Goal: Task Accomplishment & Management: Complete application form

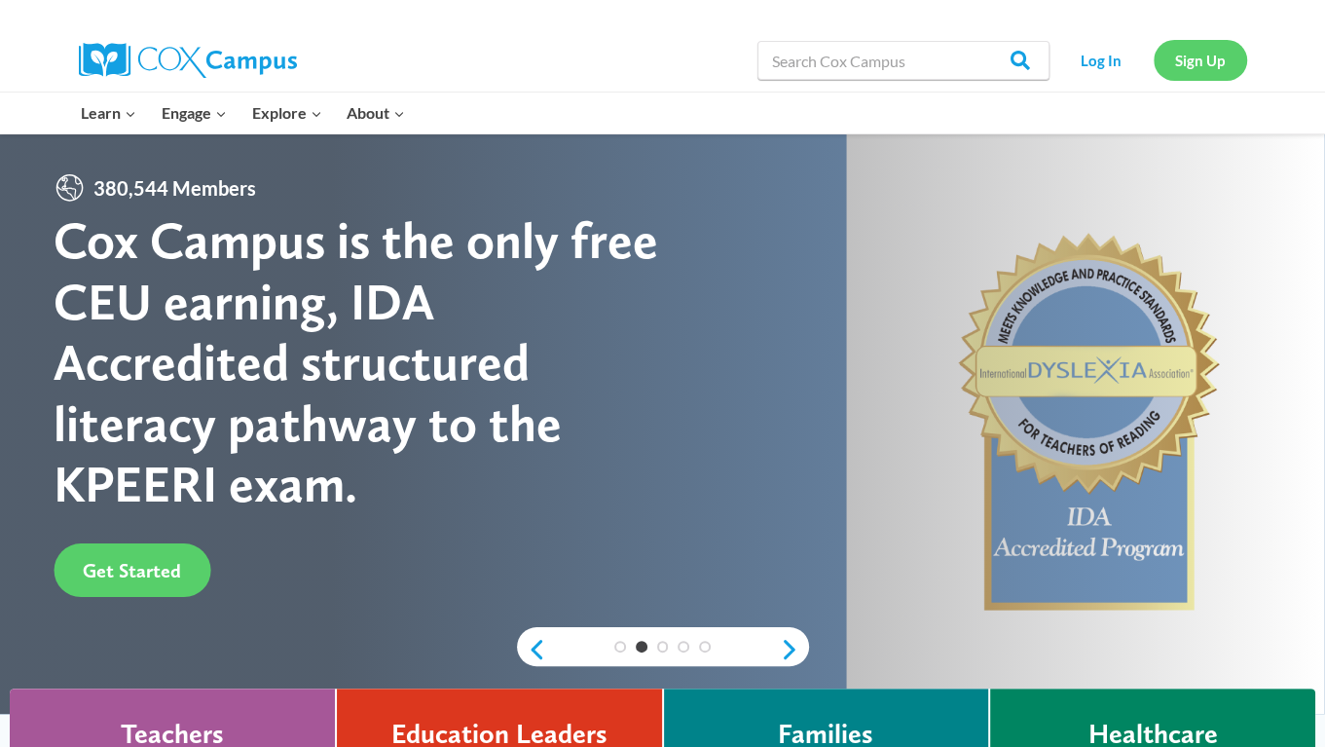
click at [1180, 61] on link "Sign Up" at bounding box center [1200, 60] width 93 height 40
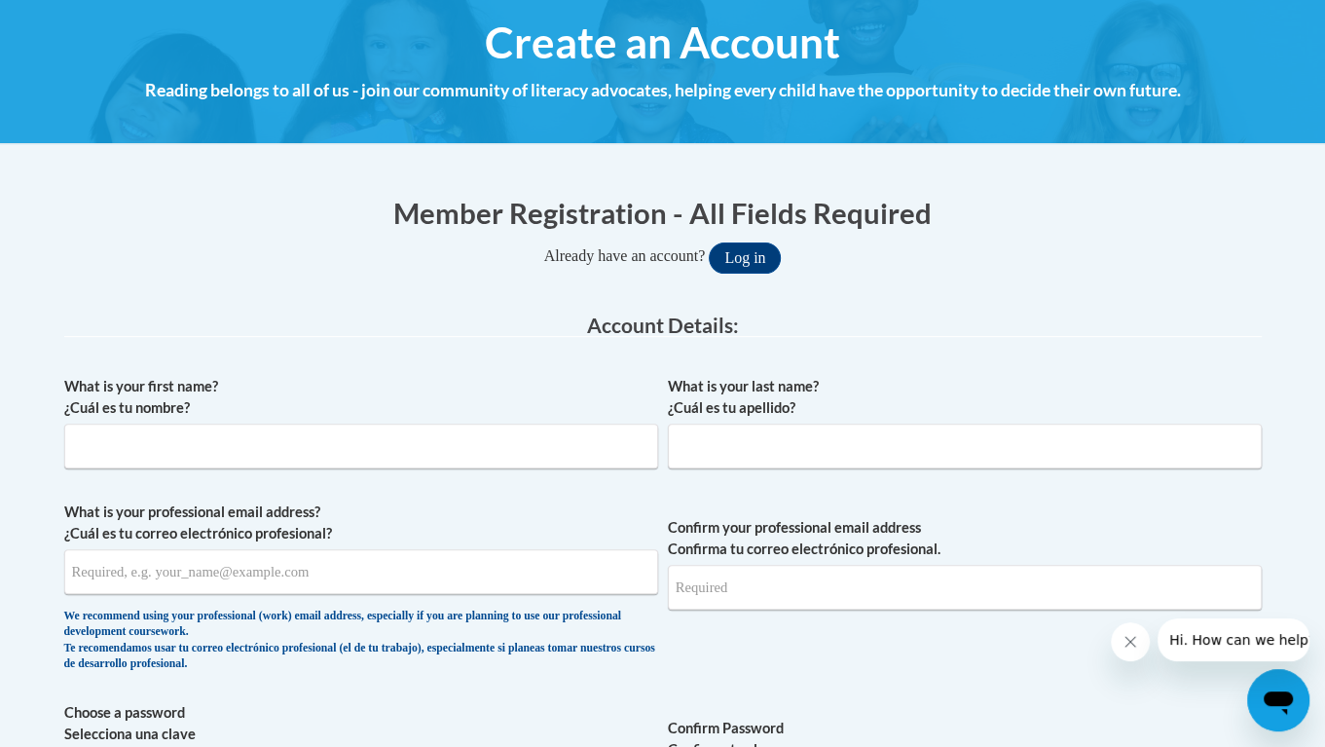
scroll to position [225, 0]
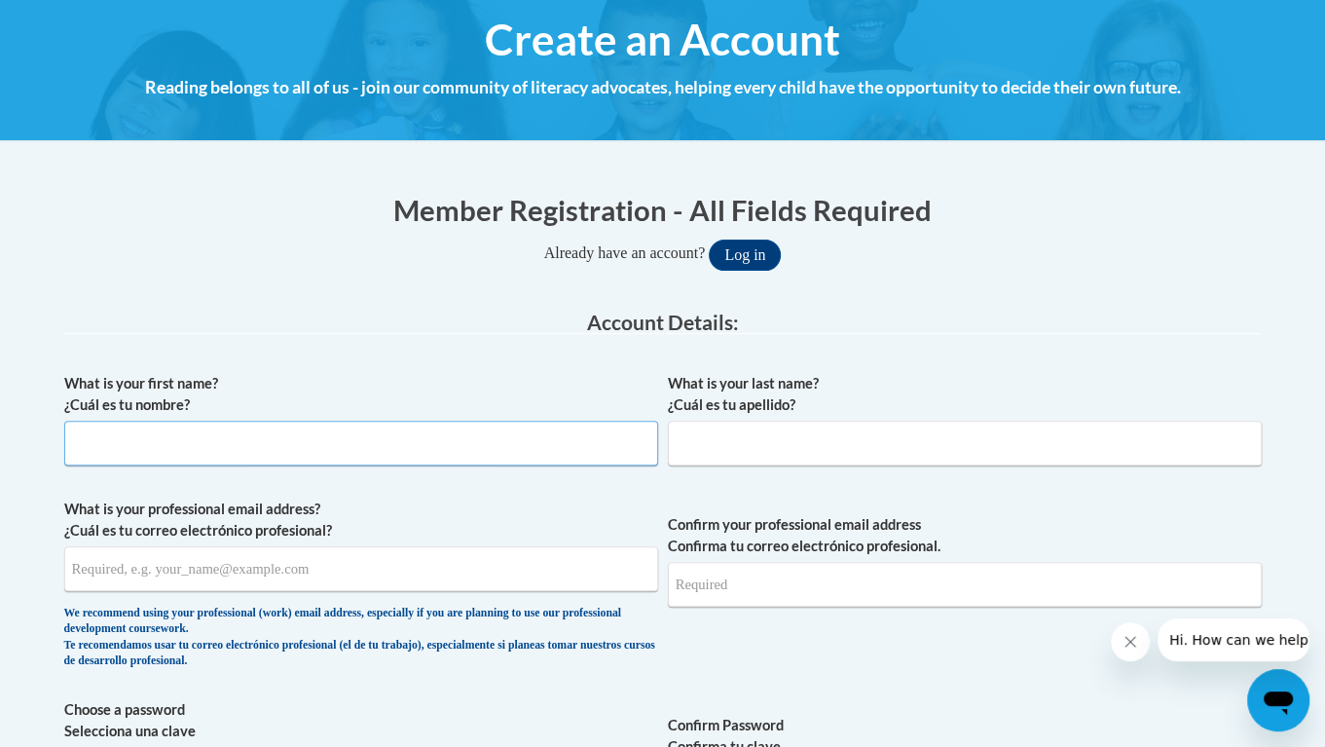
click at [129, 442] on input "What is your first name? ¿Cuál es tu nombre?" at bounding box center [361, 443] width 594 height 45
type input "Karli"
click at [709, 429] on input "What is your last name? ¿Cuál es tu apellido?" at bounding box center [965, 443] width 594 height 45
type input "[PERSON_NAME]"
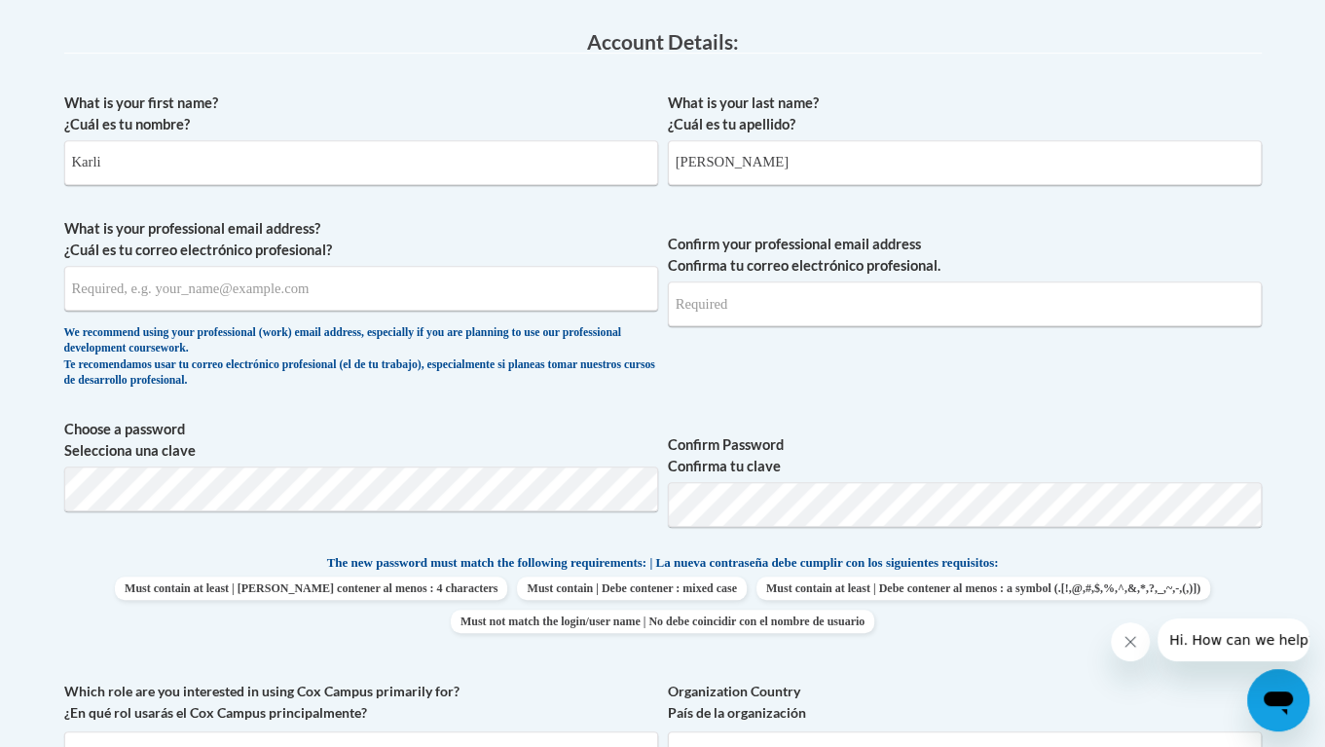
scroll to position [555, 0]
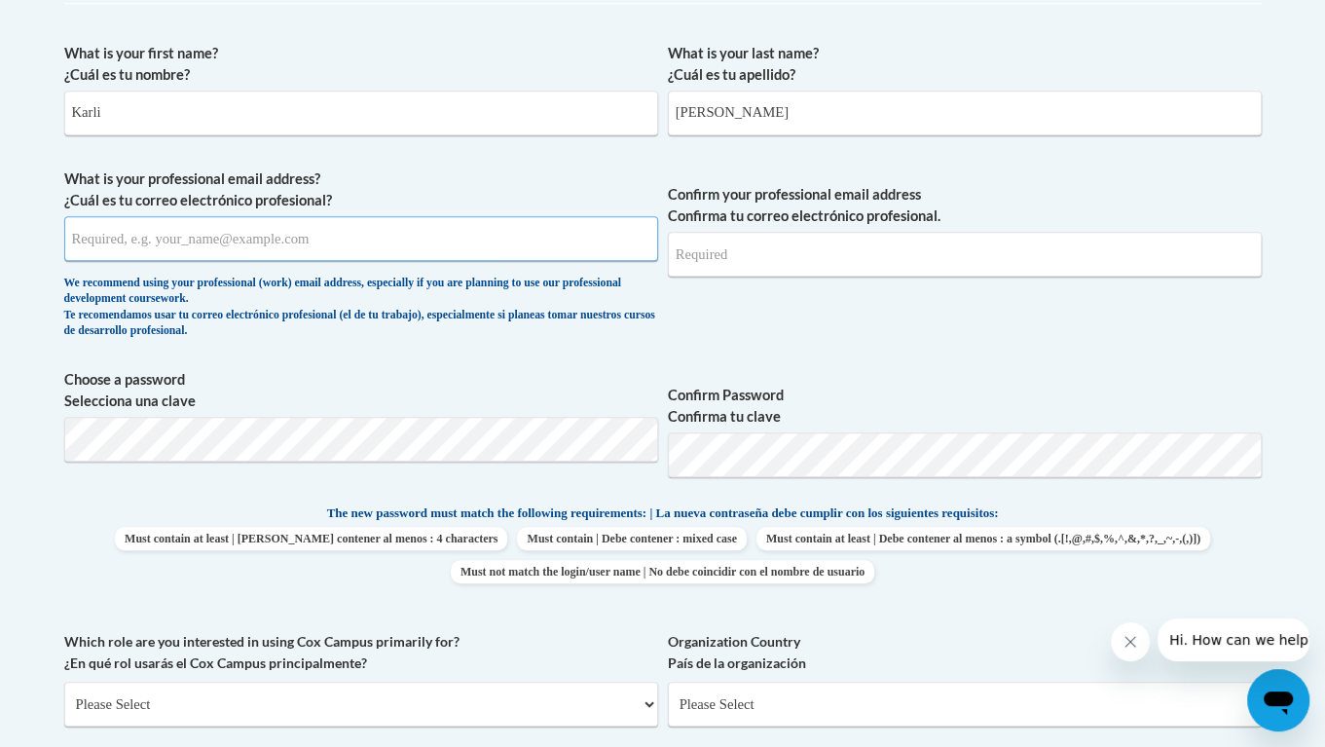
click at [114, 231] on input "What is your professional email address? ¿Cuál es tu correo electrónico profesi…" at bounding box center [361, 238] width 594 height 45
type input "[EMAIL_ADDRESS][DOMAIN_NAME]"
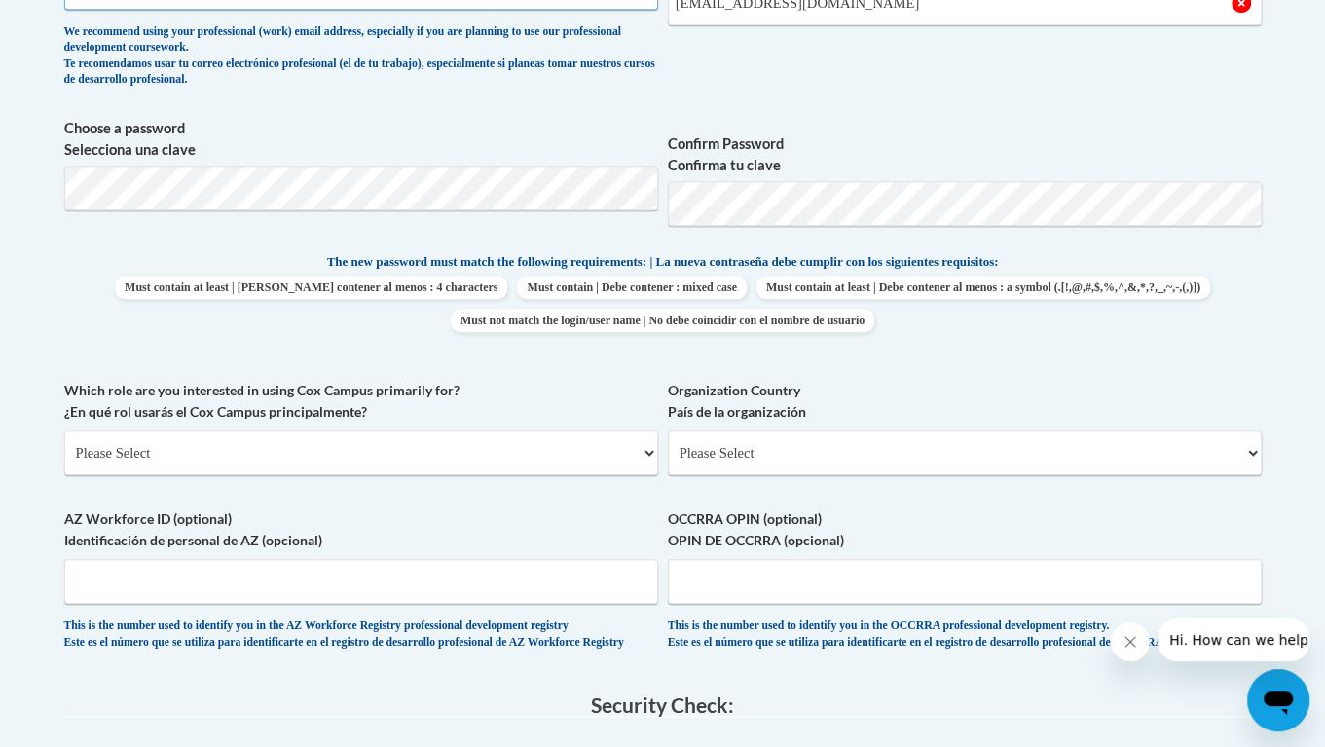
scroll to position [808, 0]
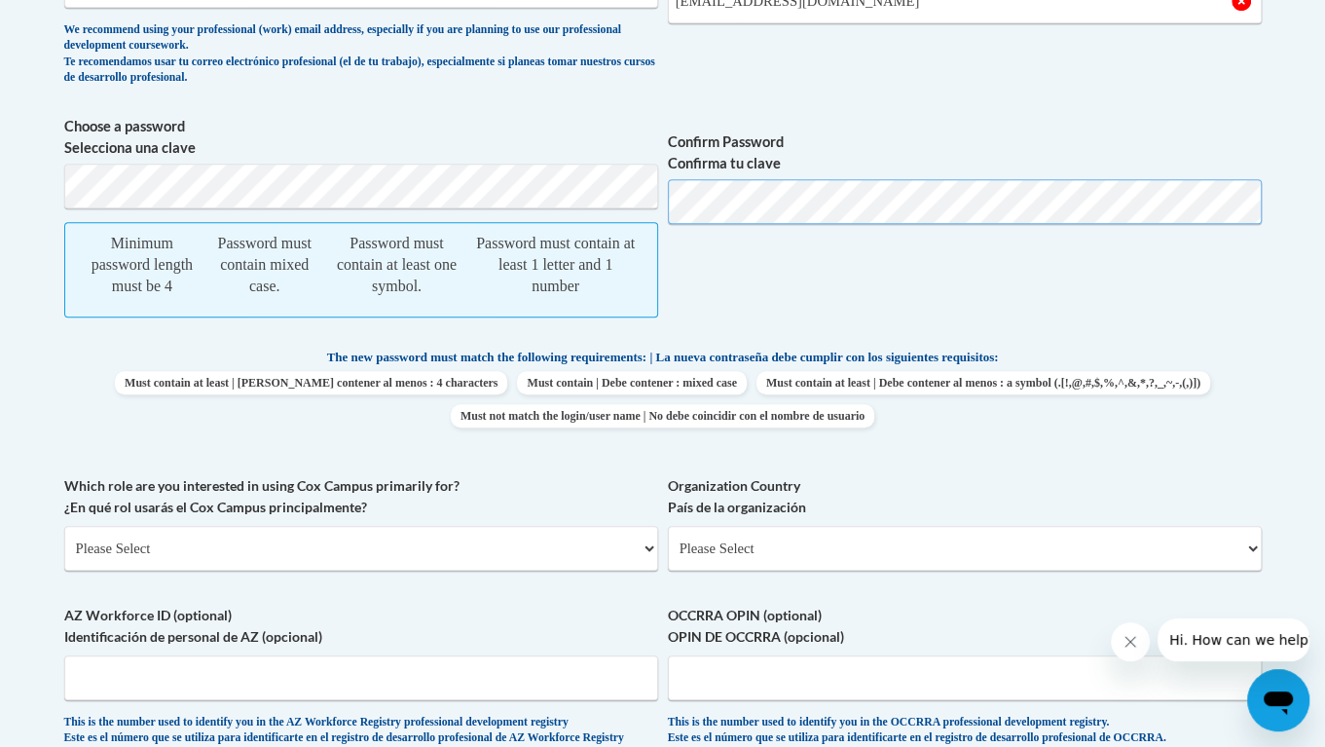
click at [393, 192] on span "Choose a password Selecciona una clave Minimum password length must be 4 Passwo…" at bounding box center [662, 227] width 1197 height 222
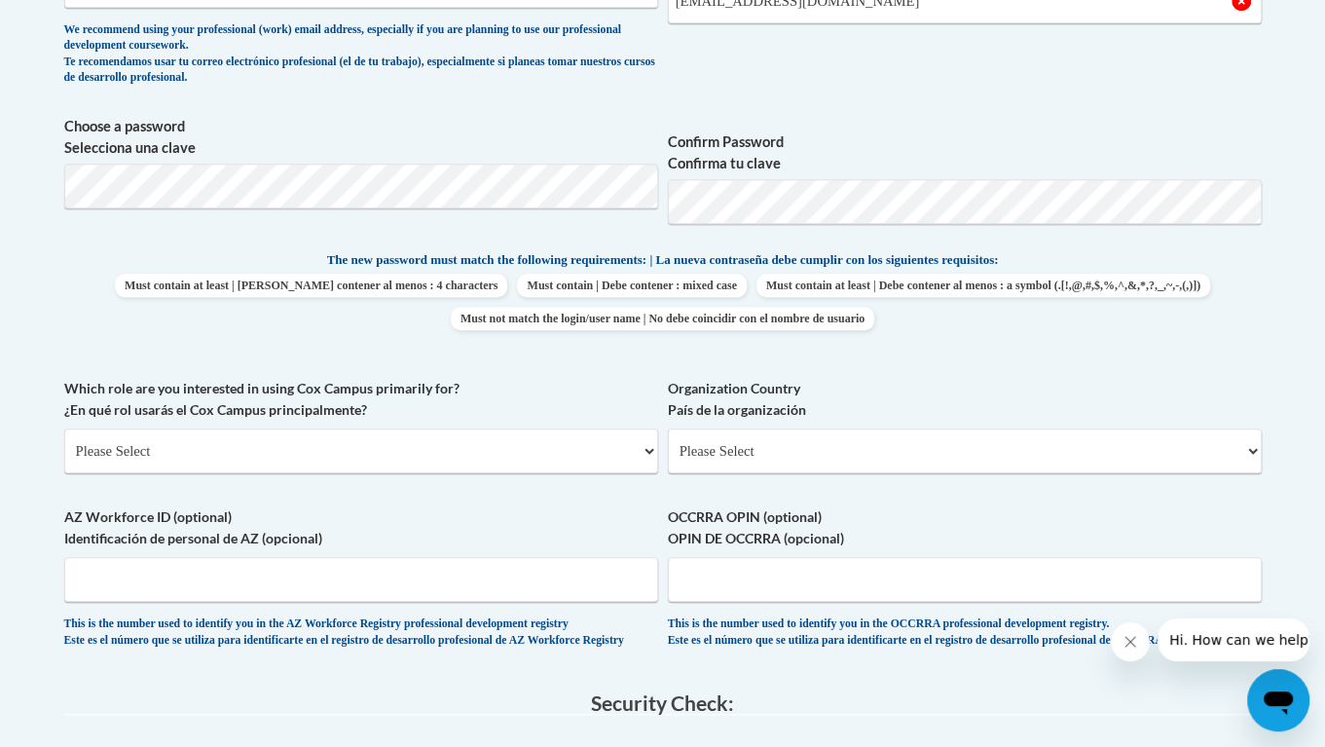
click at [981, 147] on label "Confirm Password Confirma tu clave" at bounding box center [965, 152] width 594 height 43
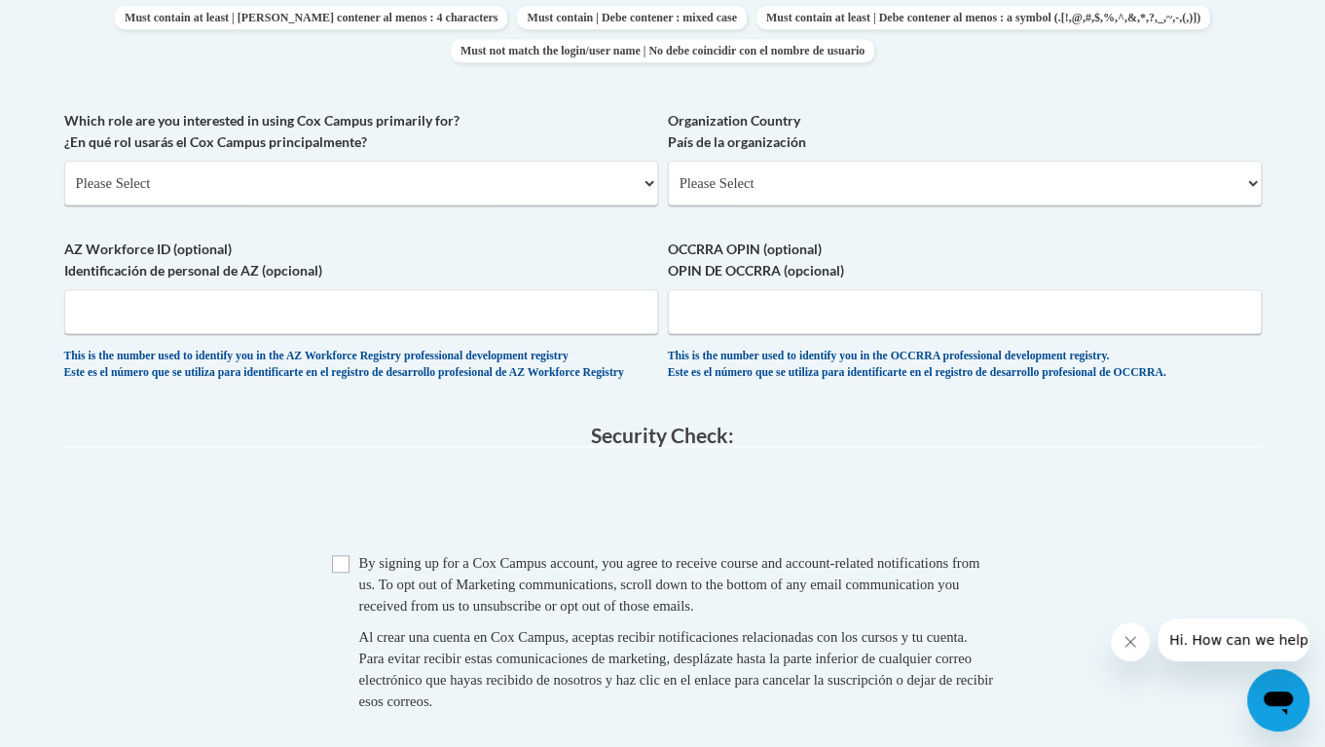
scroll to position [1101, 0]
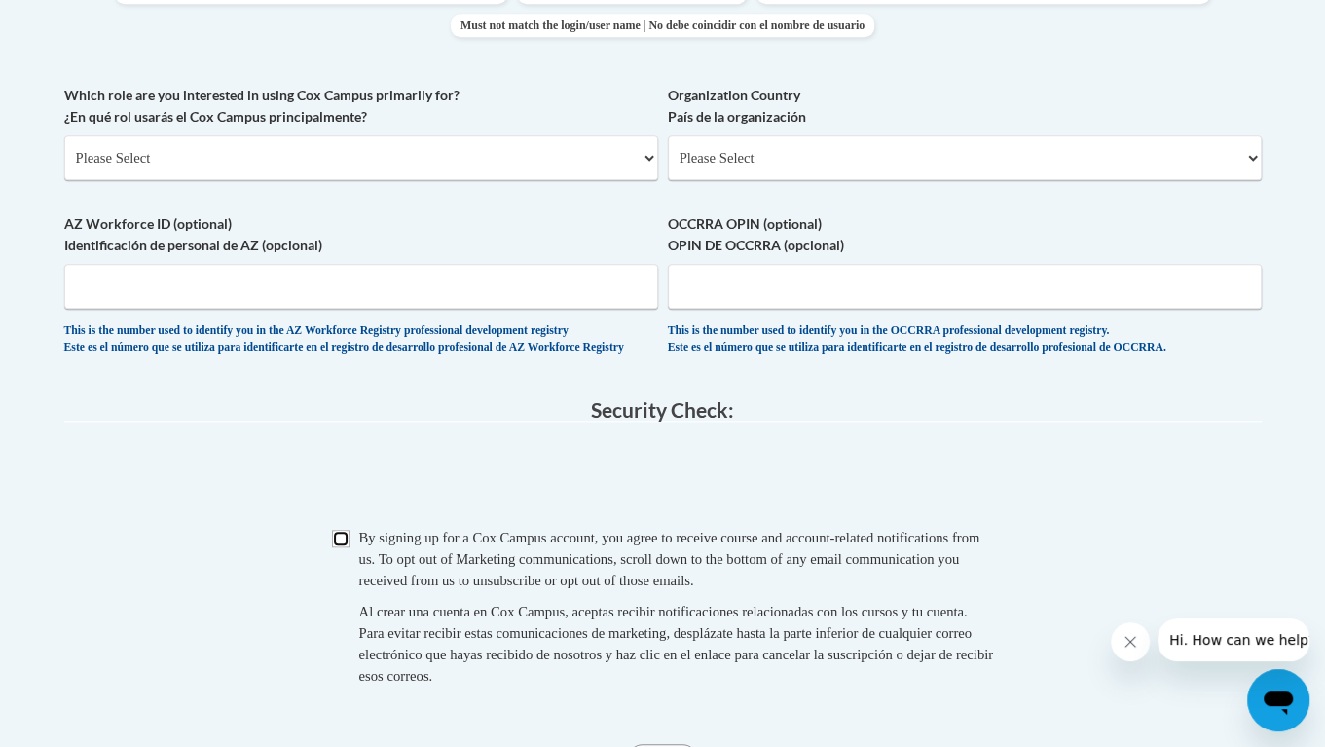
click at [344, 547] on input "Checkbox" at bounding box center [341, 539] width 18 height 18
checkbox input "true"
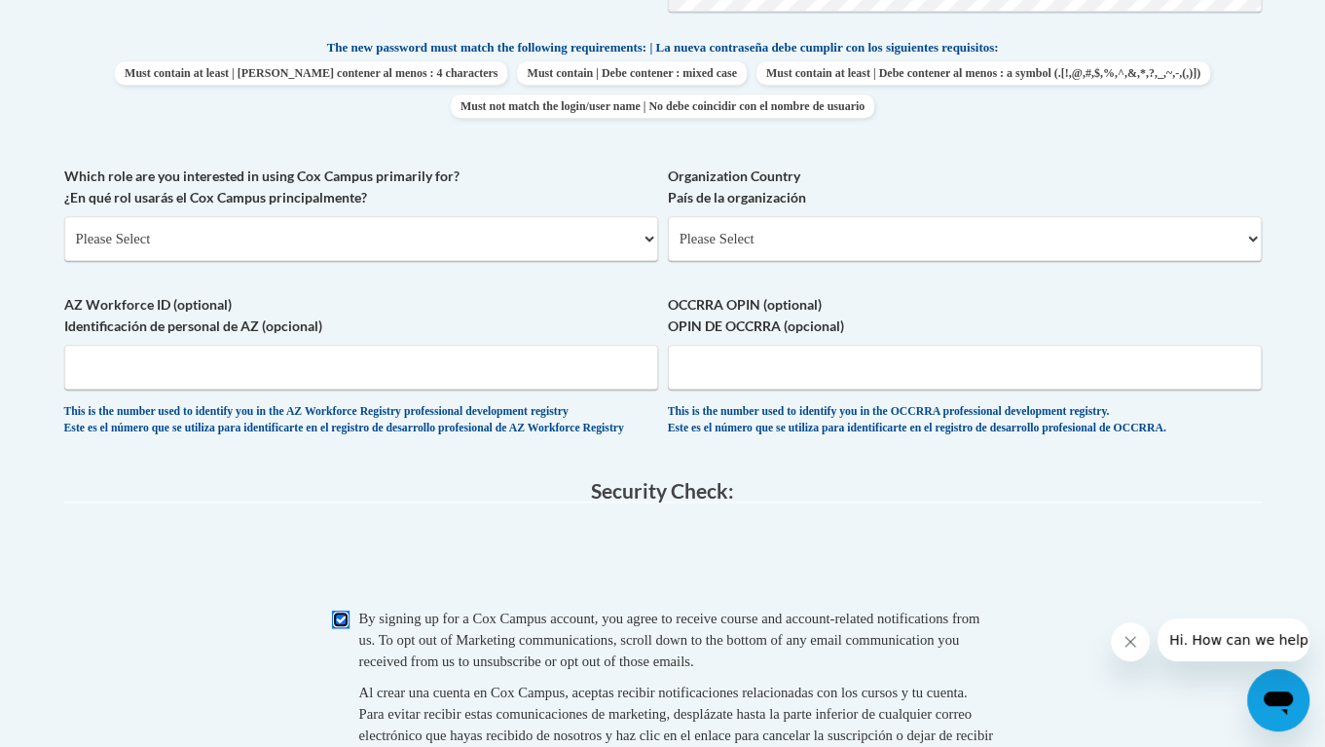
scroll to position [1022, 0]
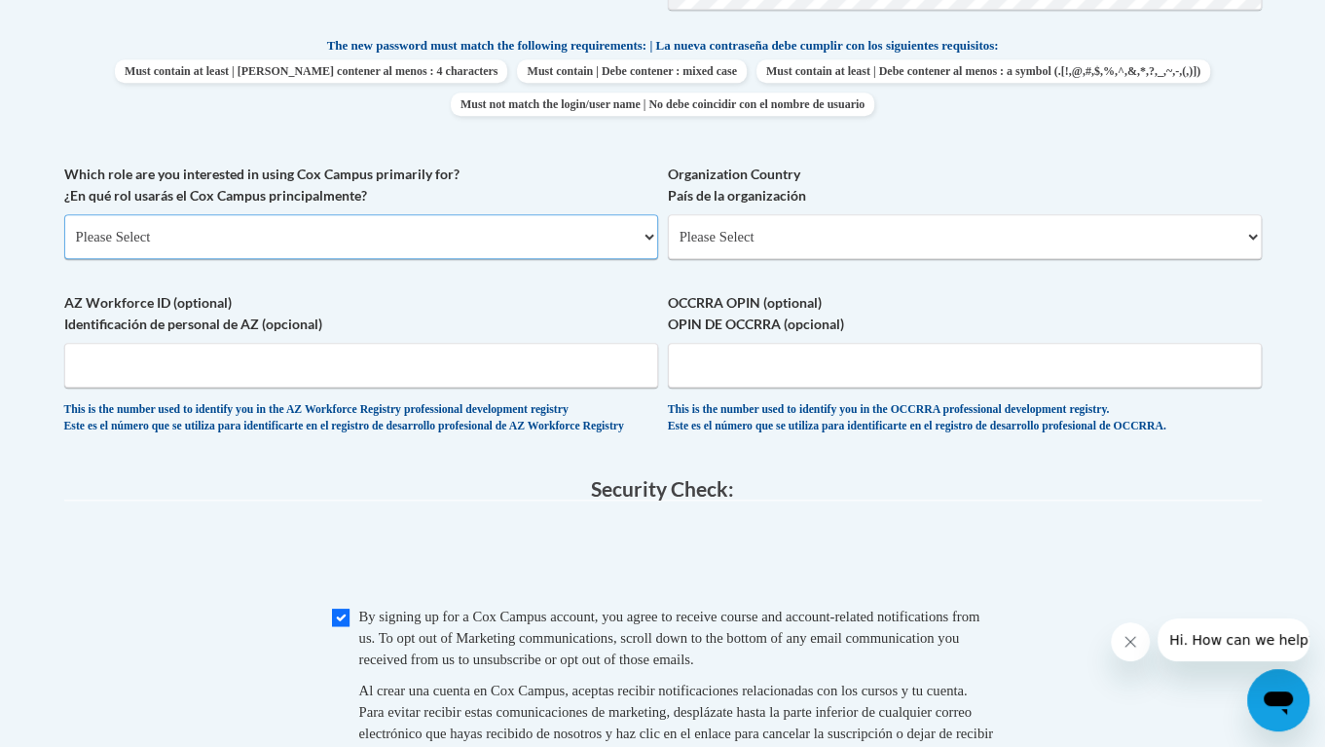
click at [310, 231] on select "Please Select College/University | Colegio/Universidad Community/Nonprofit Part…" at bounding box center [361, 236] width 594 height 45
select select "5a18ea06-2b54-4451-96f2-d152daf9eac5"
click at [64, 214] on select "Please Select College/University | Colegio/Universidad Community/Nonprofit Part…" at bounding box center [361, 236] width 594 height 45
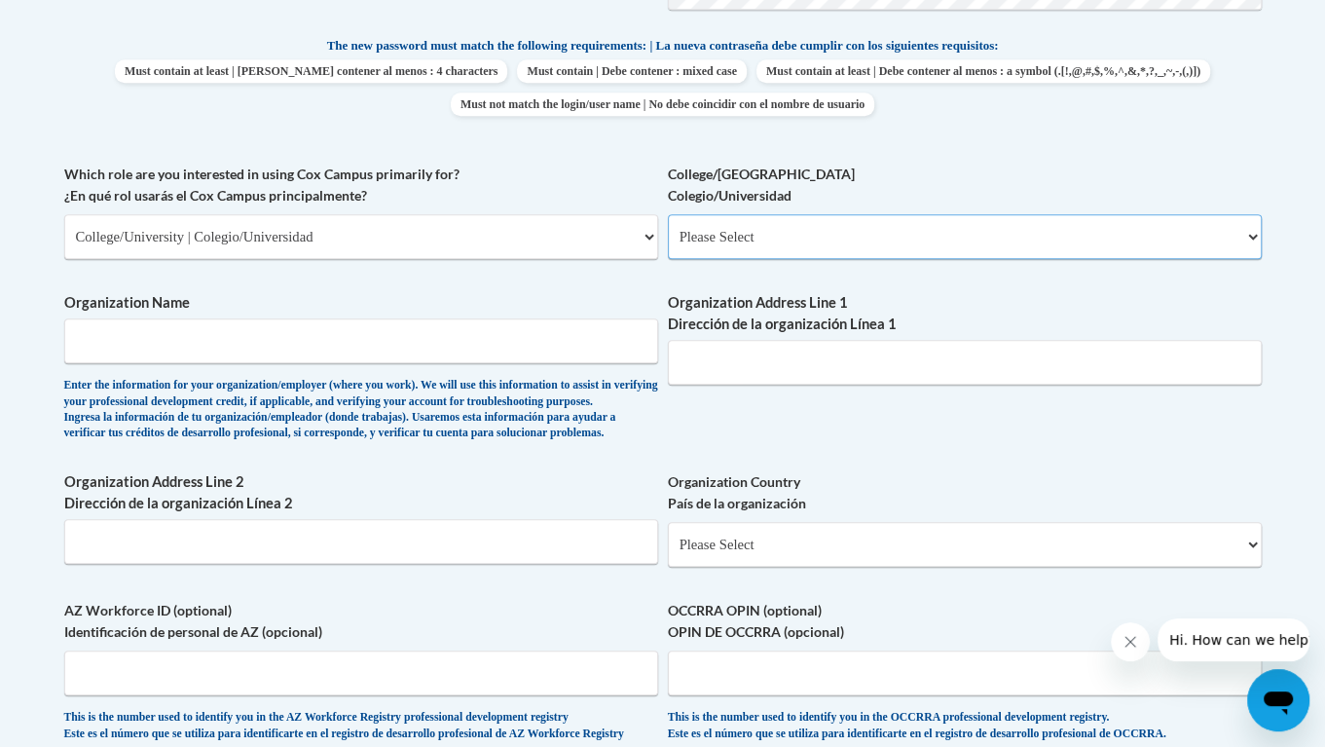
click at [808, 223] on select "Please Select College/University Staff | Empleado universitario College/Univers…" at bounding box center [965, 236] width 594 height 45
select select "99b32b07-cffc-426c-8bf6-0cd77760d84b"
click at [668, 214] on select "Please Select College/University Staff | Empleado universitario College/Univers…" at bounding box center [965, 236] width 594 height 45
click at [373, 334] on input "Organization Name" at bounding box center [361, 340] width 594 height 45
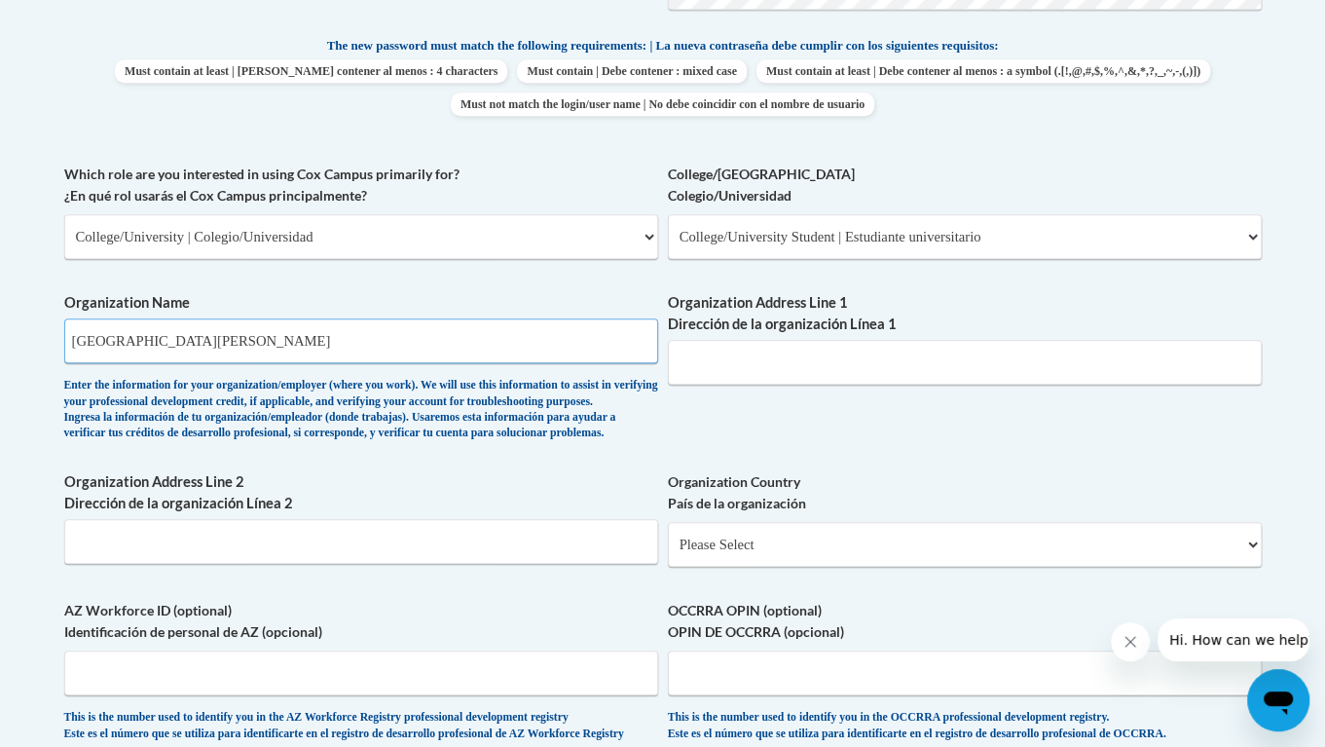
type input "Young Harris College"
click at [765, 356] on input "Organization Address Line 1 Dirección de la organización Línea 1" at bounding box center [965, 362] width 594 height 45
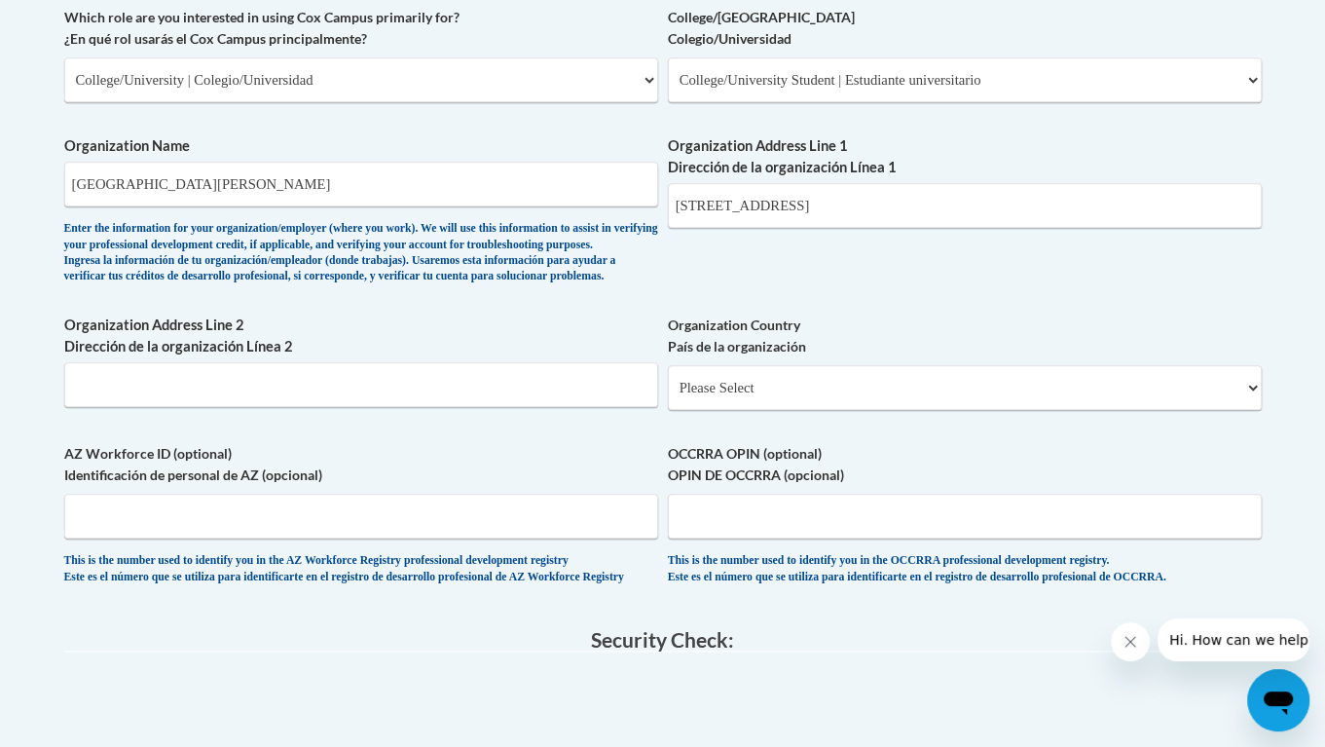
scroll to position [1179, 0]
click at [851, 214] on input "1 college st, young" at bounding box center [965, 205] width 594 height 45
click at [851, 214] on input "1 college st, young harris 30752" at bounding box center [965, 205] width 594 height 45
click at [692, 212] on input "1 college st, young harris 30752" at bounding box center [965, 205] width 594 height 45
click at [925, 199] on input "1 college st, young harris 30752" at bounding box center [965, 205] width 594 height 45
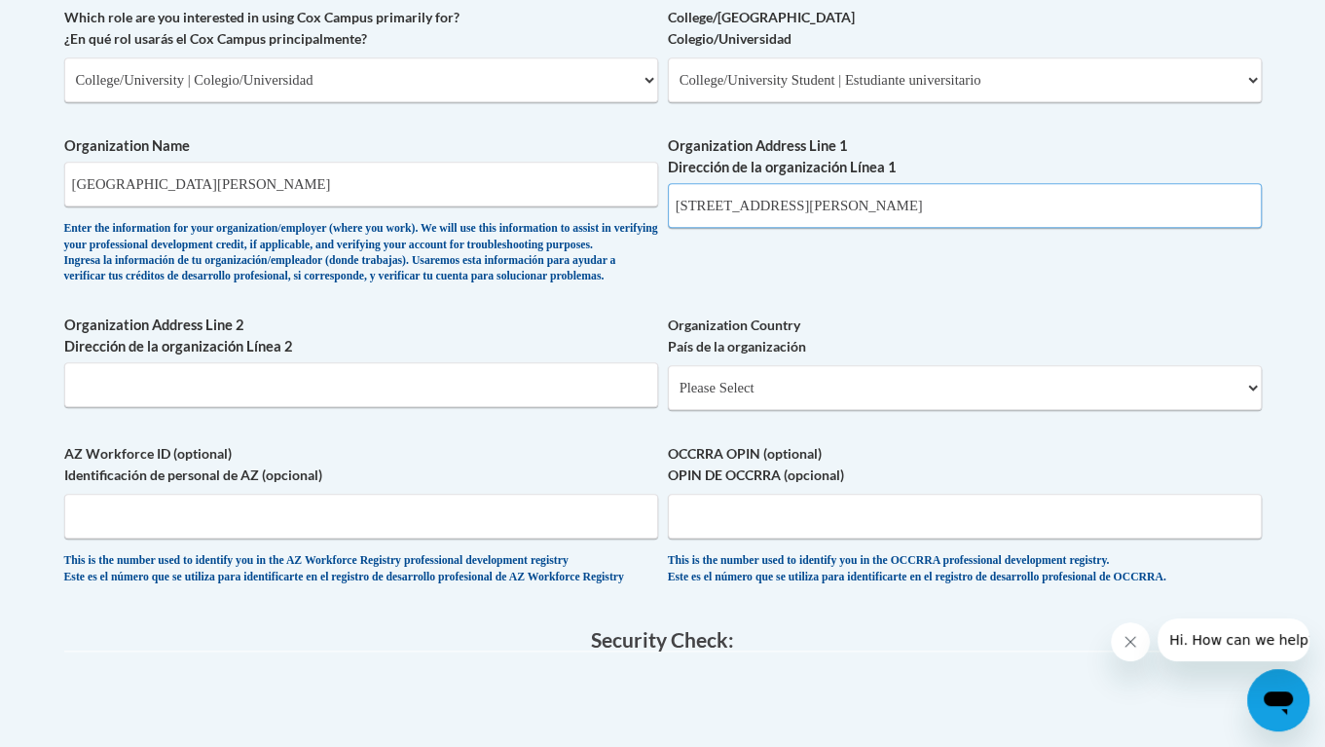
type input "1 college st, young harris 30582"
click at [351, 402] on input "Organization Address Line 2 Dirección de la organización Línea 2" at bounding box center [361, 384] width 594 height 45
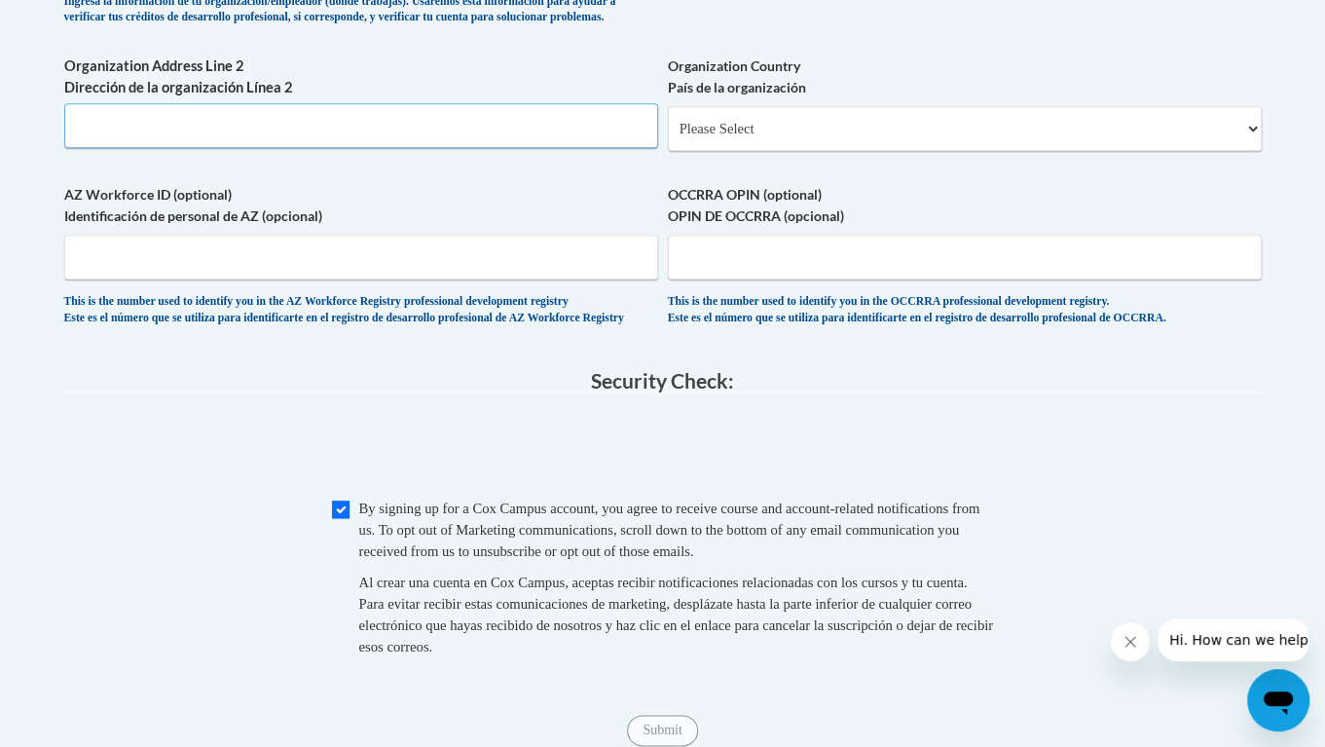
scroll to position [1440, 0]
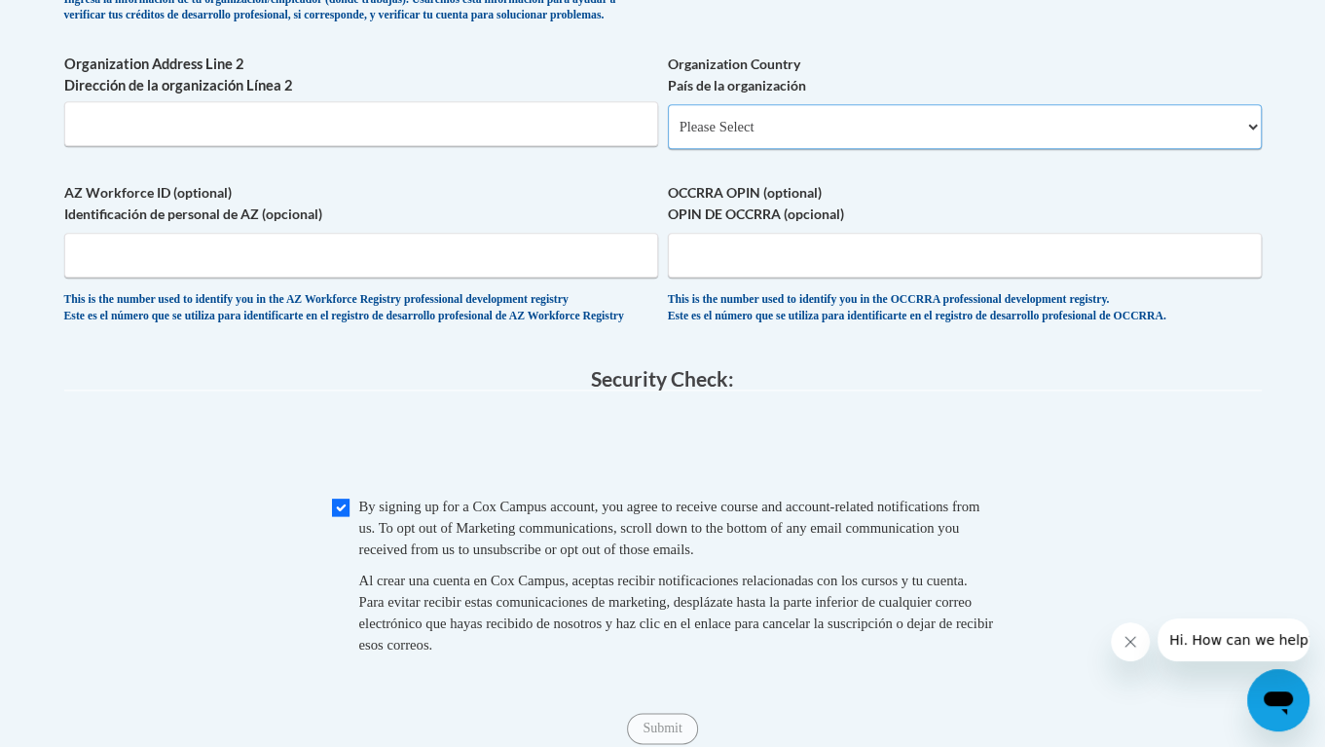
click at [810, 149] on select "Please Select United States | Estados Unidos Outside of the United States | Fue…" at bounding box center [965, 126] width 594 height 45
click at [641, 83] on label "Organization Address Line 2 Dirección de la organización Línea 2" at bounding box center [361, 75] width 594 height 43
click at [641, 101] on input "Organization Address Line 2 Dirección de la organización Línea 2" at bounding box center [361, 123] width 594 height 45
click at [482, 277] on input "AZ Workforce ID (optional) Identificación de personal de AZ (opcional)" at bounding box center [361, 255] width 594 height 45
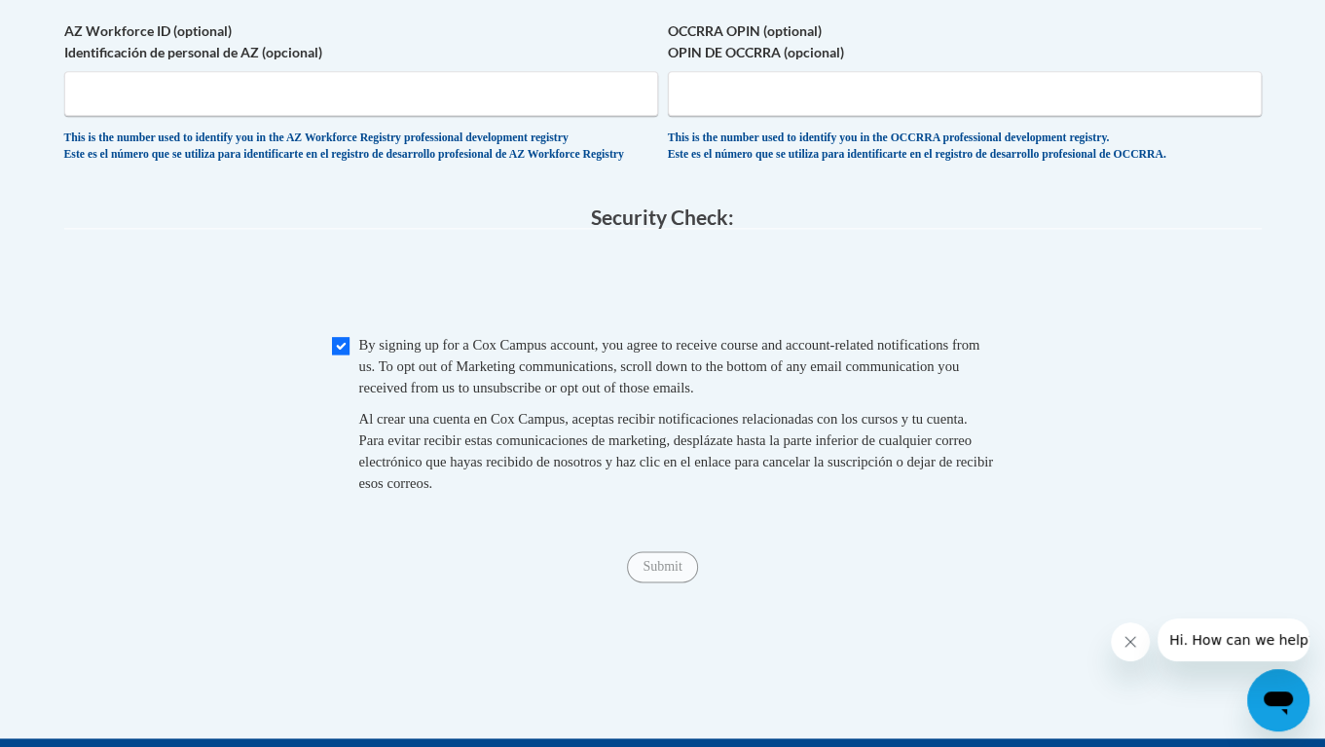
scroll to position [1601, 0]
click at [654, 572] on span "Submit" at bounding box center [662, 565] width 70 height 16
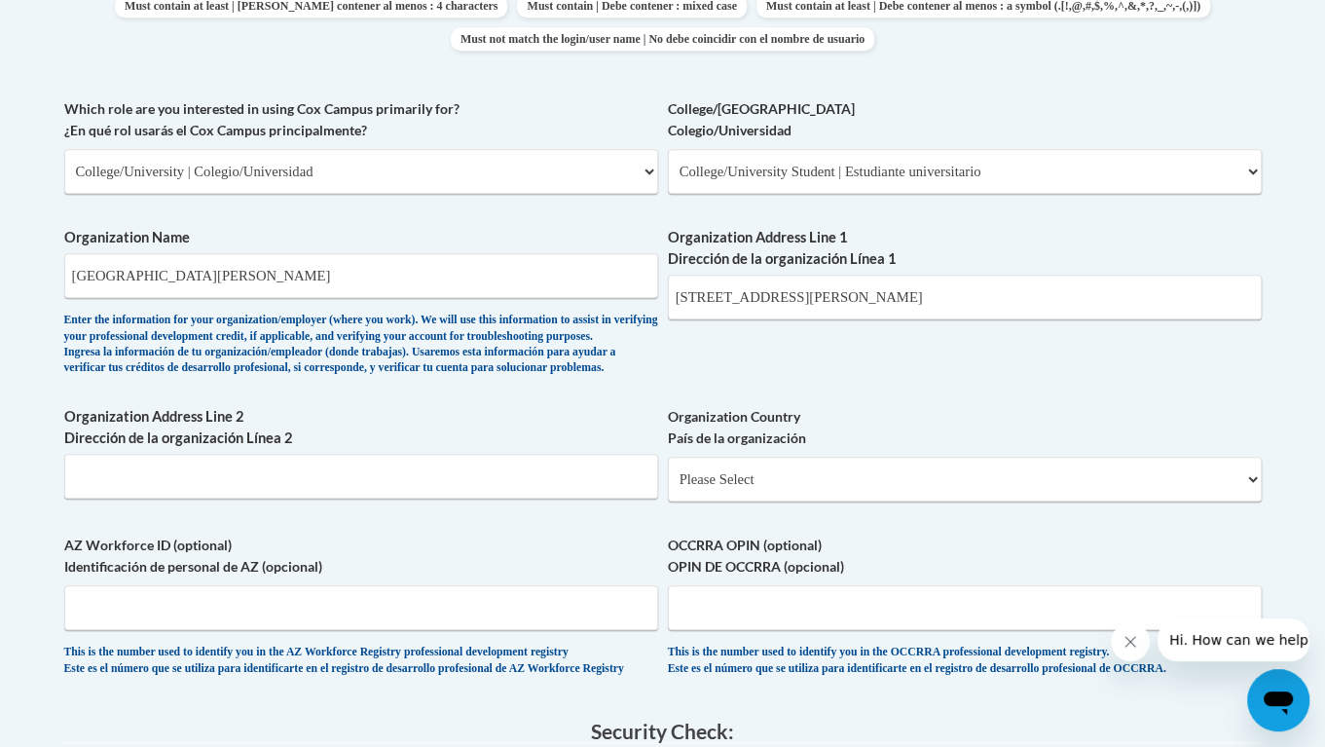
scroll to position [1081, 0]
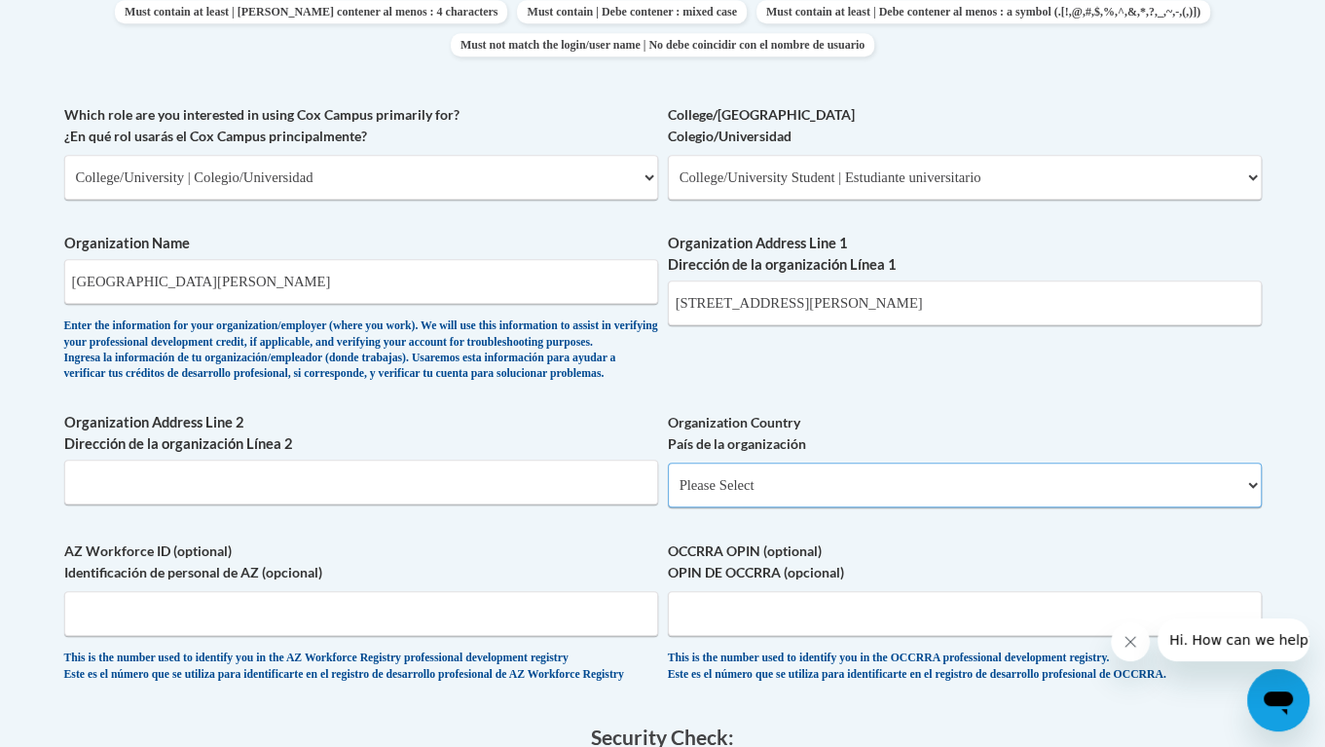
click at [780, 507] on select "Please Select United States | Estados Unidos Outside of the United States | Fue…" at bounding box center [965, 484] width 594 height 45
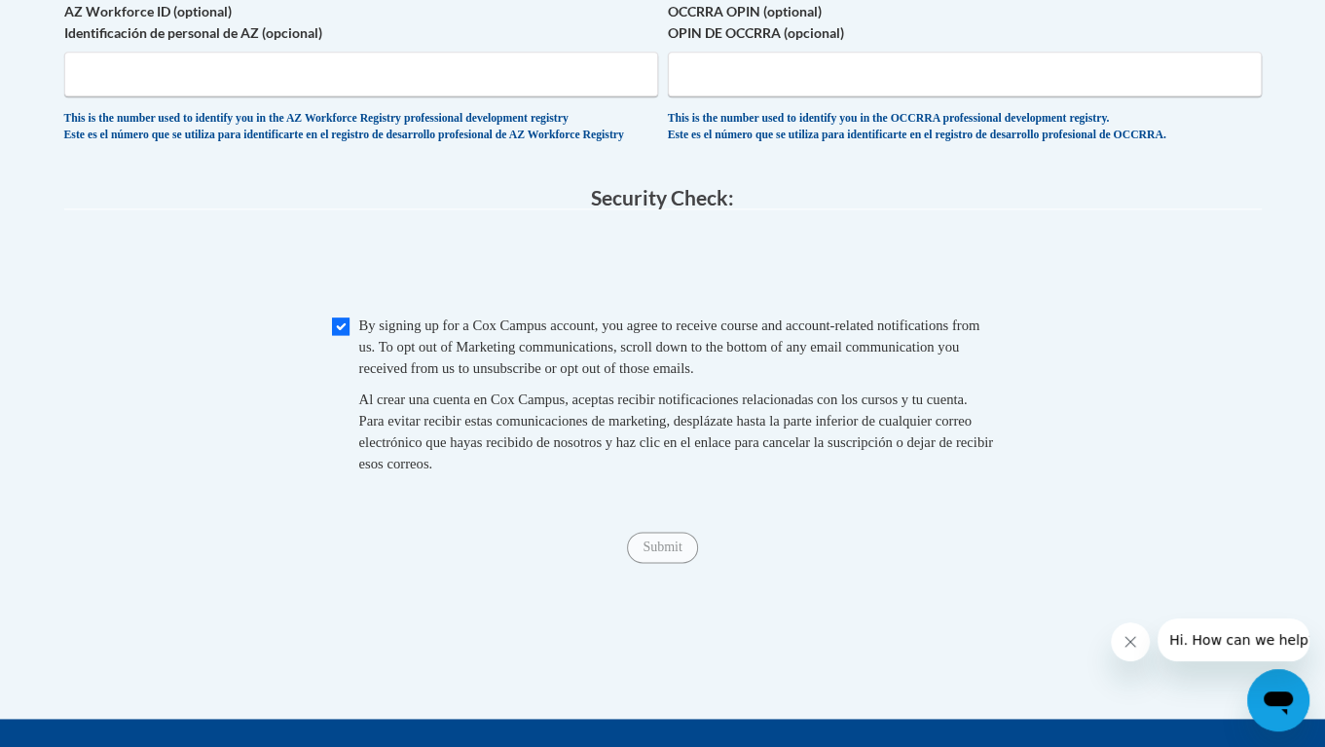
scroll to position [1620, 0]
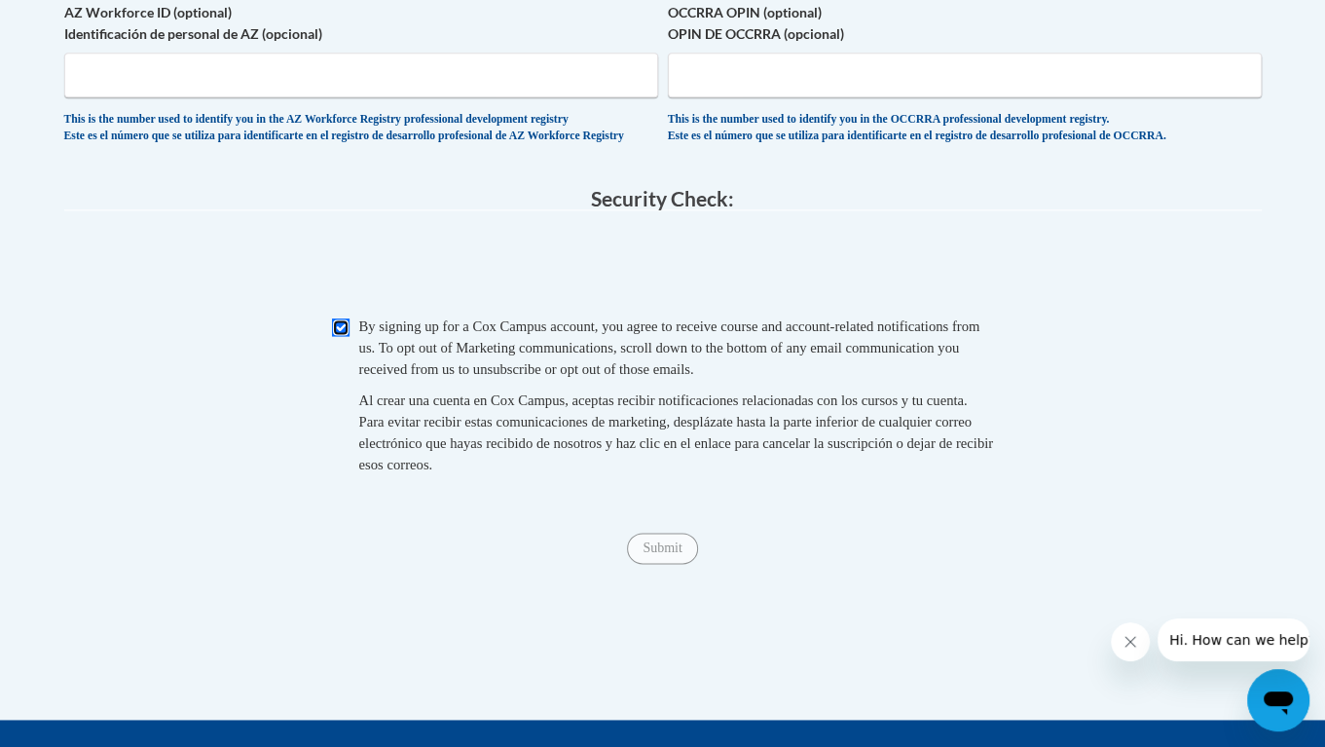
click at [340, 336] on input "Checkbox" at bounding box center [341, 327] width 18 height 18
checkbox input "false"
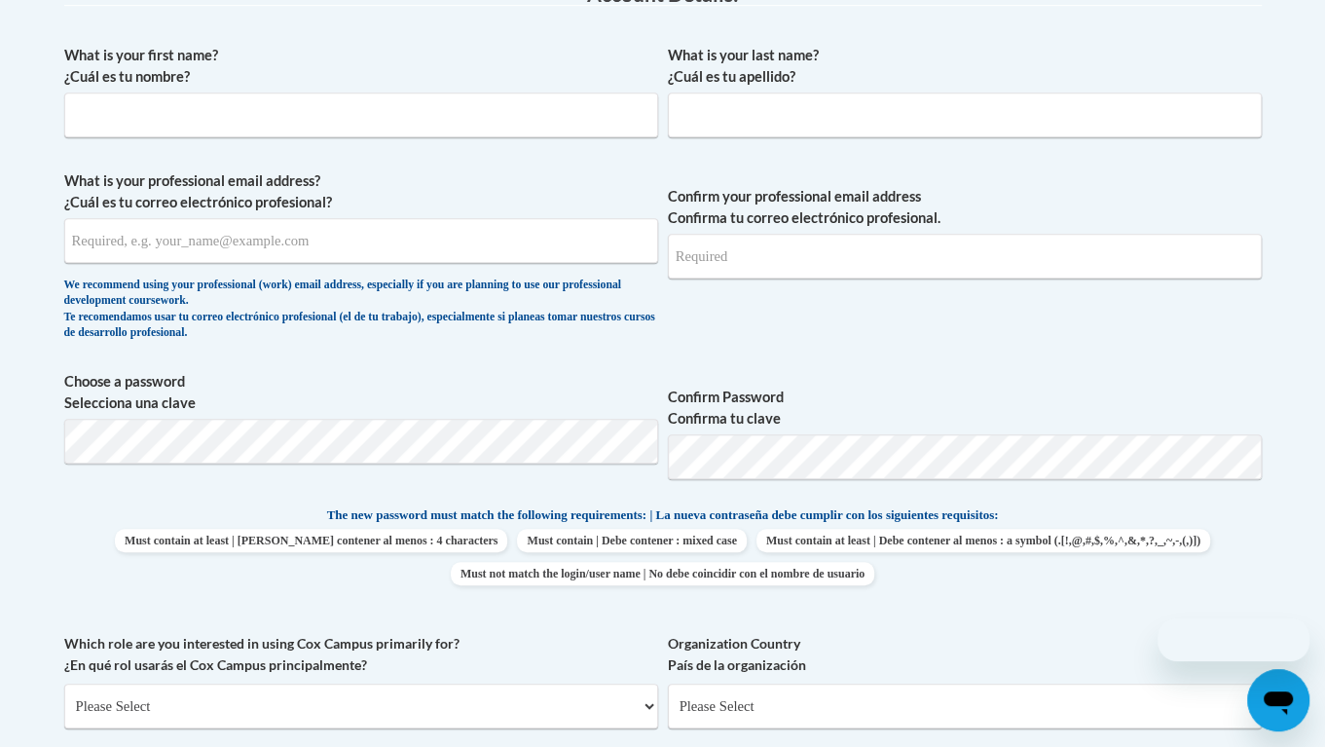
scroll to position [487, 0]
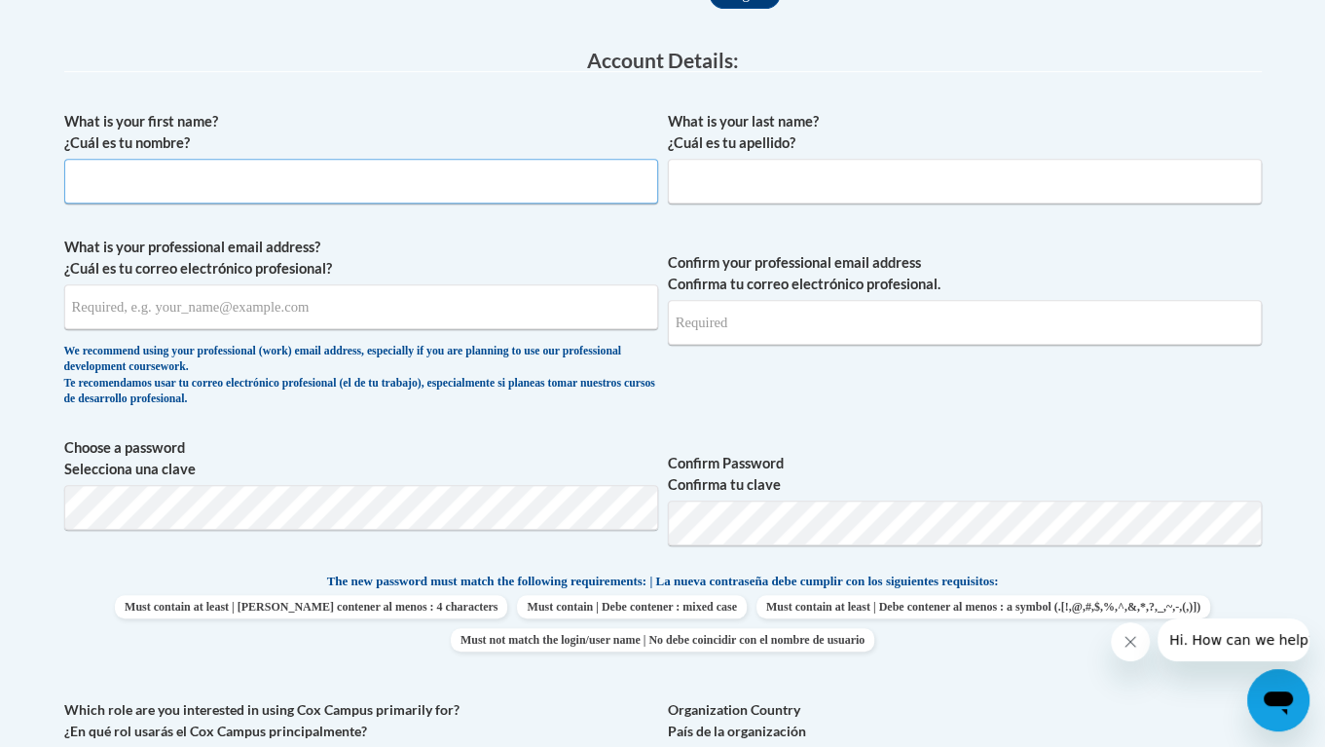
click at [372, 169] on input "What is your first name? ¿Cuál es tu nombre?" at bounding box center [361, 181] width 594 height 45
type input "Karli"
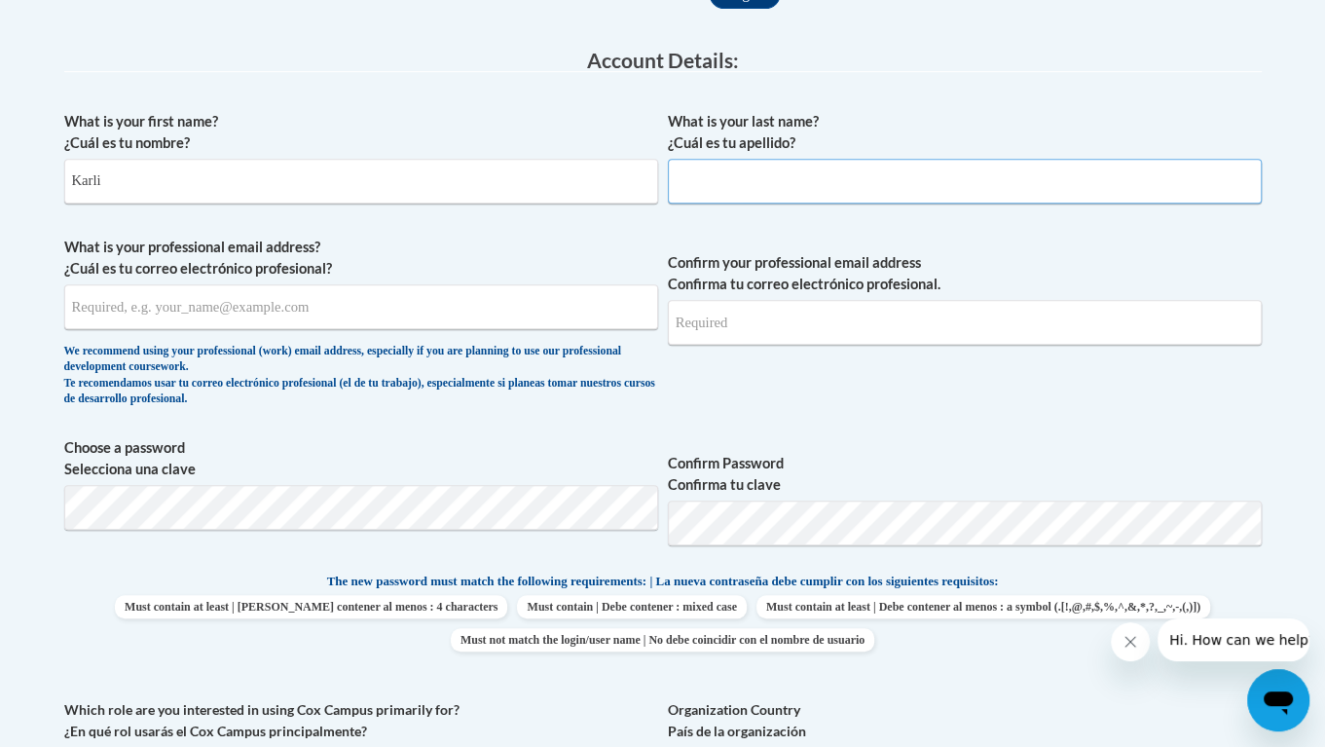
click at [741, 195] on input "What is your last name? ¿Cuál es tu apellido?" at bounding box center [965, 181] width 594 height 45
type input "[PERSON_NAME]"
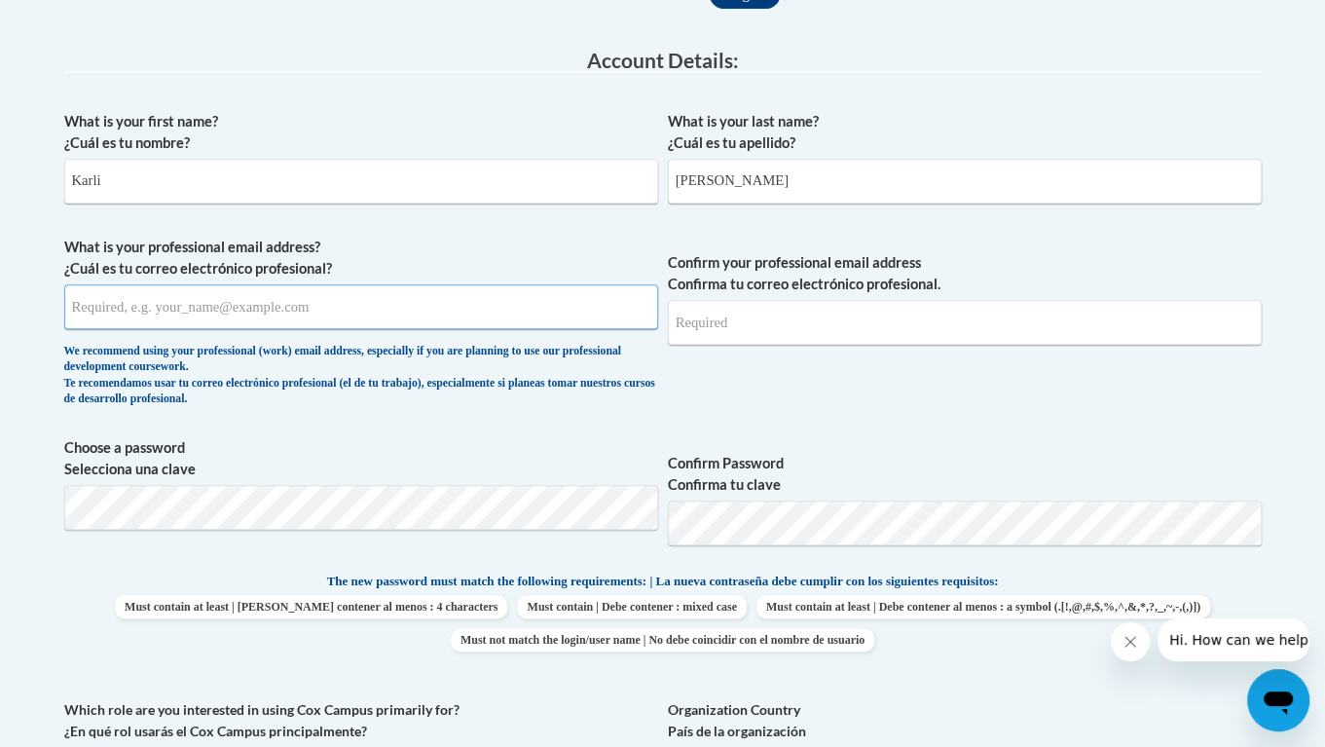
click at [186, 309] on input "What is your professional email address? ¿Cuál es tu correo electrónico profesi…" at bounding box center [361, 306] width 594 height 45
type input "[EMAIL_ADDRESS][DOMAIN_NAME]"
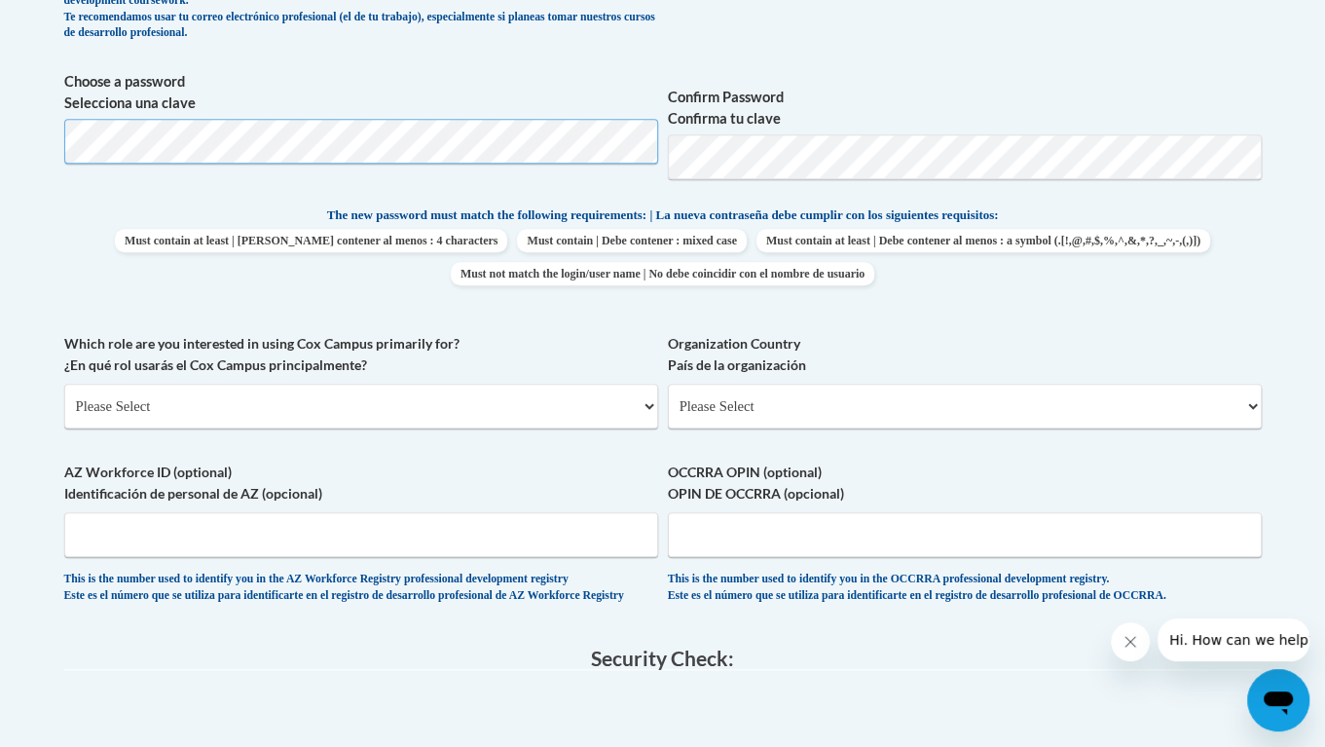
scroll to position [854, 0]
click at [399, 400] on select "Please Select College/University | Colegio/Universidad Community/Nonprofit Part…" at bounding box center [361, 405] width 594 height 45
select select "5a18ea06-2b54-4451-96f2-d152daf9eac5"
click at [64, 383] on select "Please Select College/University | Colegio/Universidad Community/Nonprofit Part…" at bounding box center [361, 405] width 594 height 45
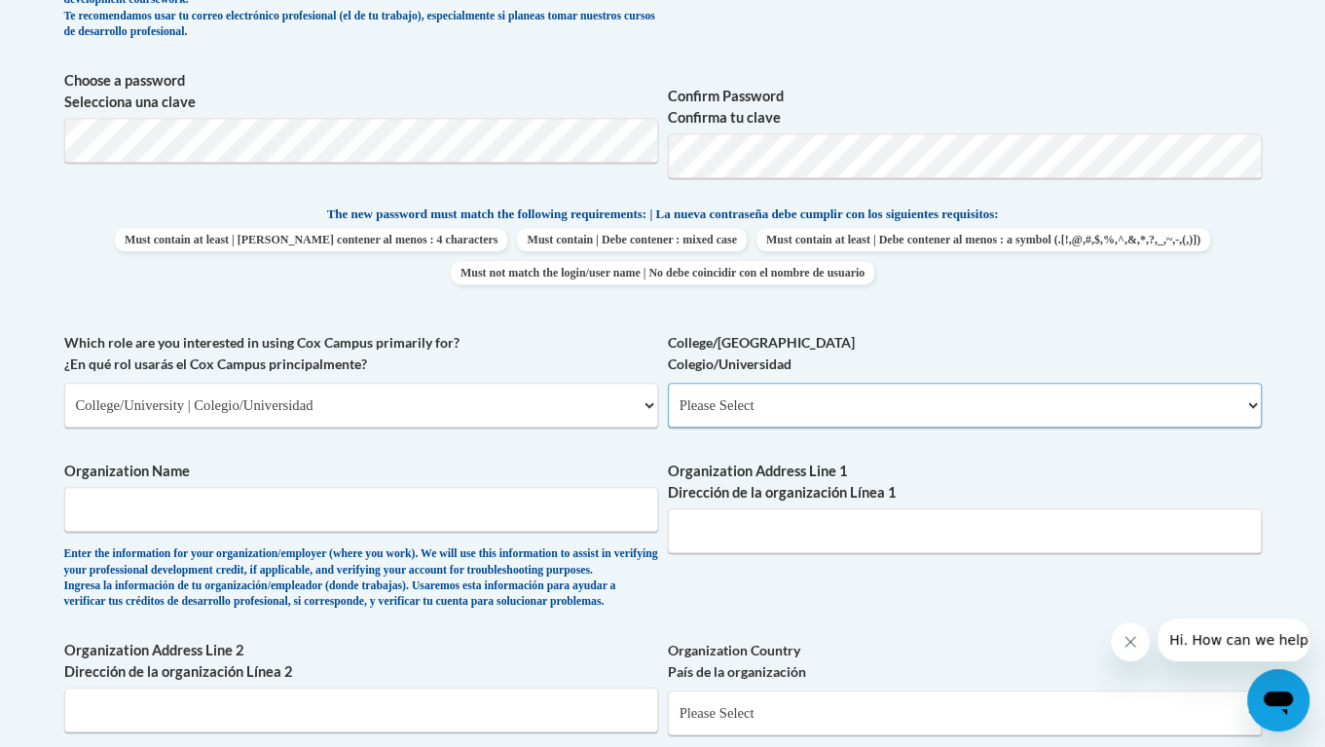
click at [753, 397] on select "Please Select College/University Staff | Empleado universitario College/Univers…" at bounding box center [965, 405] width 594 height 45
select select "99b32b07-cffc-426c-8bf6-0cd77760d84b"
click at [668, 383] on select "Please Select College/University Staff | Empleado universitario College/Univers…" at bounding box center [965, 405] width 594 height 45
click at [413, 505] on input "Organization Name" at bounding box center [361, 509] width 594 height 45
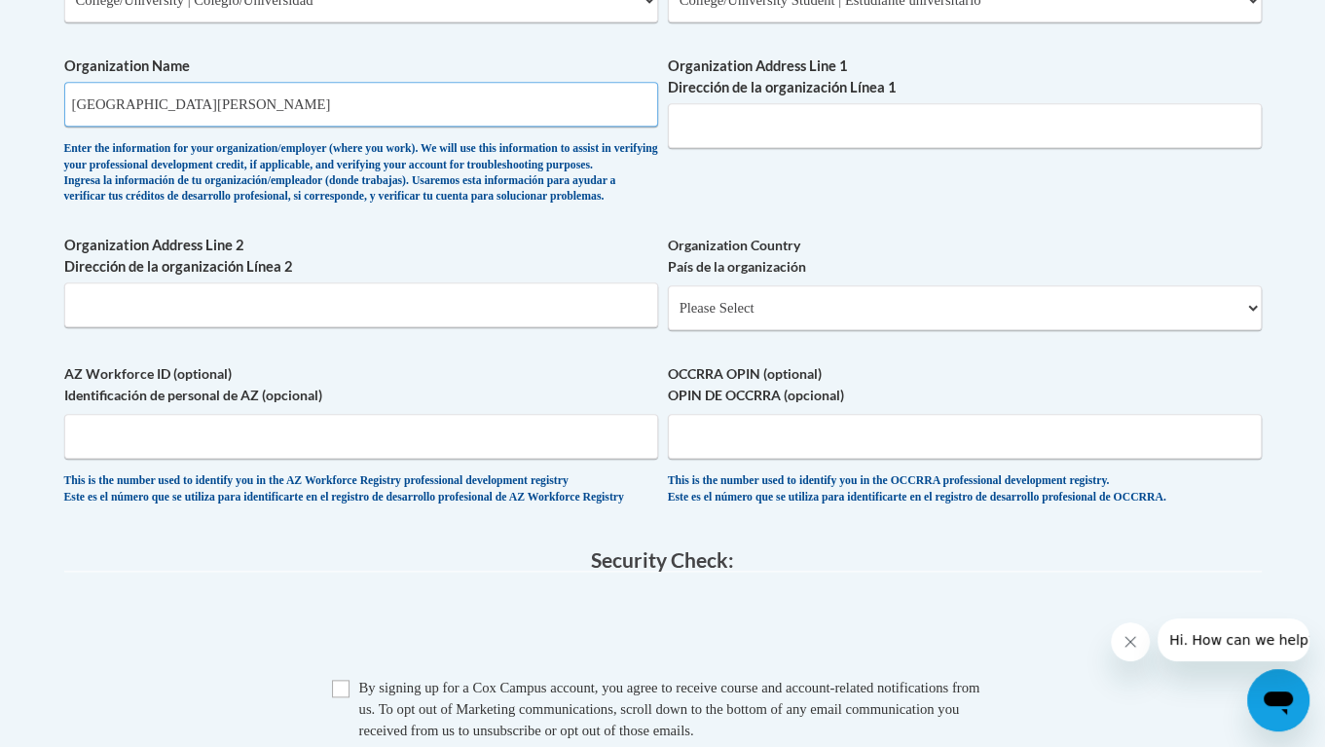
scroll to position [1263, 0]
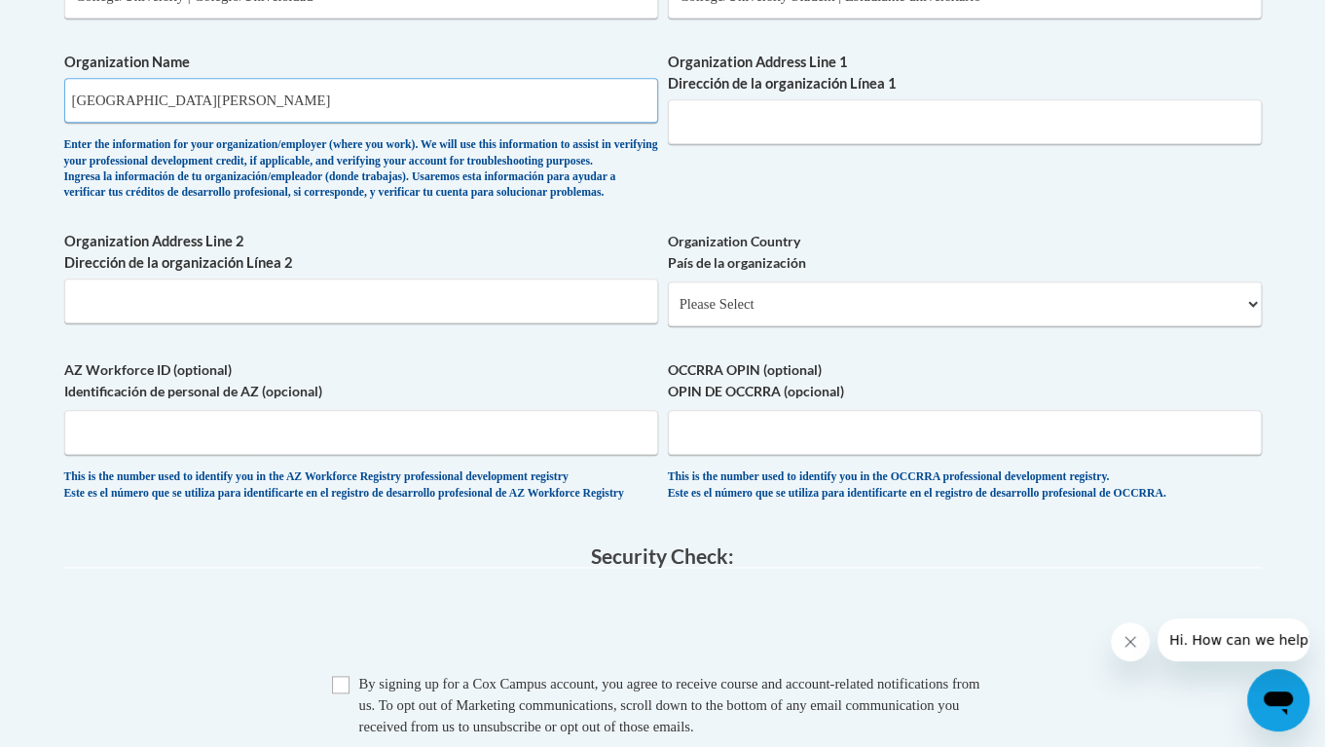
type input "[GEOGRAPHIC_DATA][PERSON_NAME]"
click at [714, 117] on input "Organization Address Line 1 Dirección de la organización Línea 1" at bounding box center [965, 121] width 594 height 45
type input "!"
click at [835, 125] on input "1 College St, Young Harris 30582" at bounding box center [965, 121] width 594 height 45
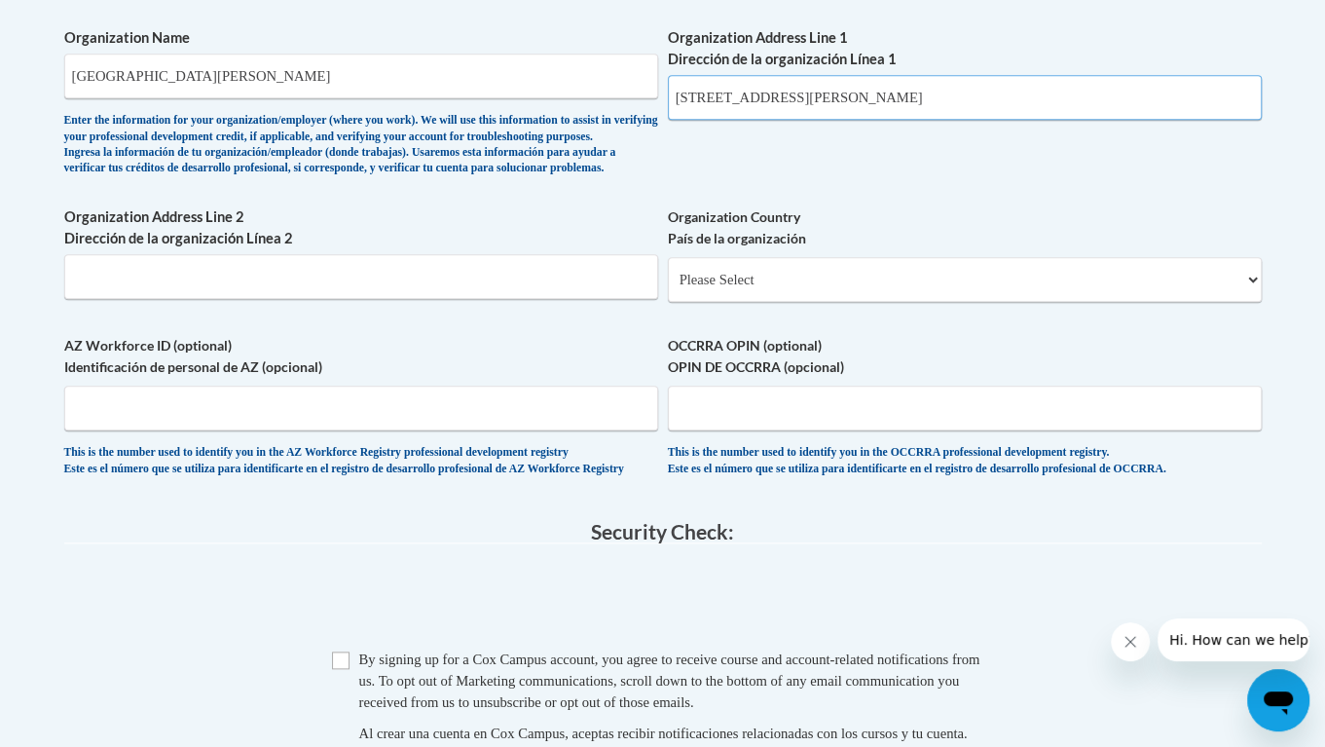
scroll to position [1287, 0]
type input "[STREET_ADDRESS][PERSON_NAME]"
click at [733, 302] on select "Please Select [GEOGRAPHIC_DATA] | [GEOGRAPHIC_DATA] Outside of [GEOGRAPHIC_DATA…" at bounding box center [965, 279] width 594 height 45
select select "ad49bcad-a171-4b2e-b99c-48b446064914"
click at [668, 286] on select "Please Select [GEOGRAPHIC_DATA] | [GEOGRAPHIC_DATA] Outside of [GEOGRAPHIC_DATA…" at bounding box center [965, 279] width 594 height 45
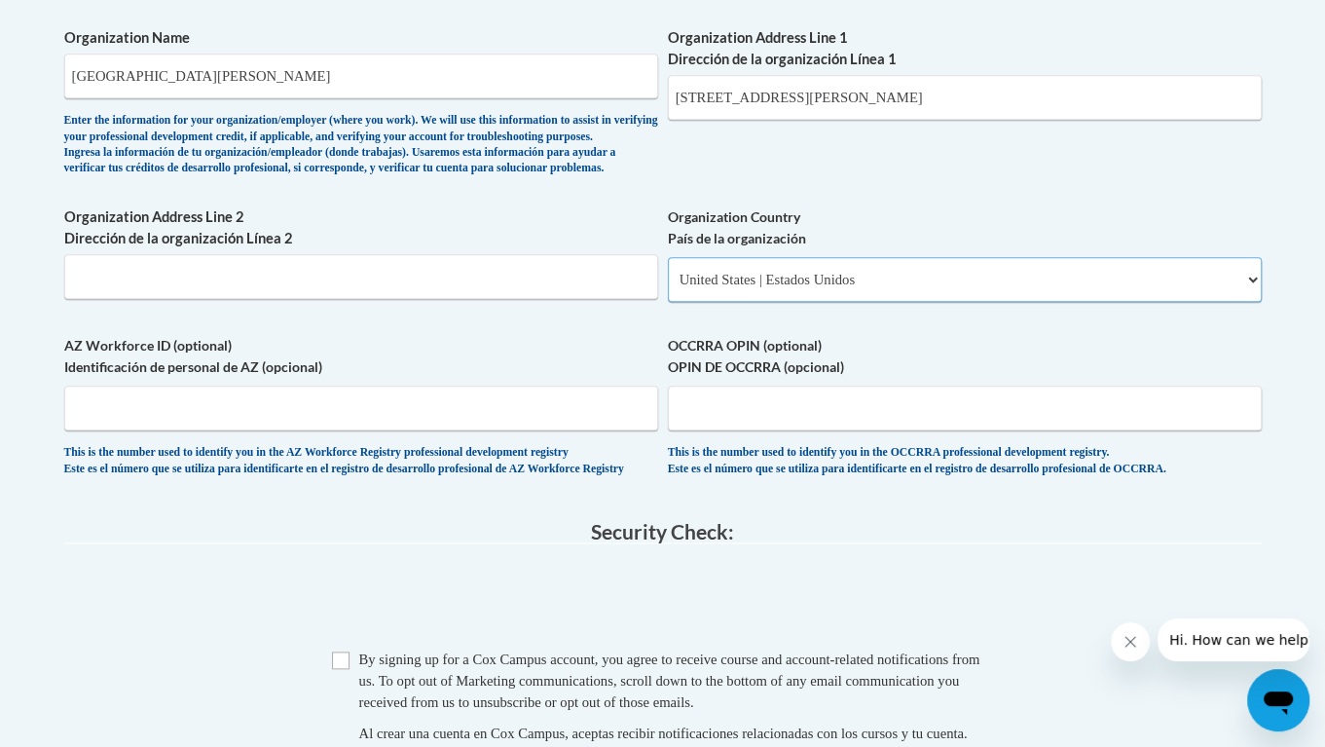
select select
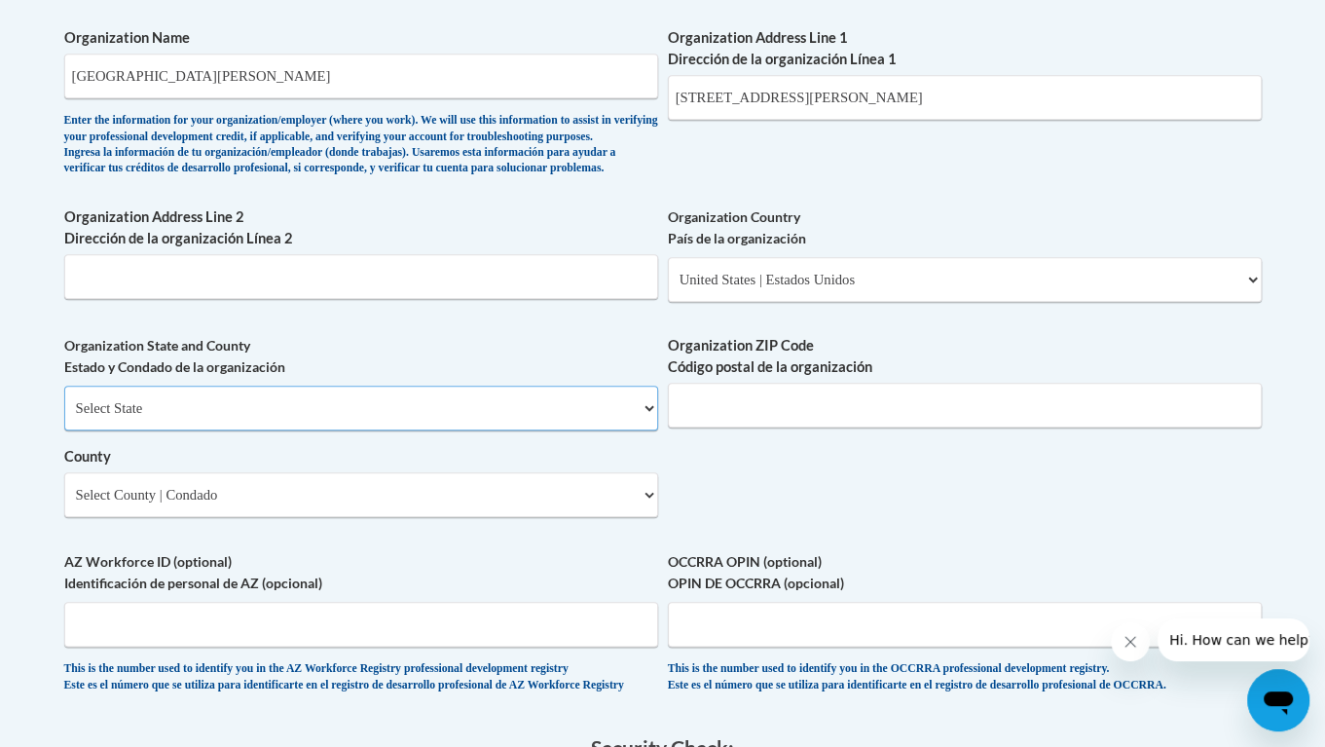
click at [345, 430] on select "Select State [US_STATE] [US_STATE] [US_STATE] [US_STATE] [US_STATE] [US_STATE] …" at bounding box center [361, 407] width 594 height 45
click at [278, 430] on select "Select State [US_STATE] [US_STATE] [US_STATE] [US_STATE] [US_STATE] [US_STATE] …" at bounding box center [361, 407] width 594 height 45
select select "[US_STATE]"
click at [64, 416] on select "Select State Alabama Alaska Arizona Arkansas California Colorado Connecticut De…" at bounding box center [361, 407] width 594 height 45
click at [218, 516] on select "Select County Appling Atkinson Bacon Baker Baldwin Banks Barrow Bartow Ben Hill…" at bounding box center [361, 494] width 594 height 45
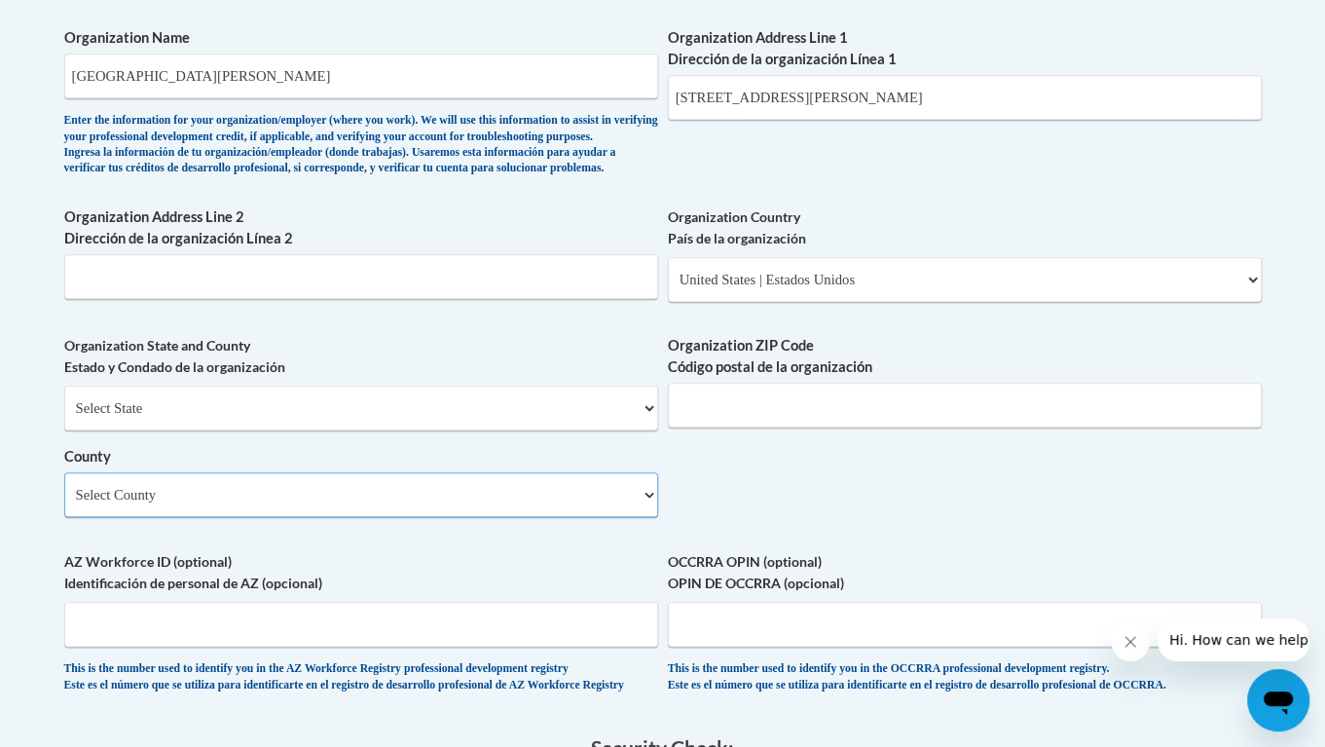
select select "Towns"
click at [64, 502] on select "Select County Appling Atkinson Bacon Baker Baldwin Banks Barrow Bartow Ben Hill…" at bounding box center [361, 494] width 594 height 45
click at [765, 421] on input "Organization ZIP Code Código postal de la organización" at bounding box center [965, 405] width 594 height 45
type input "30582"
click at [924, 545] on div "What is your first name? ¿Cuál es tu nombre? Karli What is your last name? ¿Cuá…" at bounding box center [662, 6] width 1197 height 1411
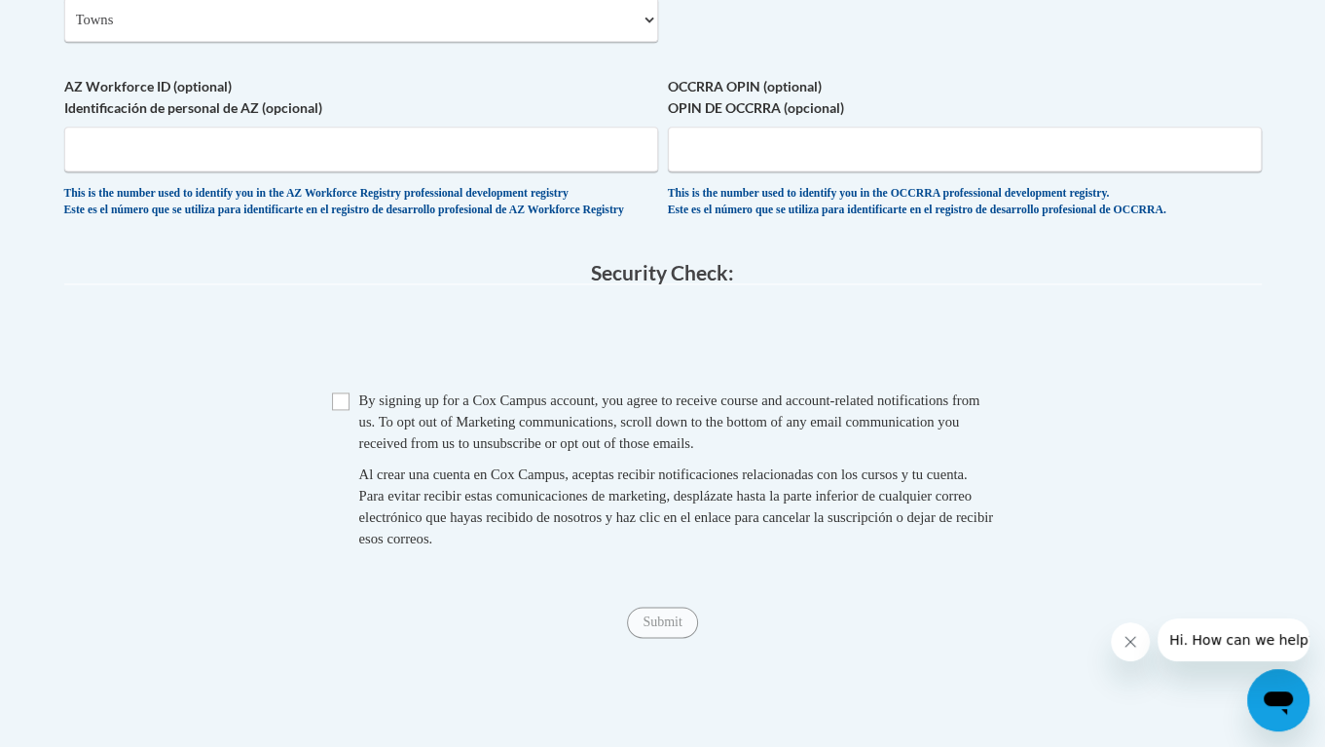
scroll to position [1763, 0]
click at [340, 409] on input "Checkbox" at bounding box center [341, 400] width 18 height 18
checkbox input "true"
click at [678, 627] on span "Submit" at bounding box center [662, 619] width 70 height 16
drag, startPoint x: 678, startPoint y: 669, endPoint x: 636, endPoint y: 674, distance: 42.1
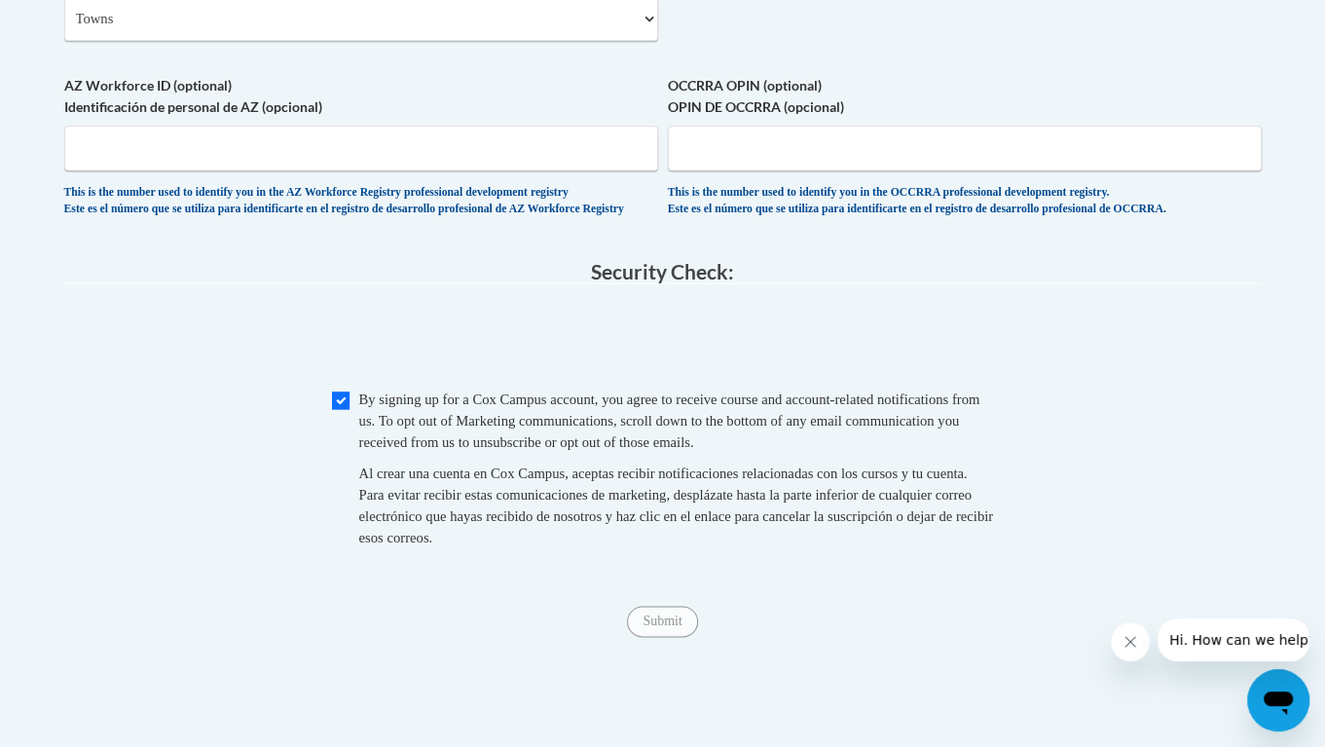
click at [636, 637] on div "Submit Submit" at bounding box center [662, 620] width 1197 height 31
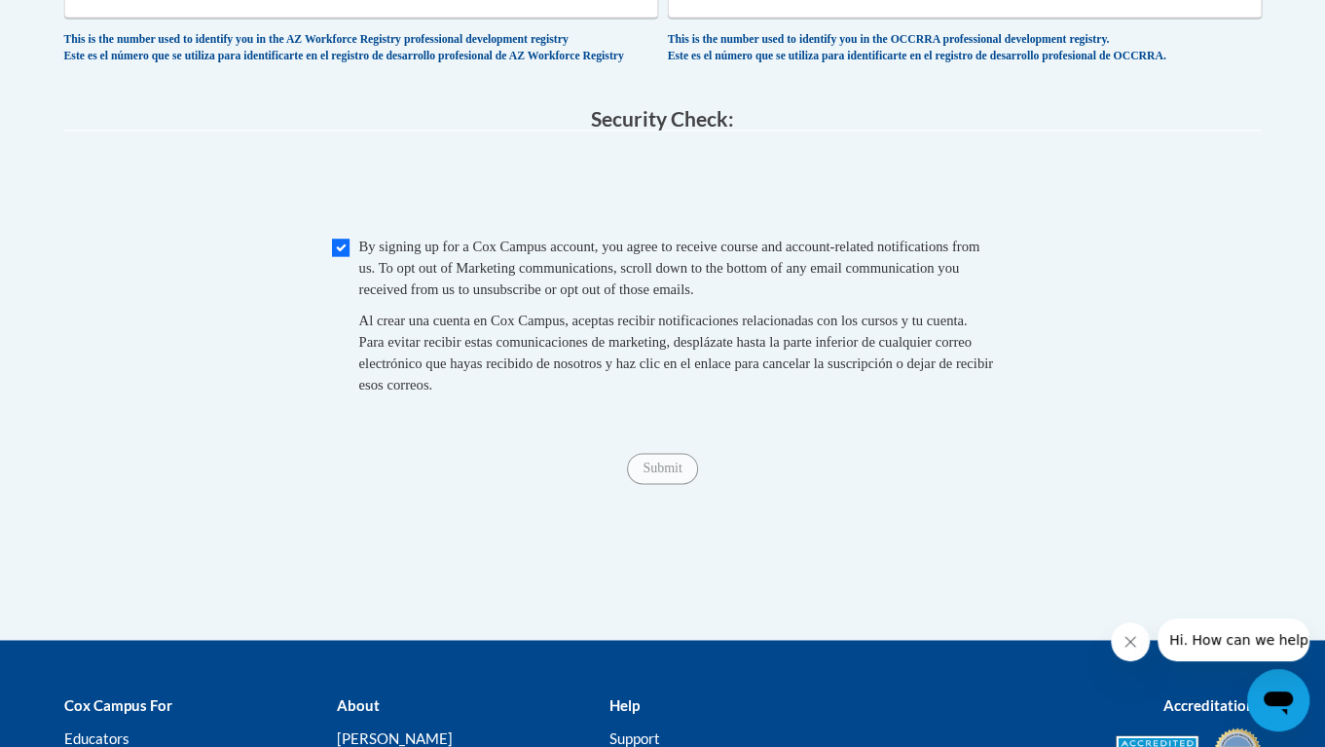
scroll to position [1917, 0]
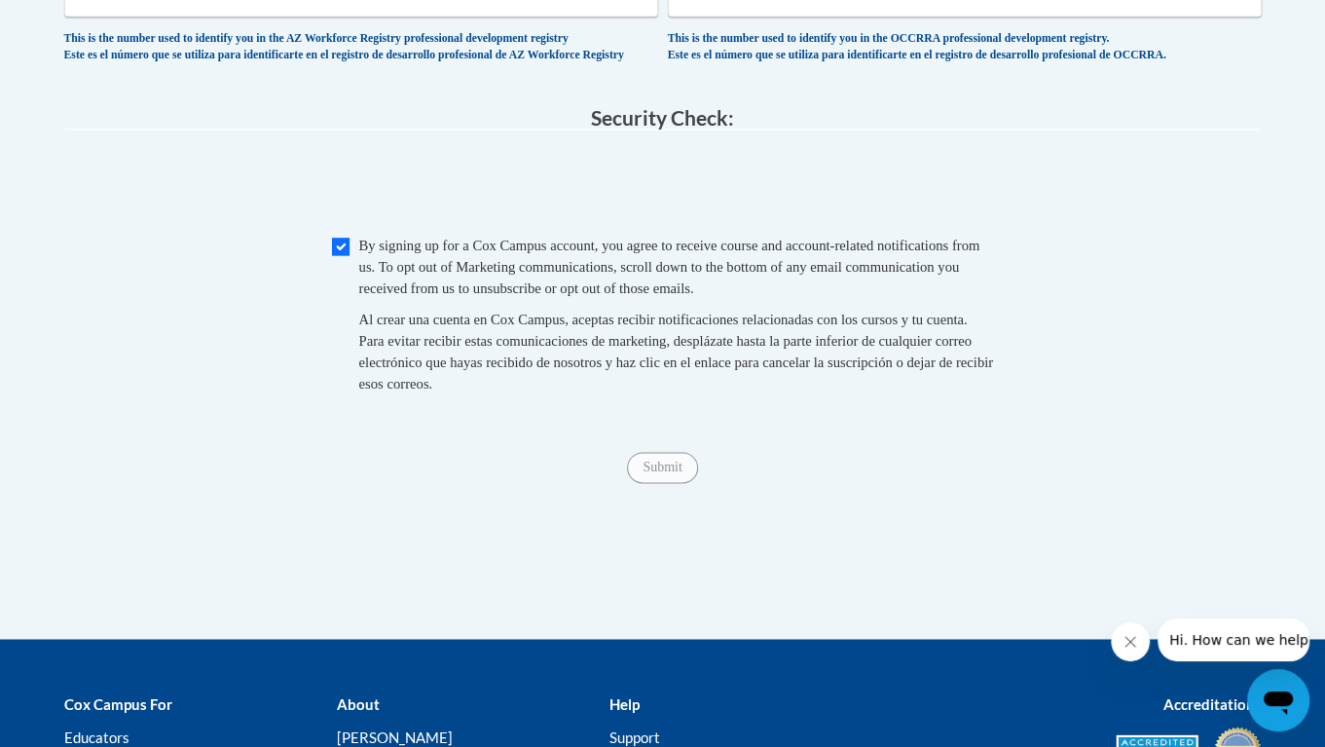
click at [661, 473] on span "Submit" at bounding box center [662, 466] width 70 height 16
click at [651, 473] on span "Submit" at bounding box center [662, 466] width 70 height 16
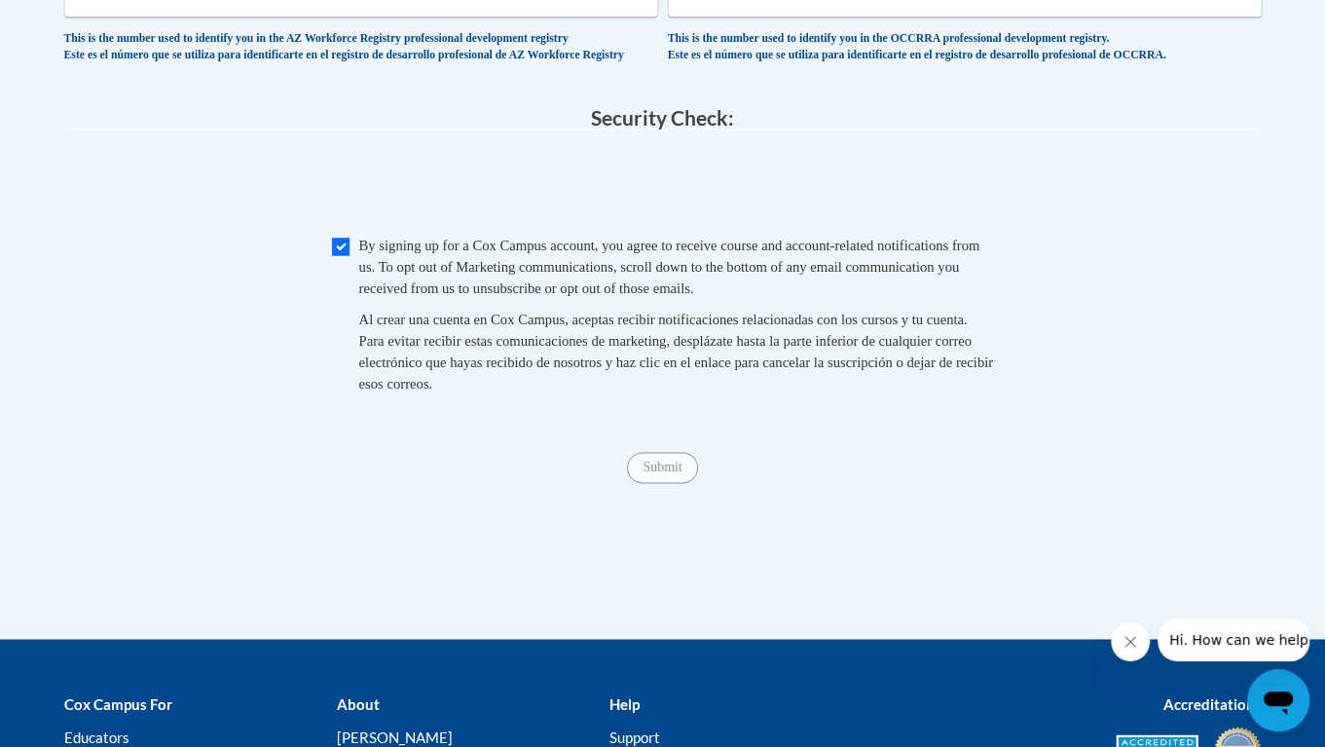
click at [651, 473] on span "Submit" at bounding box center [662, 466] width 70 height 16
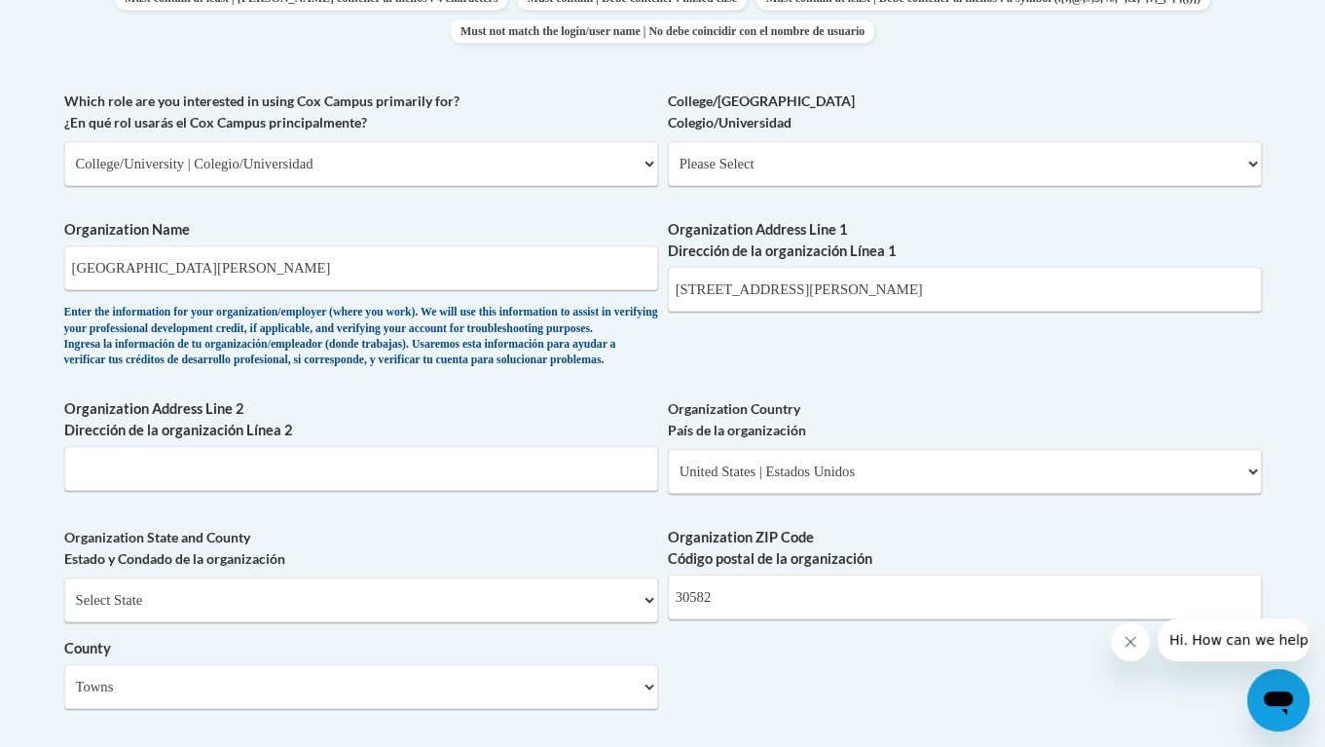
scroll to position [1065, 0]
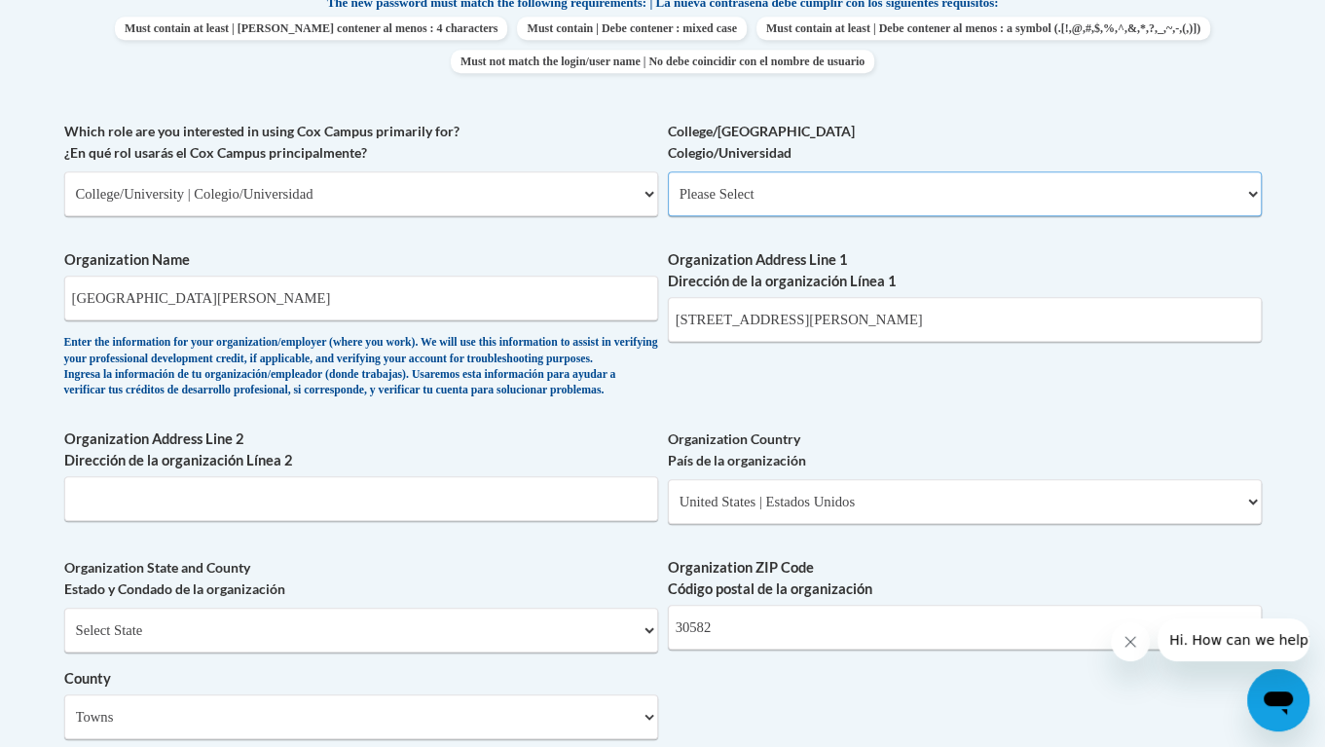
click at [717, 182] on select "Please Select College/University Staff | Empleado universitario College/Univers…" at bounding box center [965, 193] width 594 height 45
select select "99b32b07-cffc-426c-8bf6-0cd77760d84b"
click at [668, 171] on select "Please Select College/University Staff | Empleado universitario College/Univers…" at bounding box center [965, 193] width 594 height 45
select select "null"
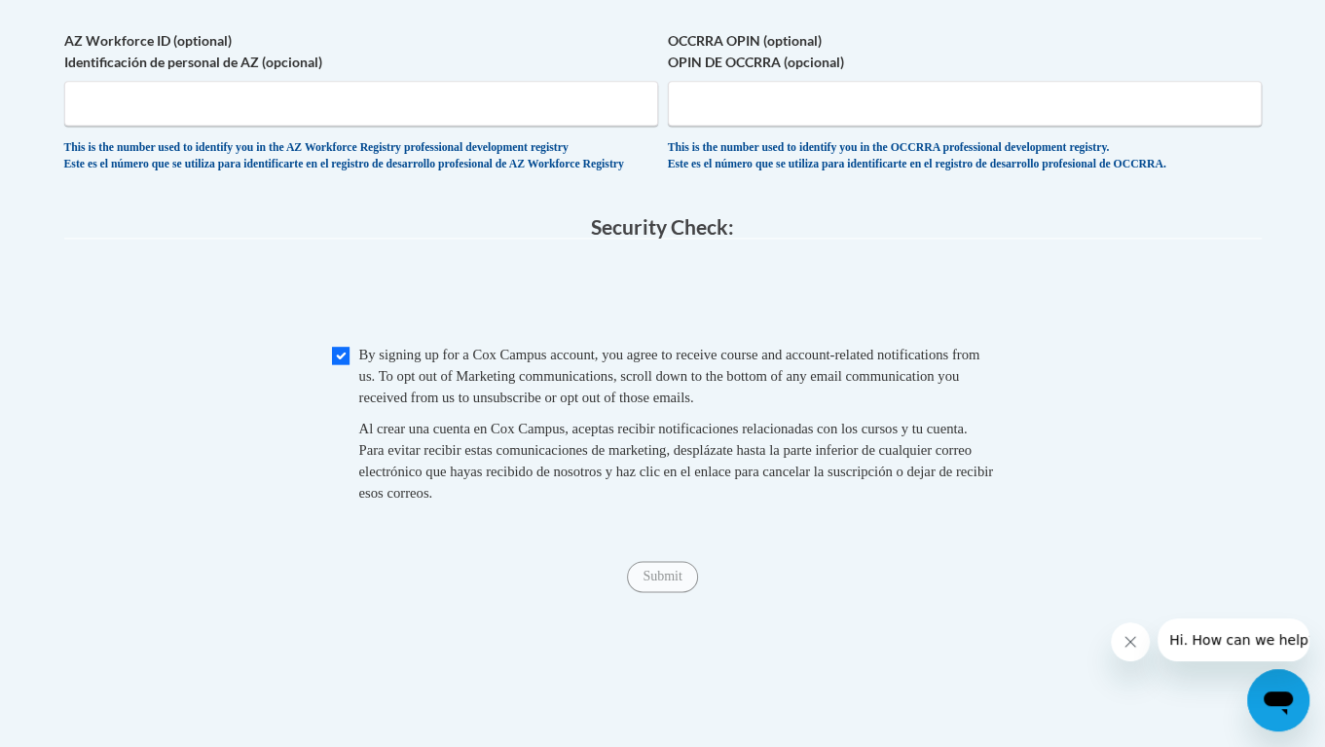
scroll to position [2175, 0]
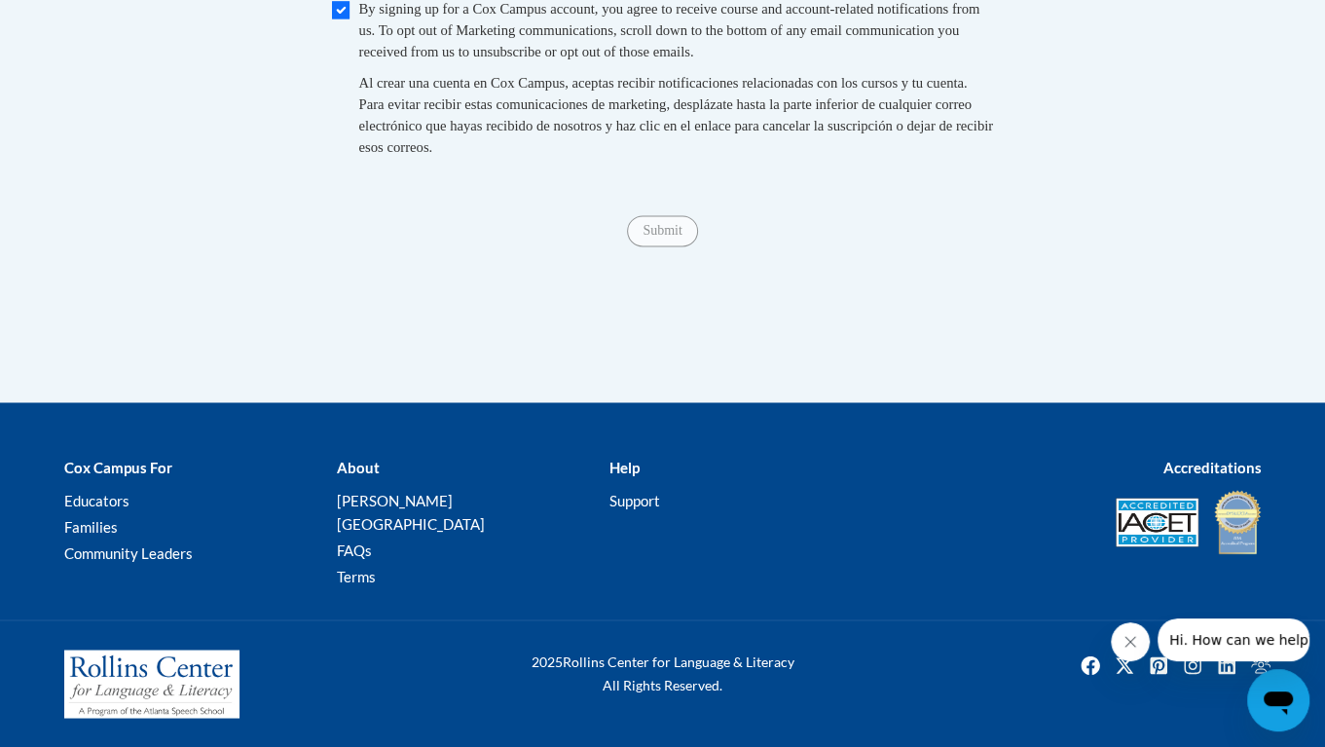
click at [661, 237] on span "Submit" at bounding box center [662, 229] width 70 height 16
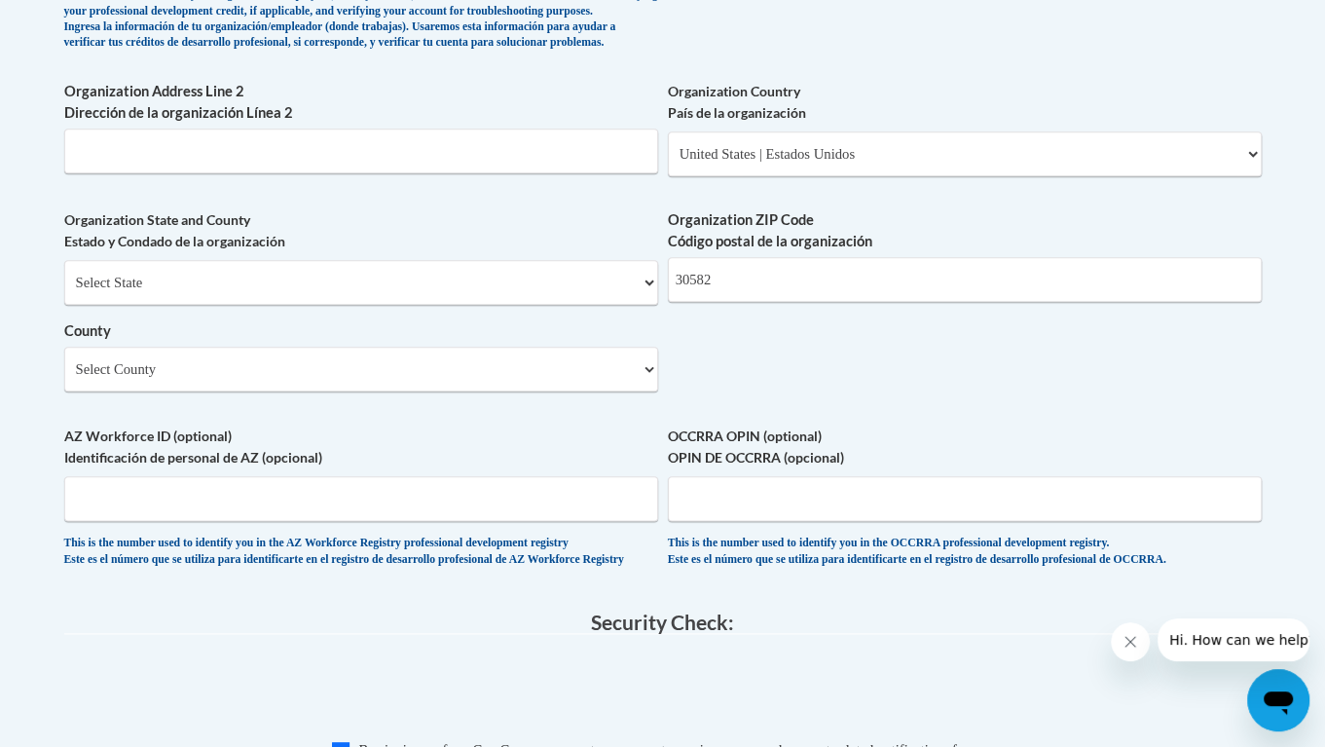
scroll to position [1427, 0]
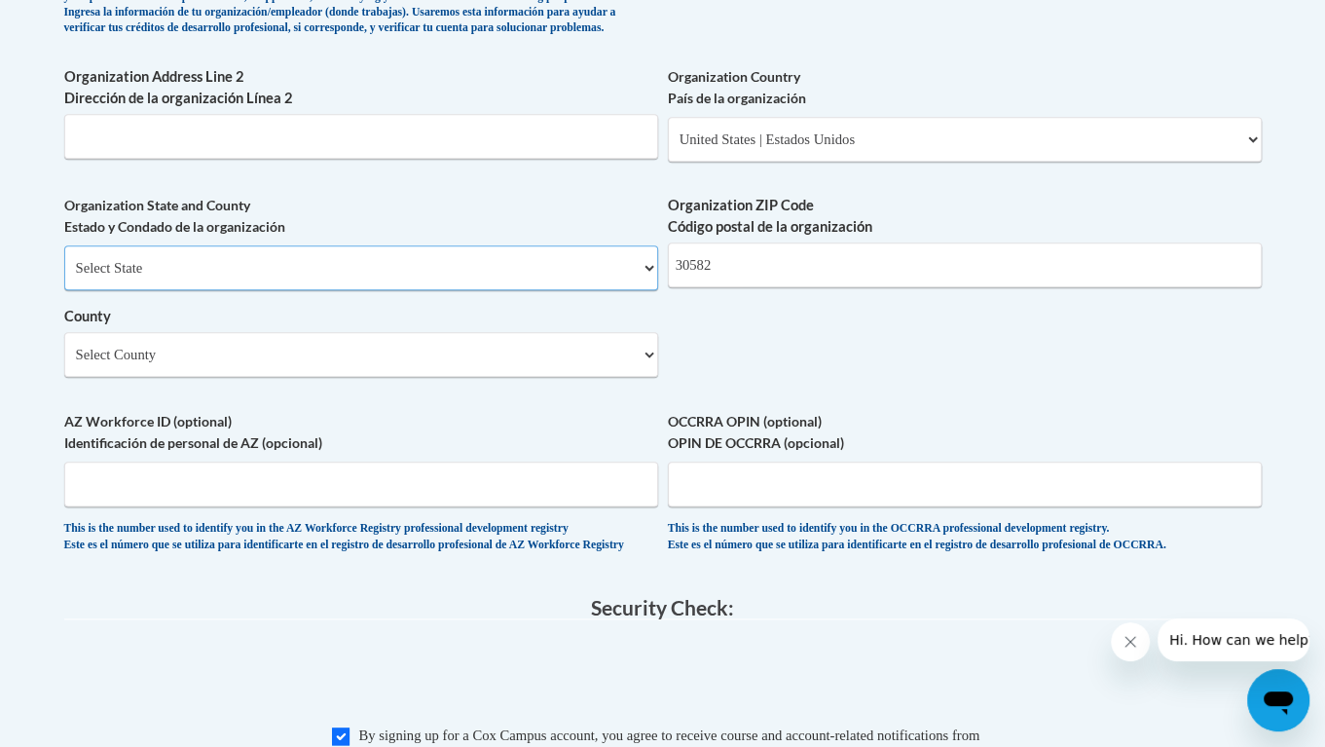
click at [200, 284] on select "Select State Alabama Alaska Arizona Arkansas California Colorado Connecticut De…" at bounding box center [361, 267] width 594 height 45
select select "Georgia"
click at [64, 275] on select "Select State Alabama Alaska Arizona Arkansas California Colorado Connecticut De…" at bounding box center [361, 267] width 594 height 45
click at [186, 377] on select "Select County Appling Atkinson Bacon Baker Baldwin Banks Barrow Bartow Ben Hill…" at bounding box center [361, 354] width 594 height 45
click at [64, 362] on select "Select County Appling Atkinson Bacon Baker Baldwin Banks Barrow Bartow Ben Hill…" at bounding box center [361, 354] width 594 height 45
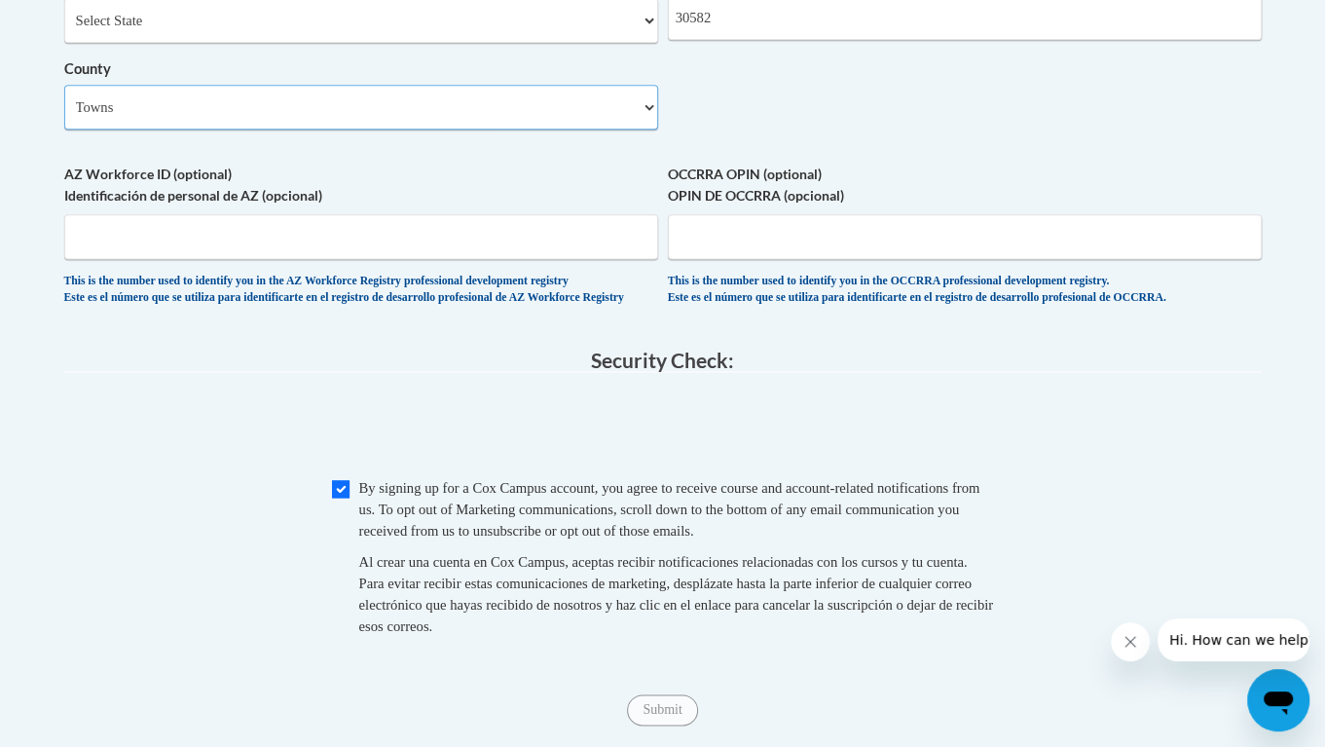
scroll to position [2175, 0]
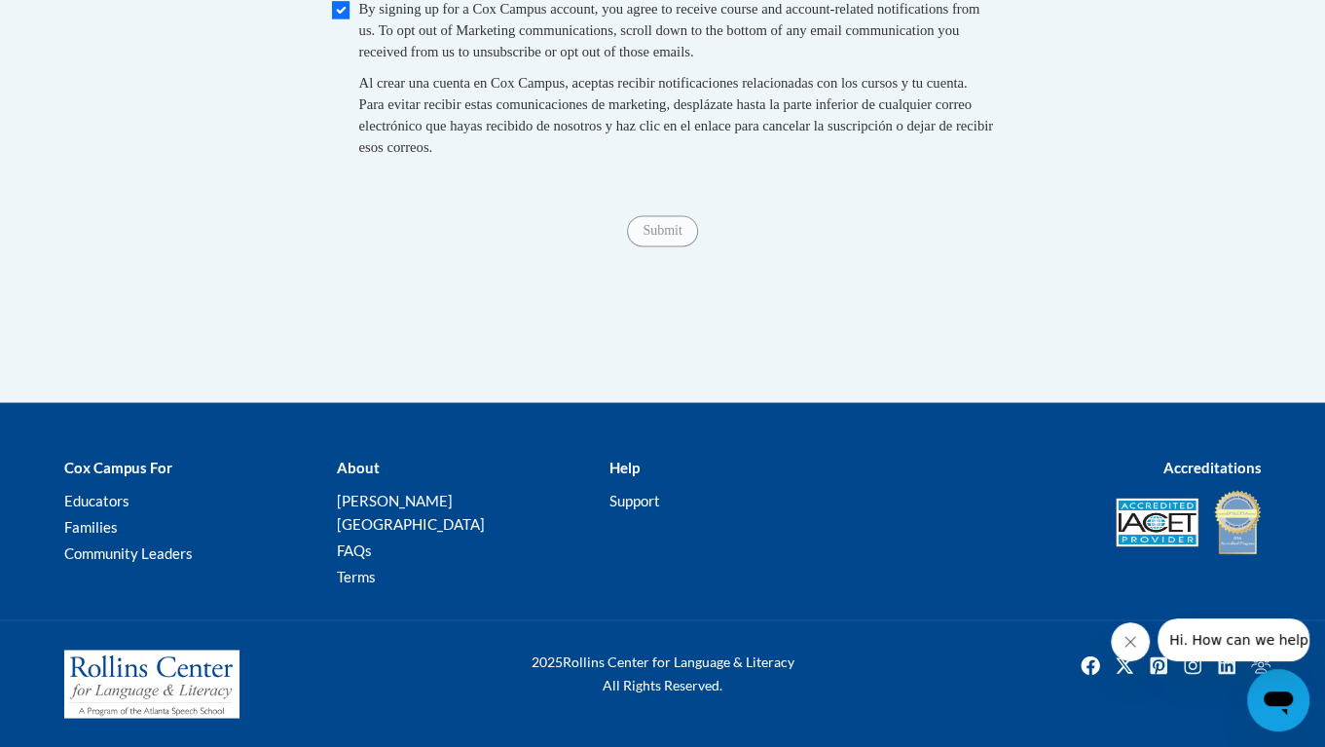
click at [649, 237] on span "Submit" at bounding box center [662, 229] width 70 height 16
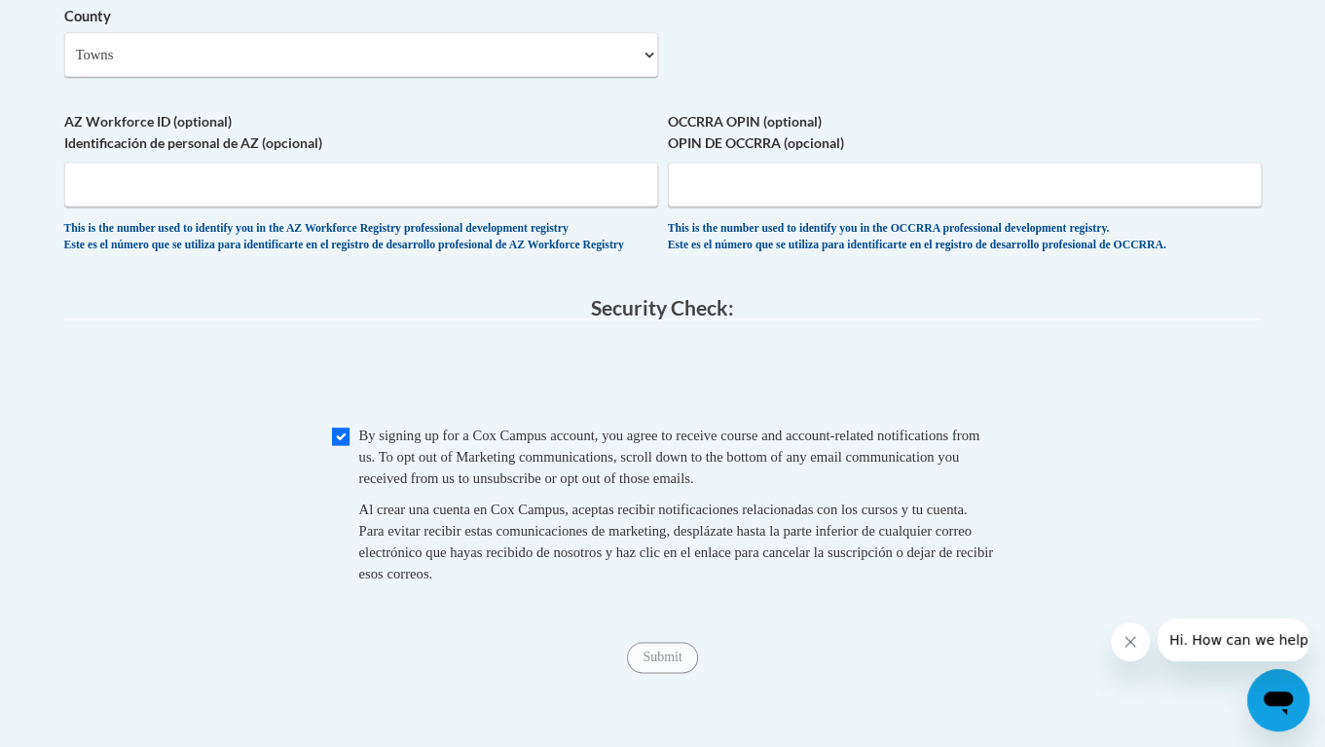
scroll to position [1725, 0]
click at [667, 665] on span "Submit" at bounding box center [662, 657] width 70 height 16
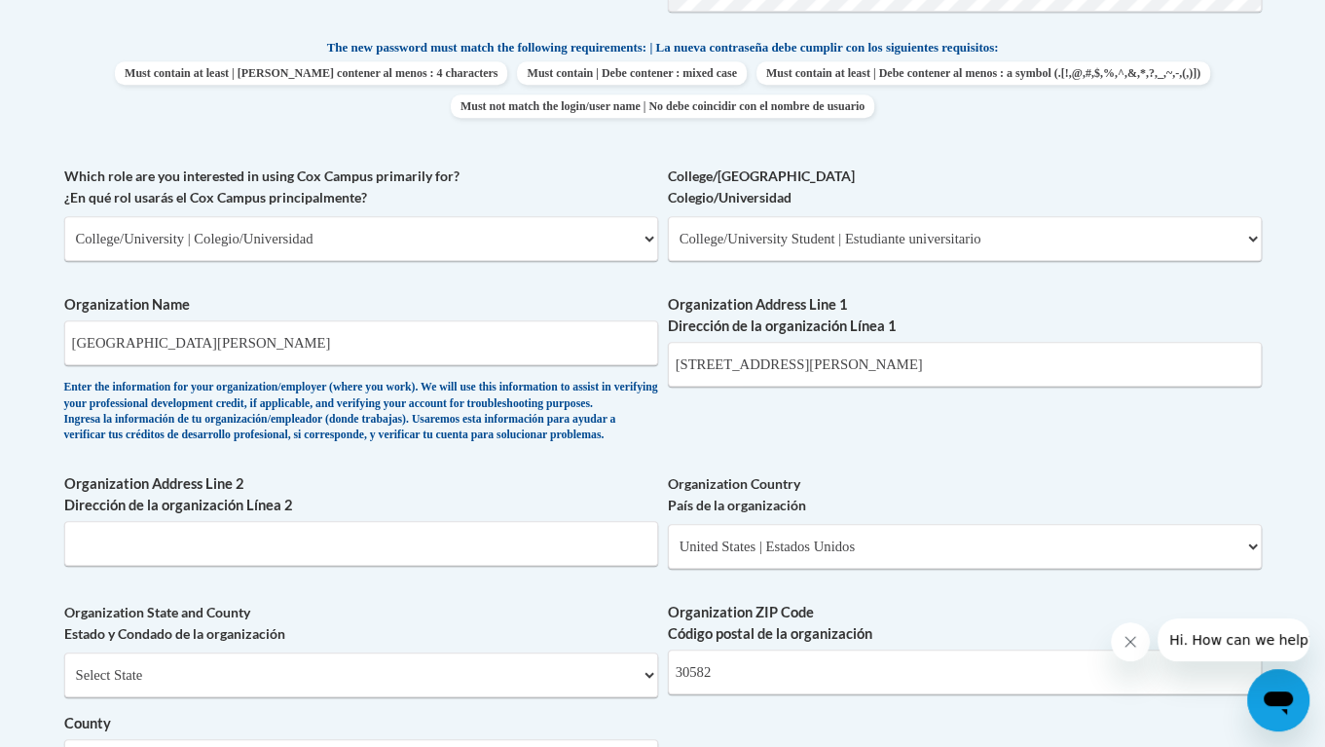
scroll to position [1023, 0]
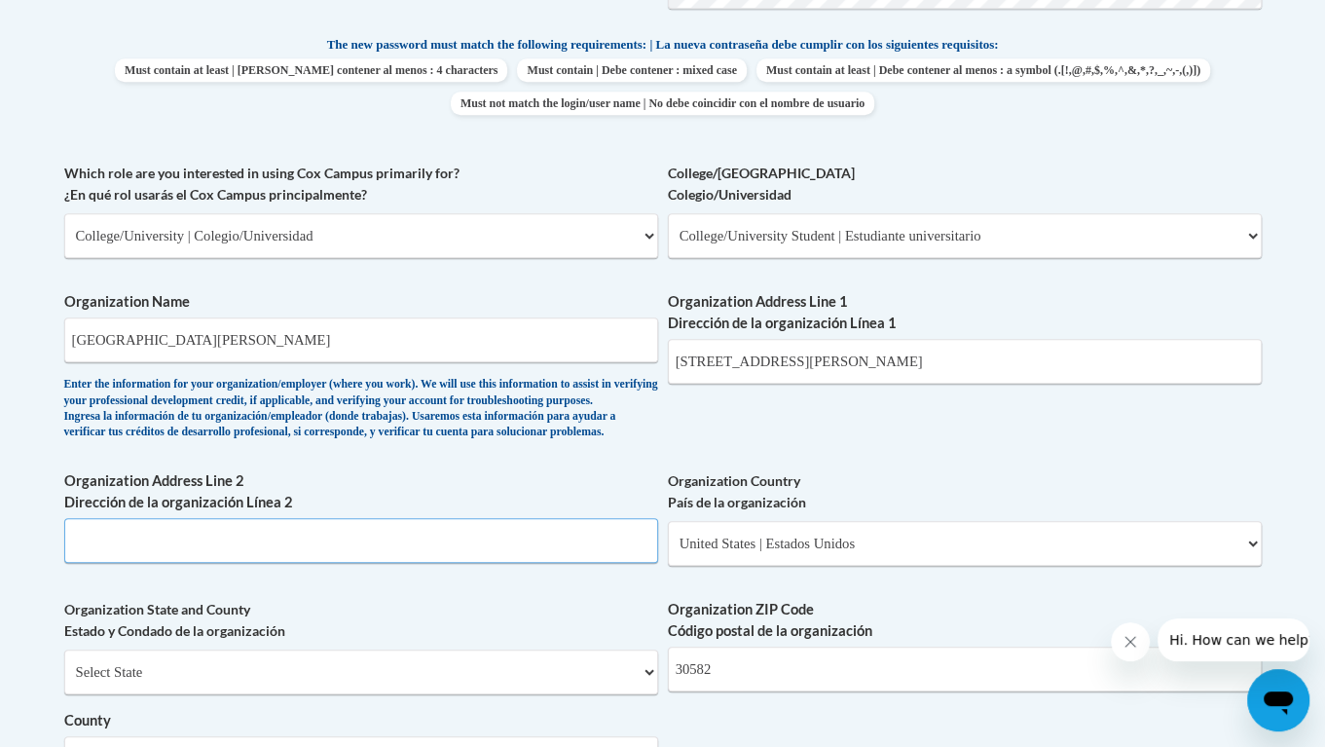
click at [454, 563] on input "Organization Address Line 2 Dirección de la organización Línea 2" at bounding box center [361, 540] width 594 height 45
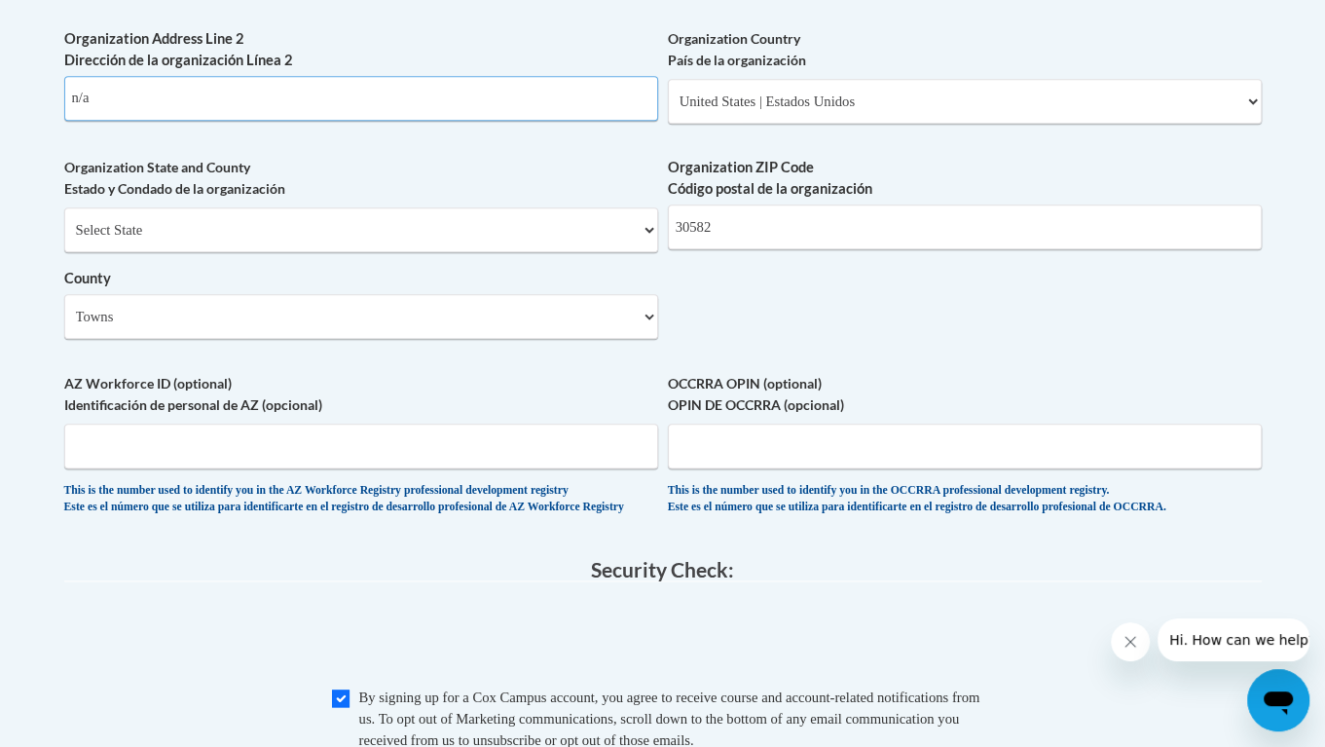
scroll to position [1469, 0]
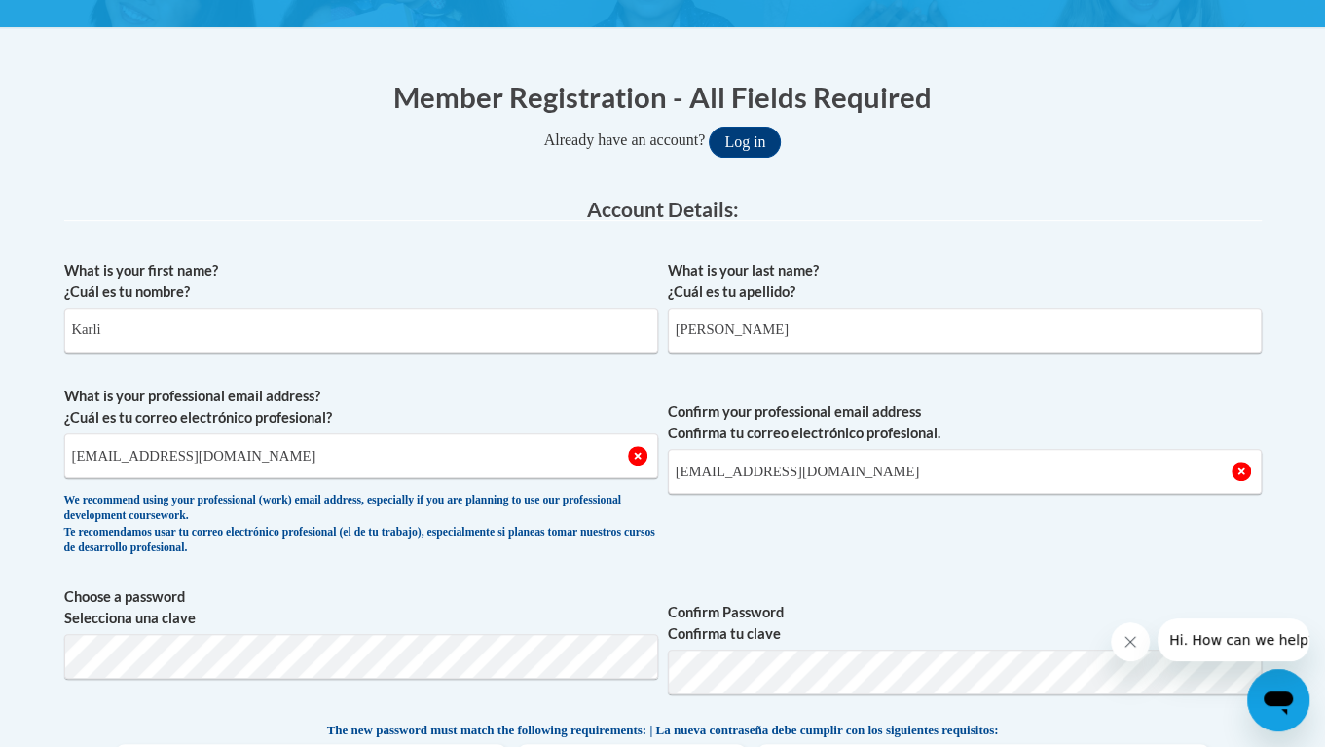
type input "n/a"
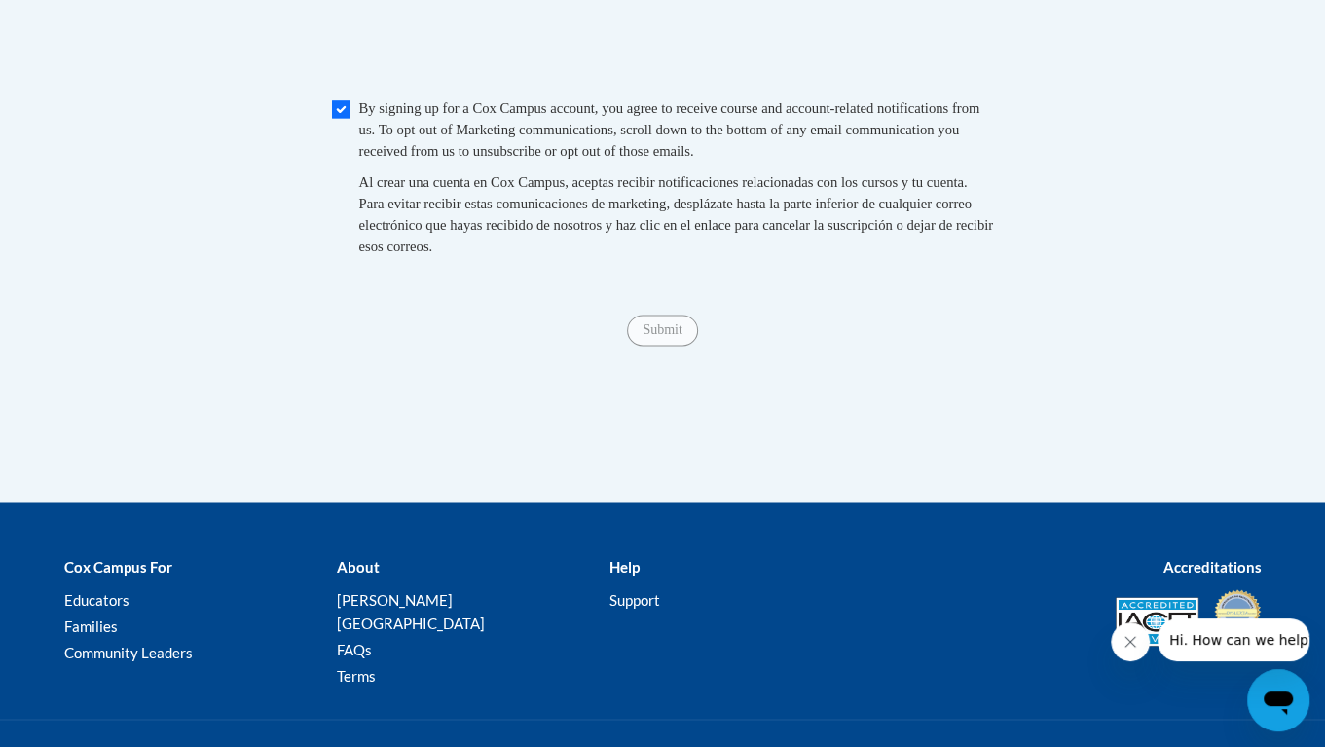
scroll to position [2009, 0]
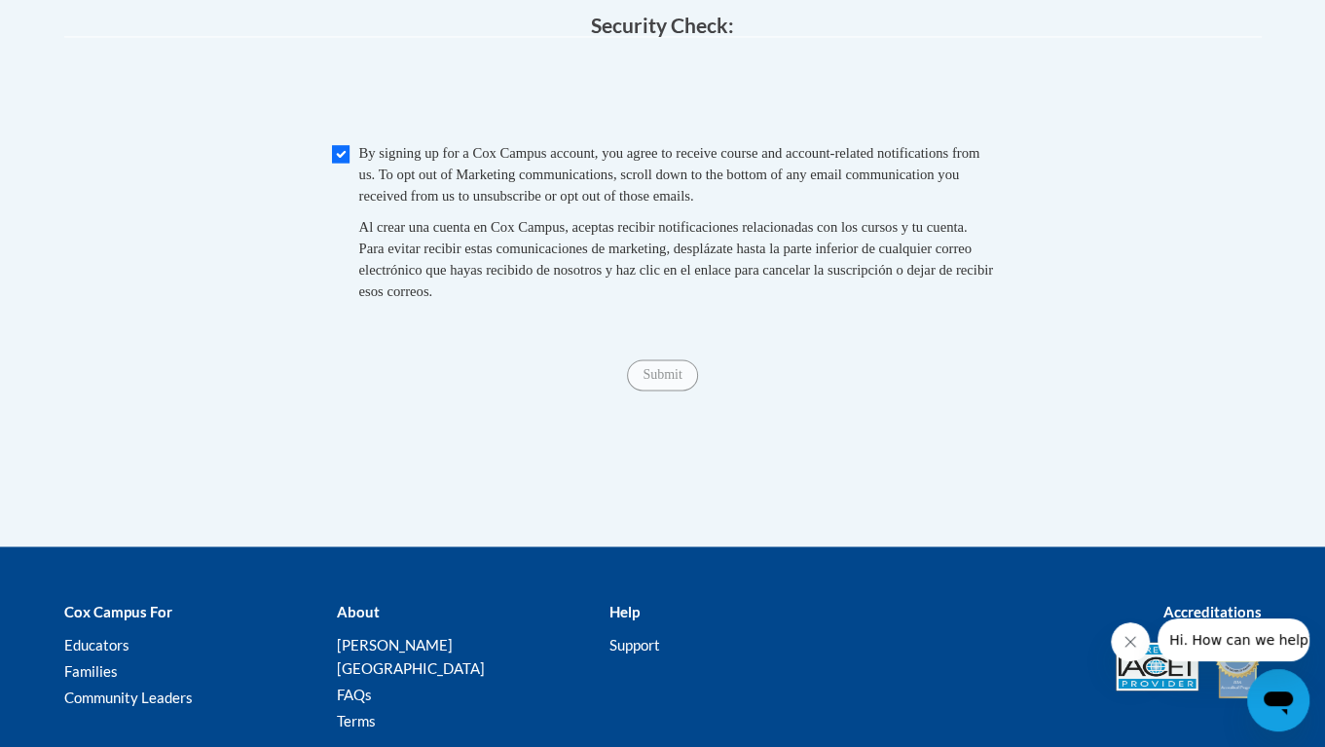
click at [658, 381] on span "Submit" at bounding box center [662, 373] width 70 height 16
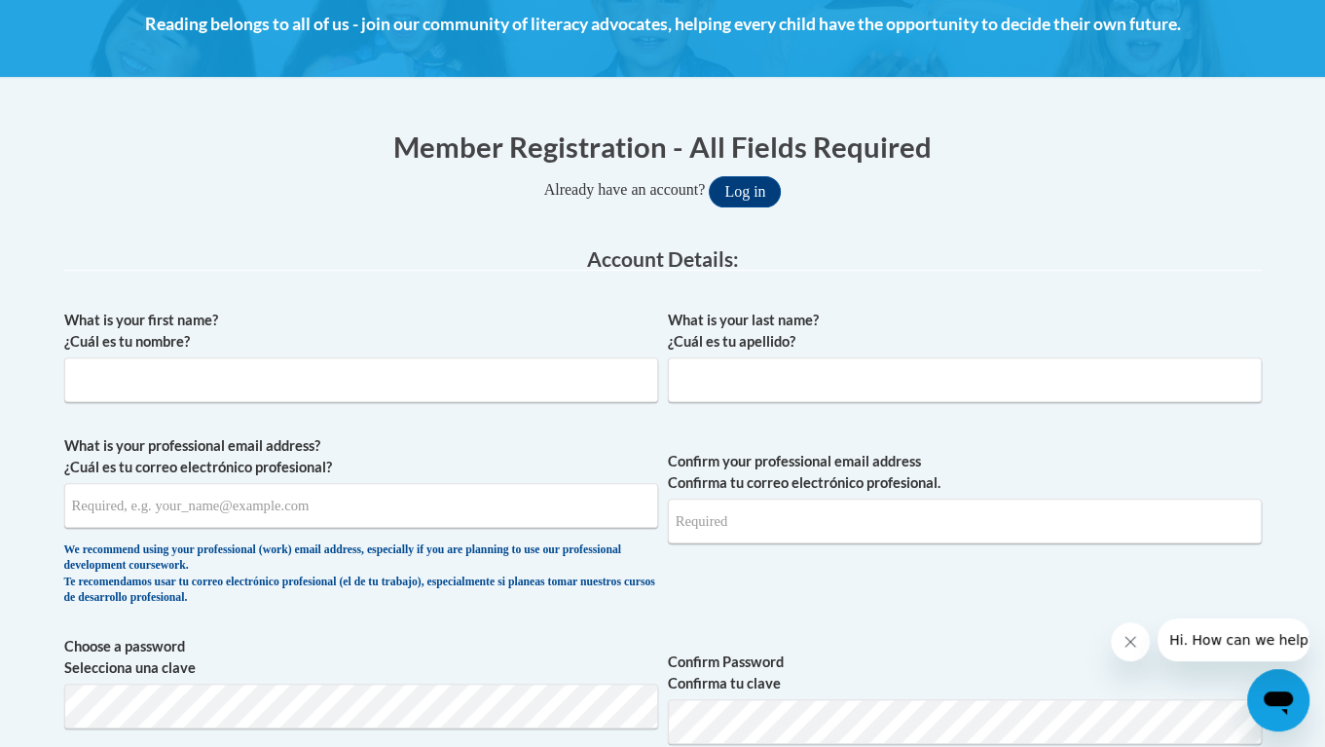
scroll to position [290, 0]
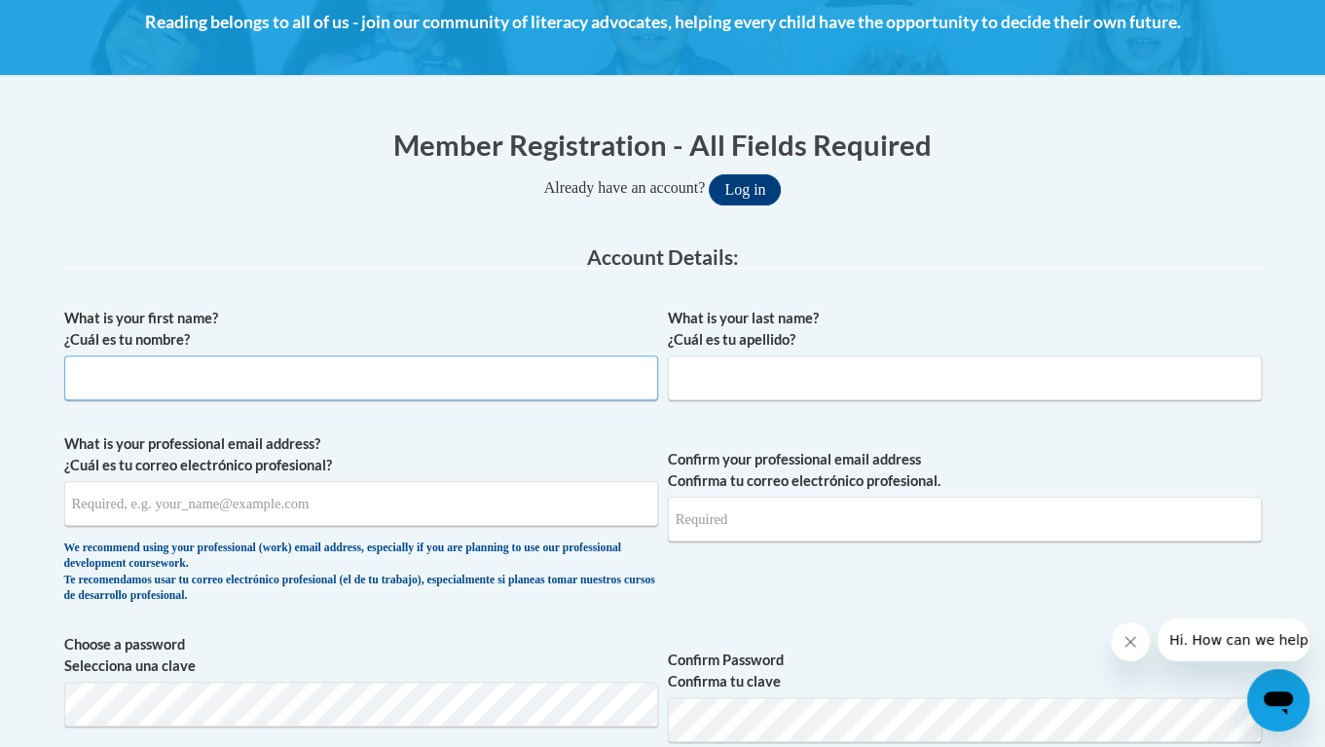
click at [567, 380] on input "What is your first name? ¿Cuál es tu nombre?" at bounding box center [361, 377] width 594 height 45
type input "Karli"
click at [828, 378] on input "What is your last name? ¿Cuál es tu apellido?" at bounding box center [965, 377] width 594 height 45
type input "[PERSON_NAME]"
click at [768, 199] on button "Log in" at bounding box center [745, 189] width 72 height 31
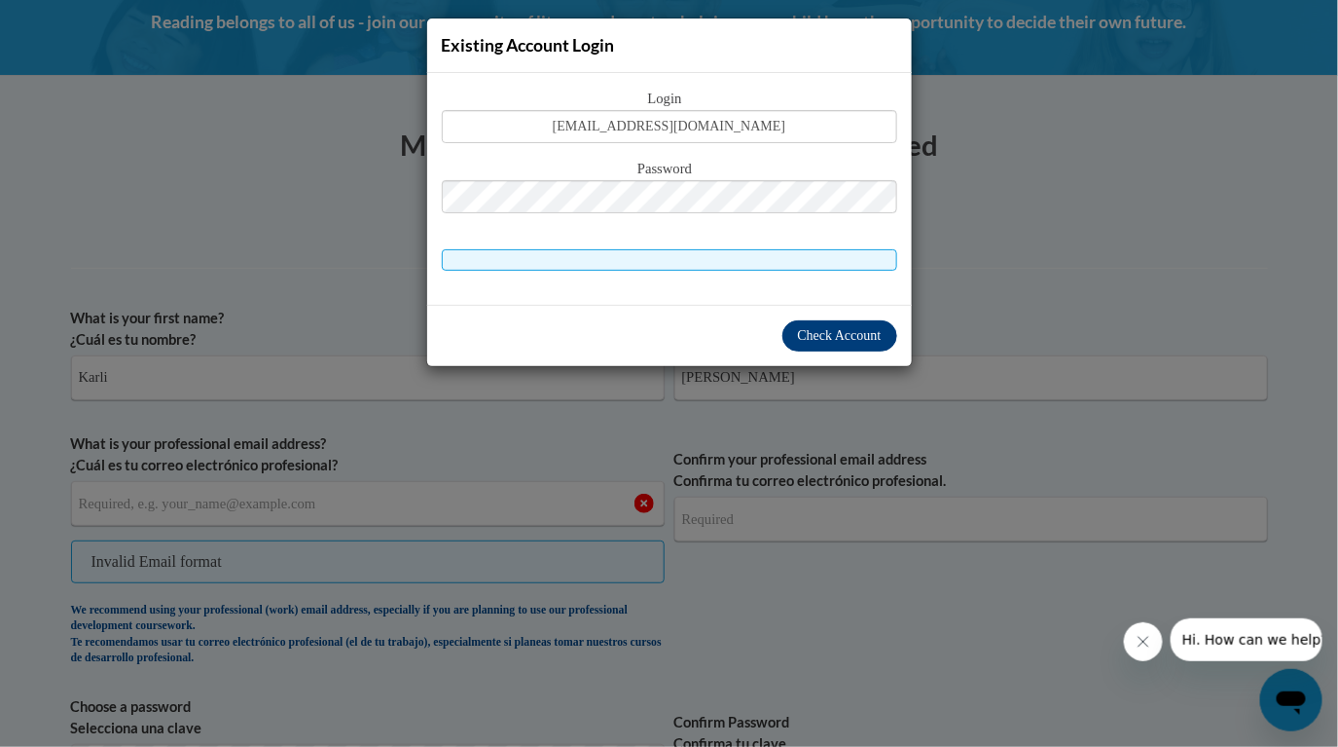
click at [855, 329] on span "Check Account" at bounding box center [840, 335] width 84 height 15
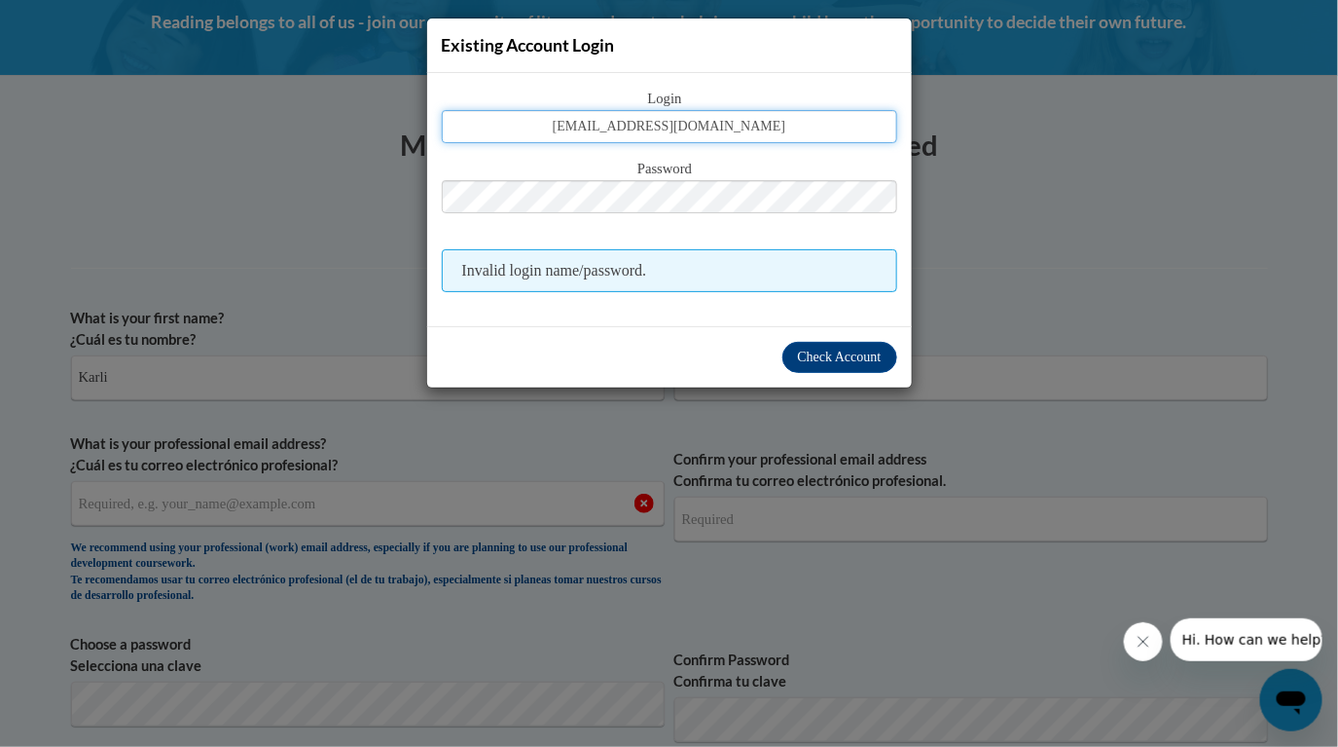
click at [737, 125] on input "[EMAIL_ADDRESS][DOMAIN_NAME]" at bounding box center [670, 126] width 456 height 33
type input "kfgreeson"
click at [715, 174] on button "Log in" at bounding box center [751, 189] width 72 height 31
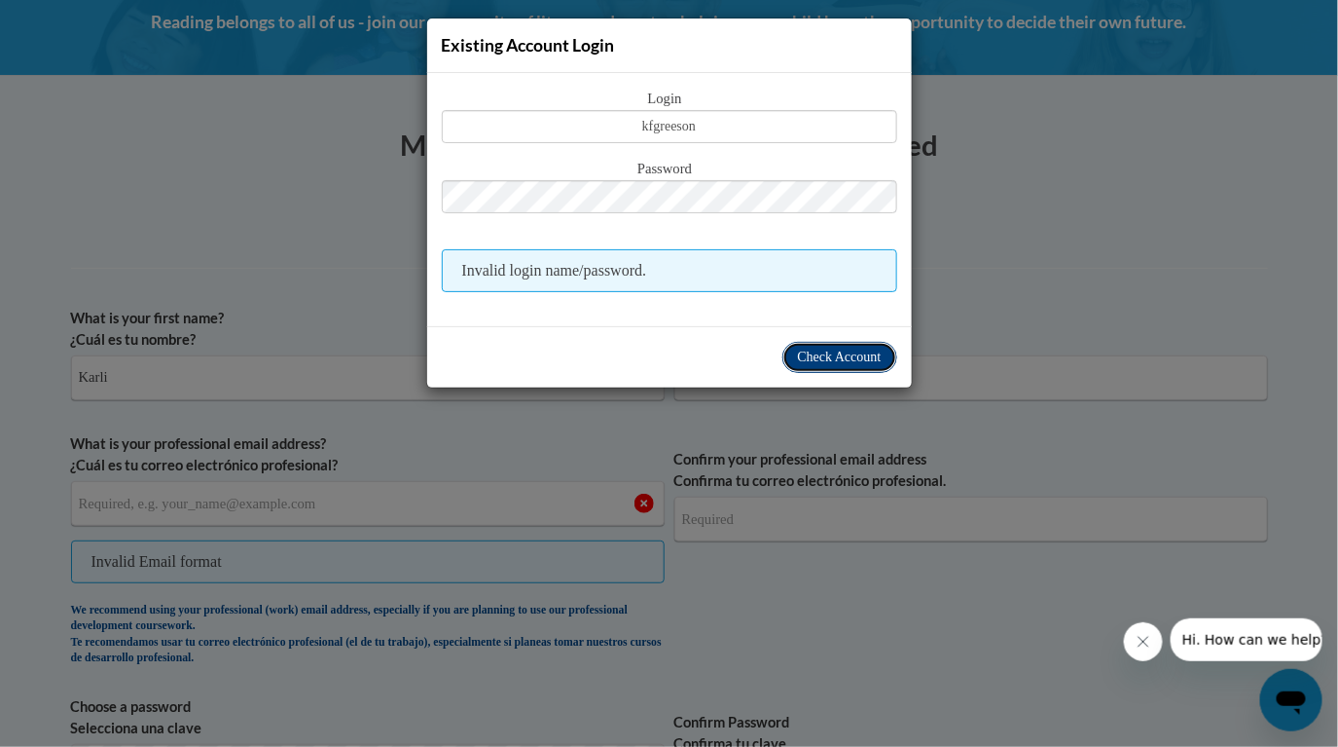
click at [839, 353] on span "Check Account" at bounding box center [840, 356] width 84 height 15
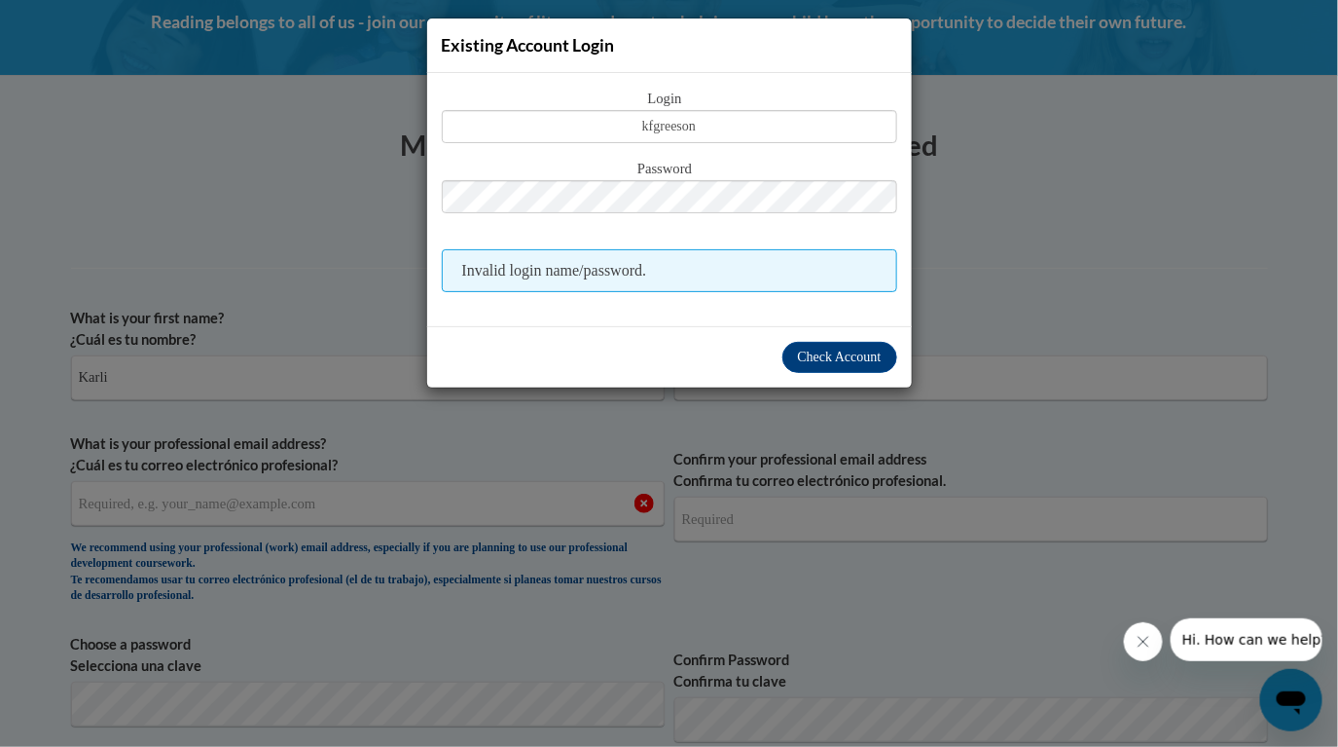
click at [787, 473] on div "Existing Account Login Login kfgreeson Password Invalid login name/password." at bounding box center [669, 373] width 1338 height 747
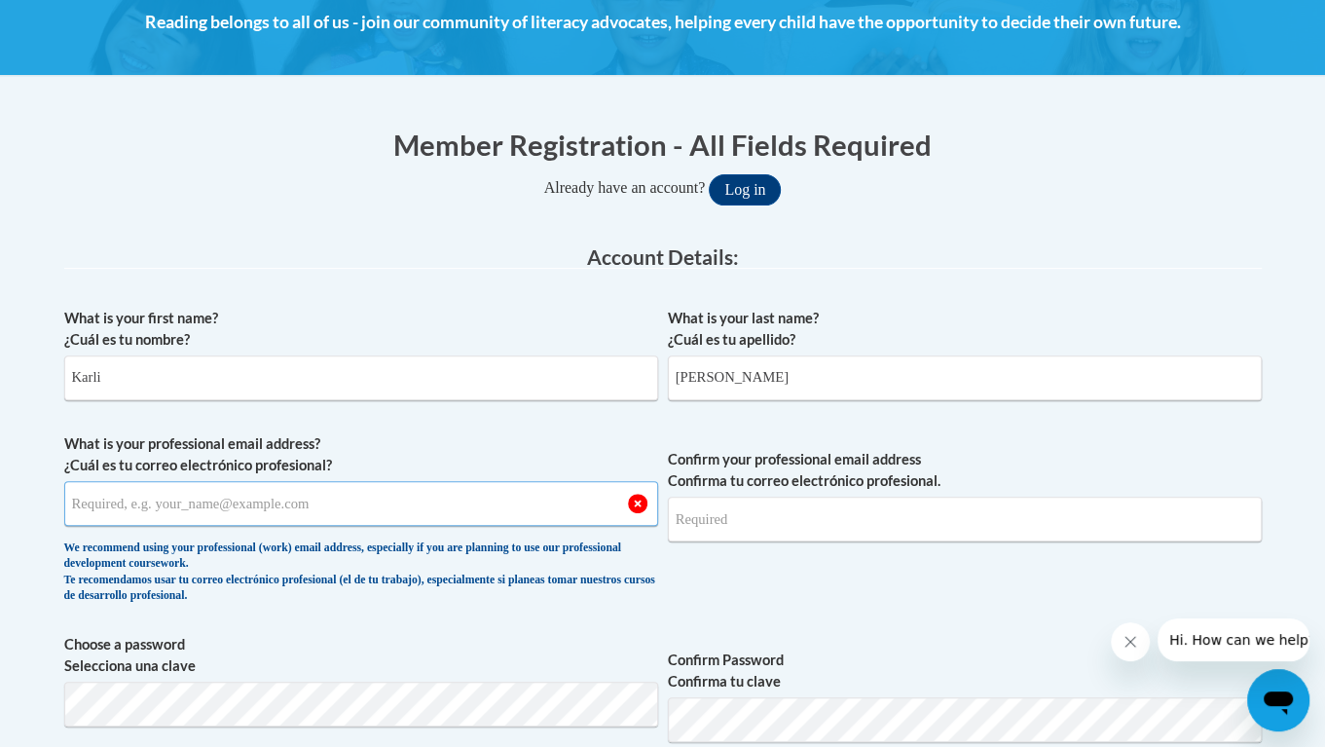
click at [270, 505] on input "What is your professional email address? ¿Cuál es tu correo electrónico profesi…" at bounding box center [361, 503] width 594 height 45
type input "[EMAIL_ADDRESS][DOMAIN_NAME]"
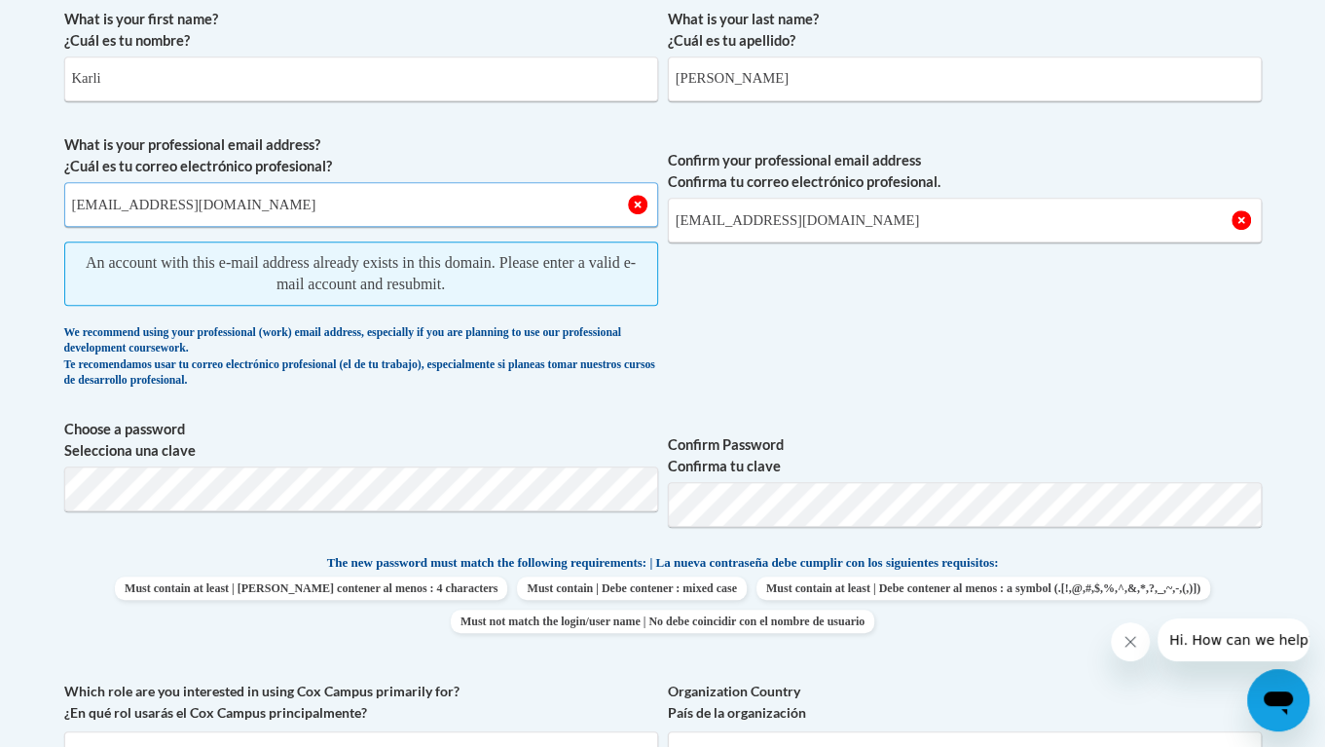
scroll to position [593, 0]
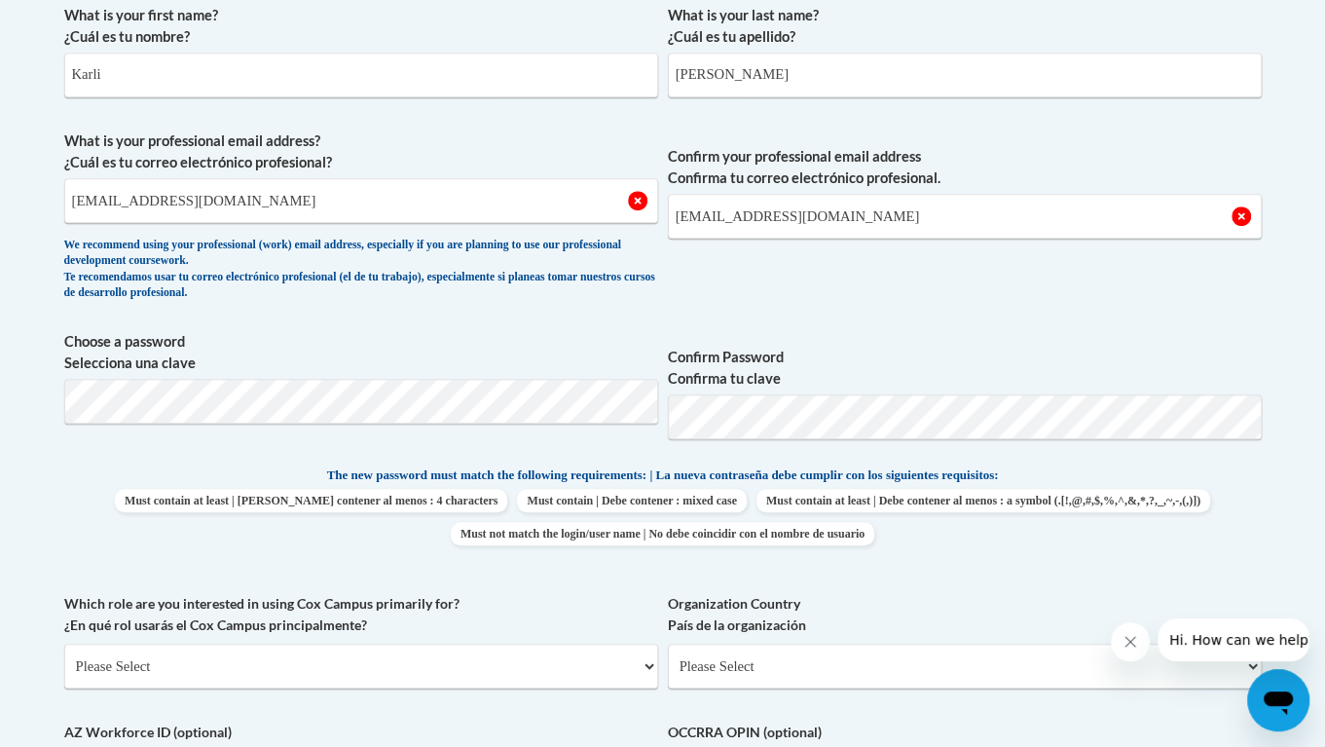
click at [746, 494] on span "Must contain | Debe contener : mixed case" at bounding box center [631, 500] width 229 height 23
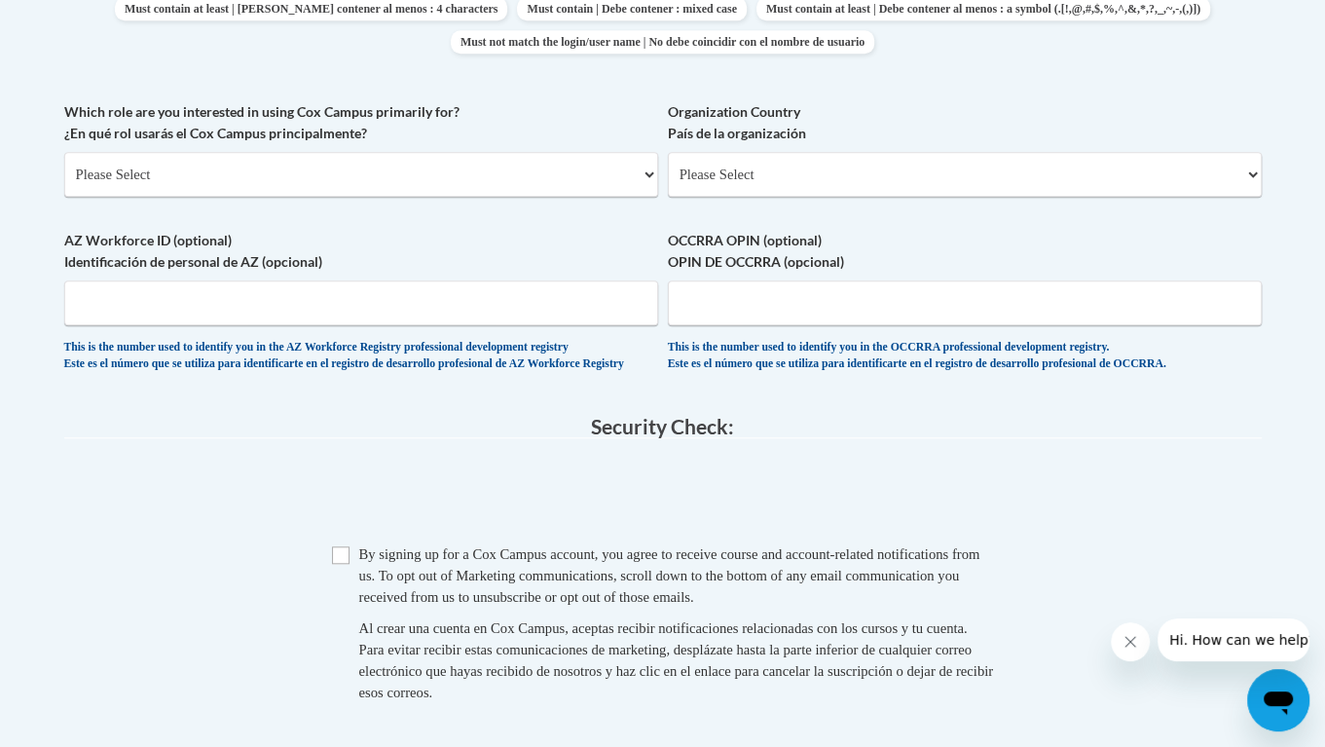
scroll to position [1090, 0]
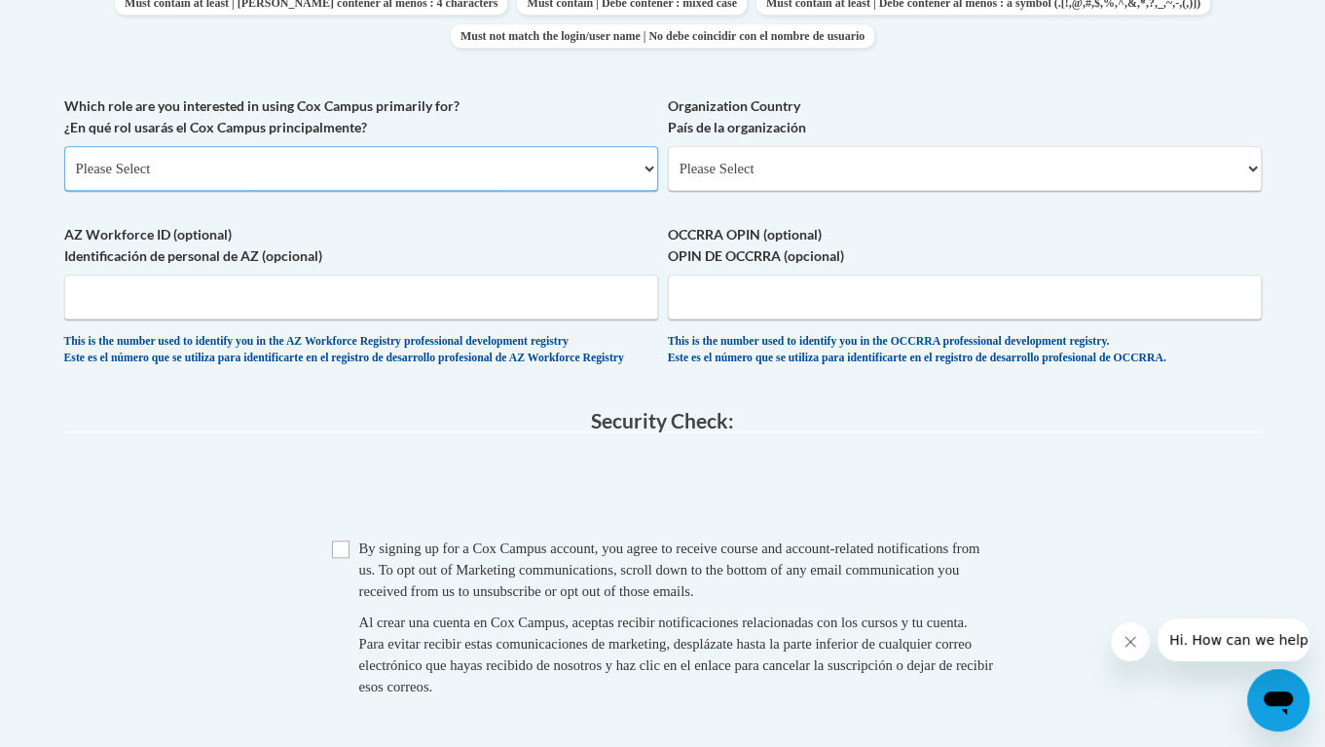
click at [458, 186] on select "Please Select College/University | Colegio/Universidad Community/Nonprofit Part…" at bounding box center [361, 168] width 594 height 45
select select "5a18ea06-2b54-4451-96f2-d152daf9eac5"
click at [64, 146] on select "Please Select College/University | Colegio/Universidad Community/Nonprofit Part…" at bounding box center [361, 168] width 594 height 45
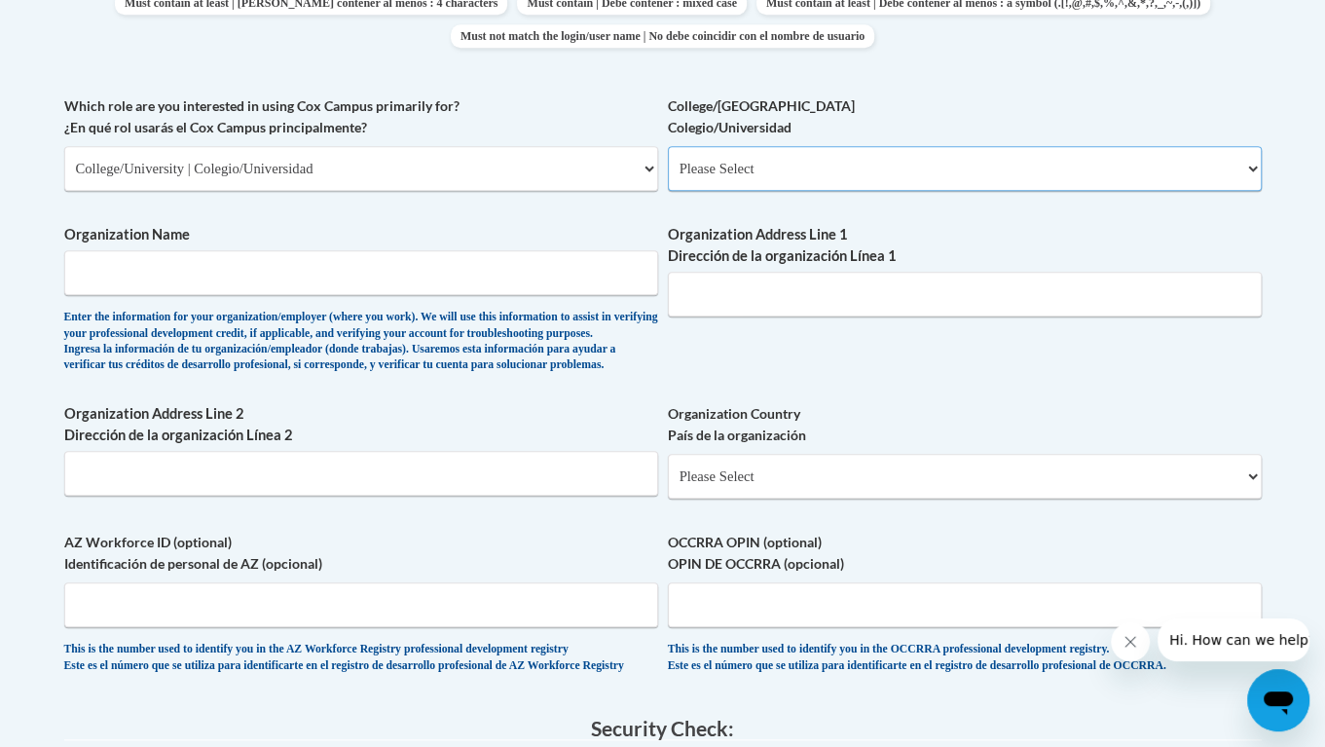
click at [756, 157] on select "Please Select College/University Staff | Empleado universitario College/Univers…" at bounding box center [965, 168] width 594 height 45
select select "99b32b07-cffc-426c-8bf6-0cd77760d84b"
click at [668, 146] on select "Please Select College/University Staff | Empleado universitario College/Univers…" at bounding box center [965, 168] width 594 height 45
click at [477, 271] on input "Organization Name" at bounding box center [361, 272] width 594 height 45
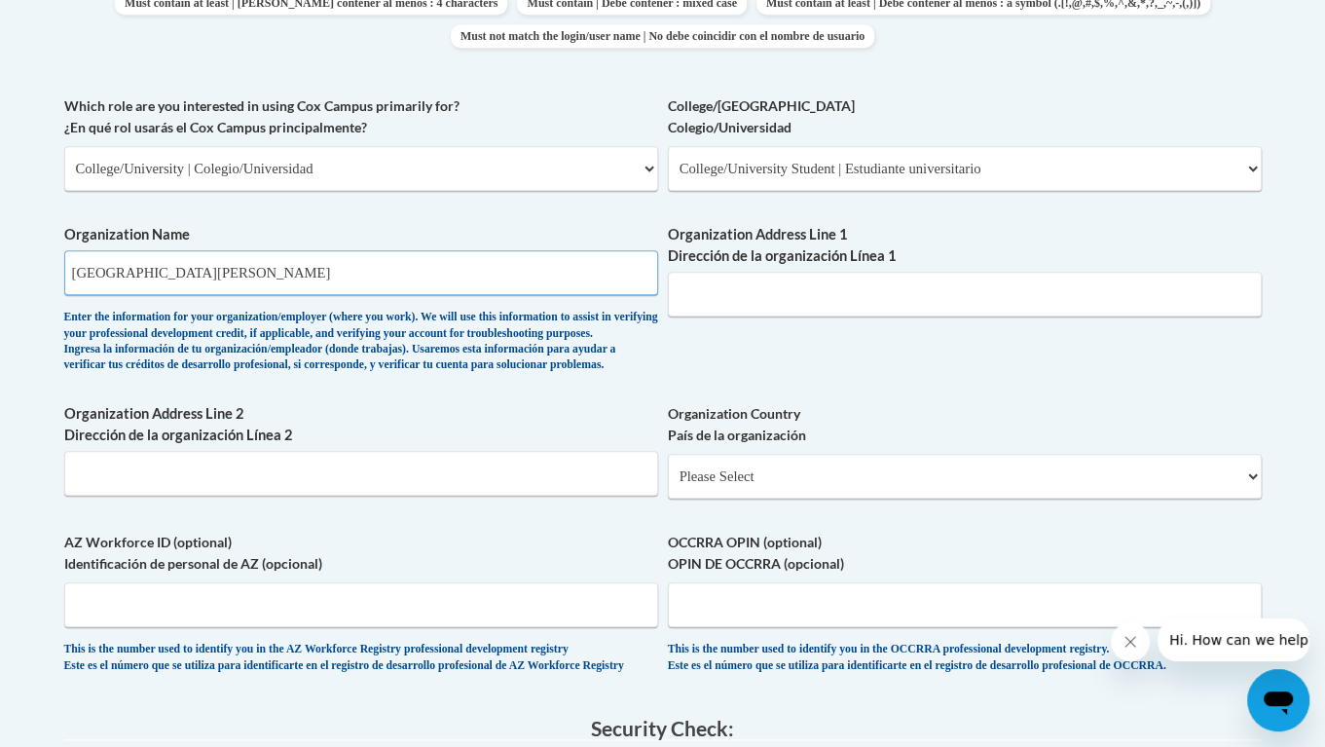
type input "Young Harris College"
click at [774, 298] on input "Organization Address Line 1 Dirección de la organización Línea 1" at bounding box center [965, 294] width 594 height 45
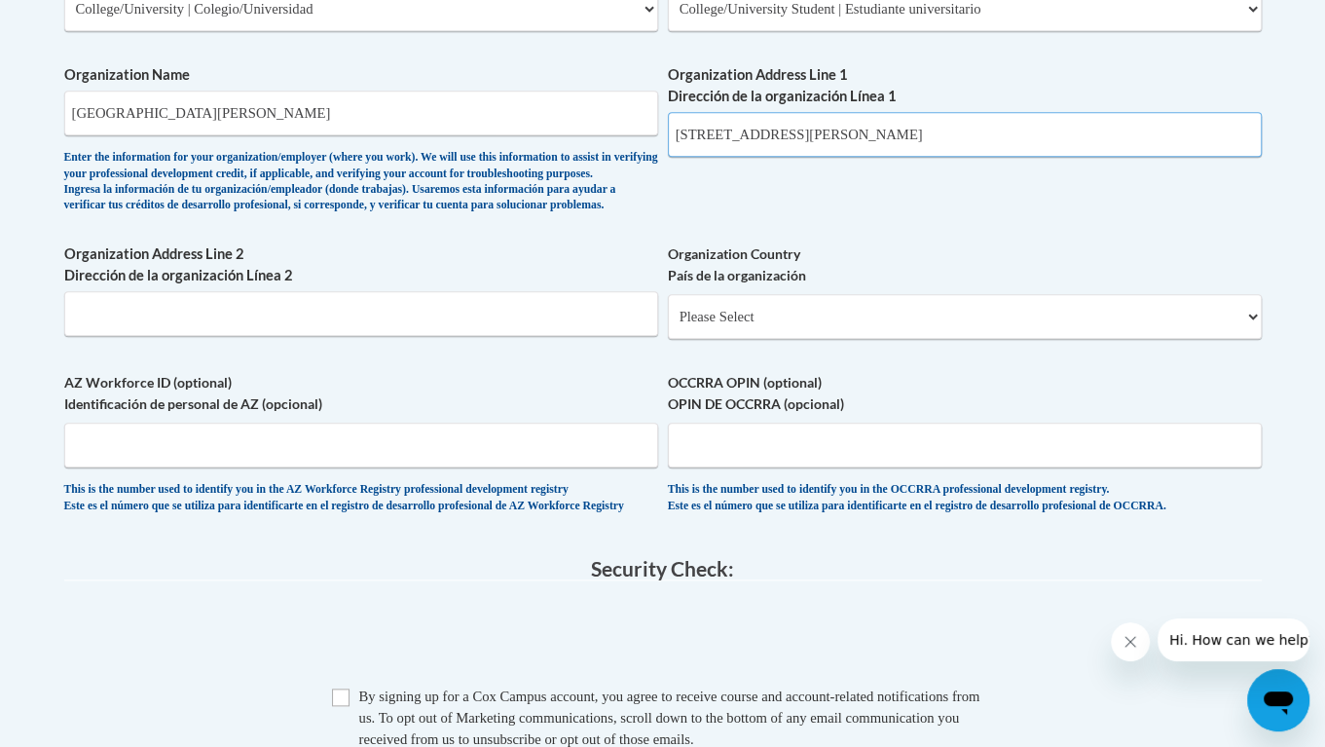
scroll to position [1251, 0]
type input "1 College St, Young Harris"
click at [774, 338] on select "Please Select United States | Estados Unidos Outside of the United States | Fue…" at bounding box center [965, 315] width 594 height 45
select select "ad49bcad-a171-4b2e-b99c-48b446064914"
click at [668, 322] on select "Please Select United States | Estados Unidos Outside of the United States | Fue…" at bounding box center [965, 315] width 594 height 45
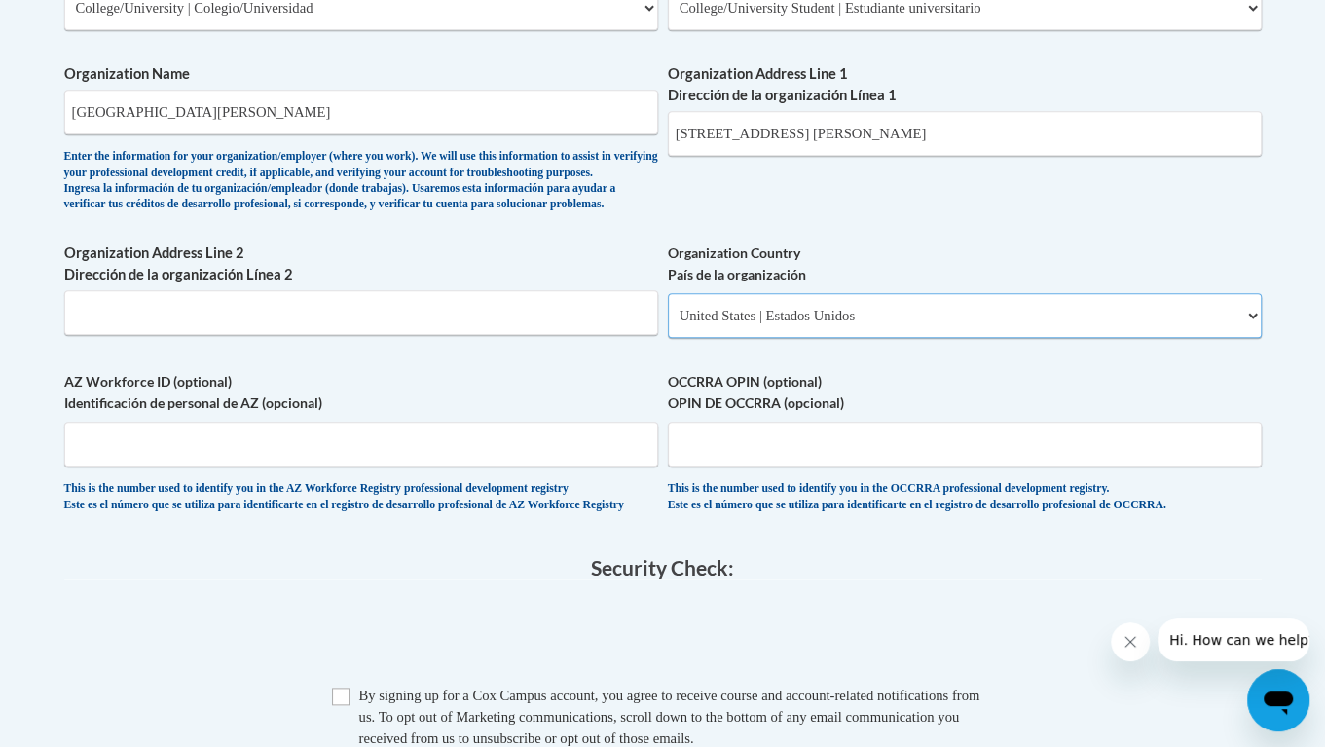
select select
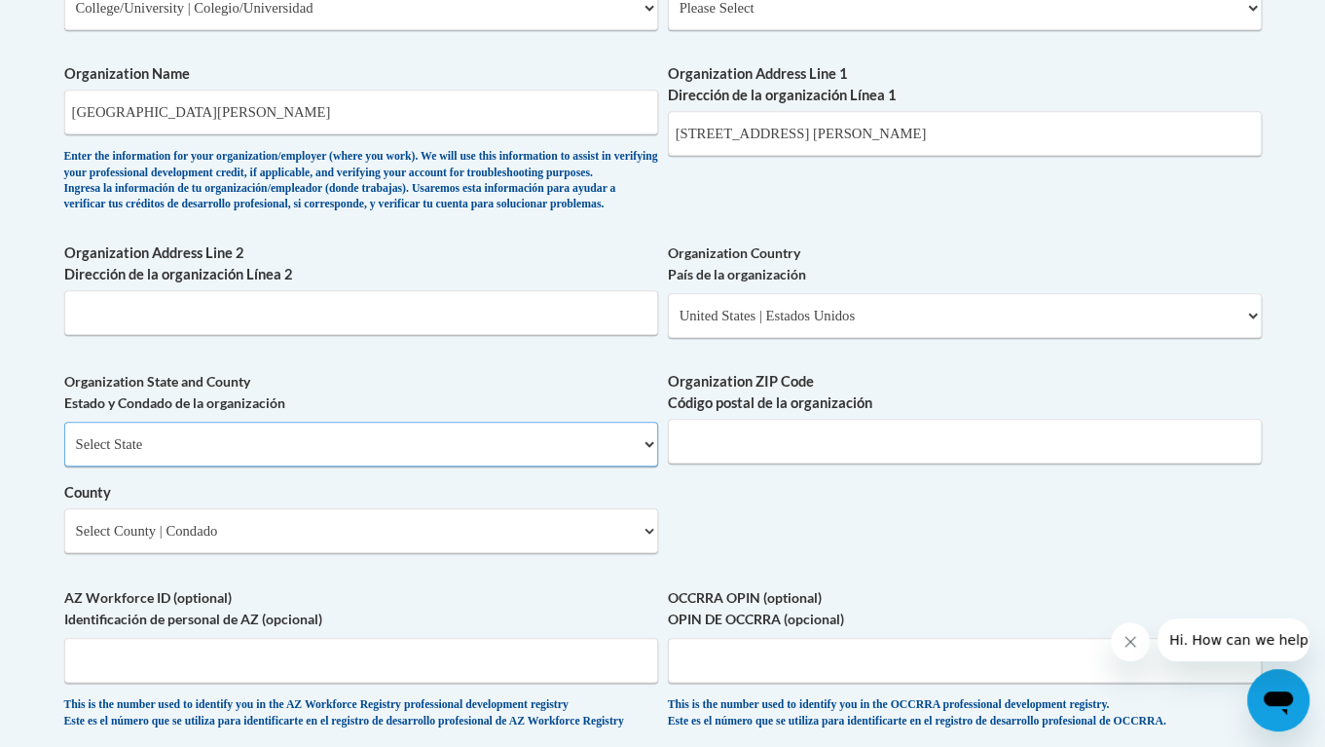
click at [461, 466] on select "Select State Alabama Alaska Arizona Arkansas California Colorado Connecticut De…" at bounding box center [361, 443] width 594 height 45
select select "Georgia"
click at [64, 452] on select "Select State Alabama Alaska Arizona Arkansas California Colorado Connecticut De…" at bounding box center [361, 443] width 594 height 45
click at [782, 463] on input "Organization ZIP Code Código postal de la organización" at bounding box center [965, 441] width 594 height 45
type input "30582"
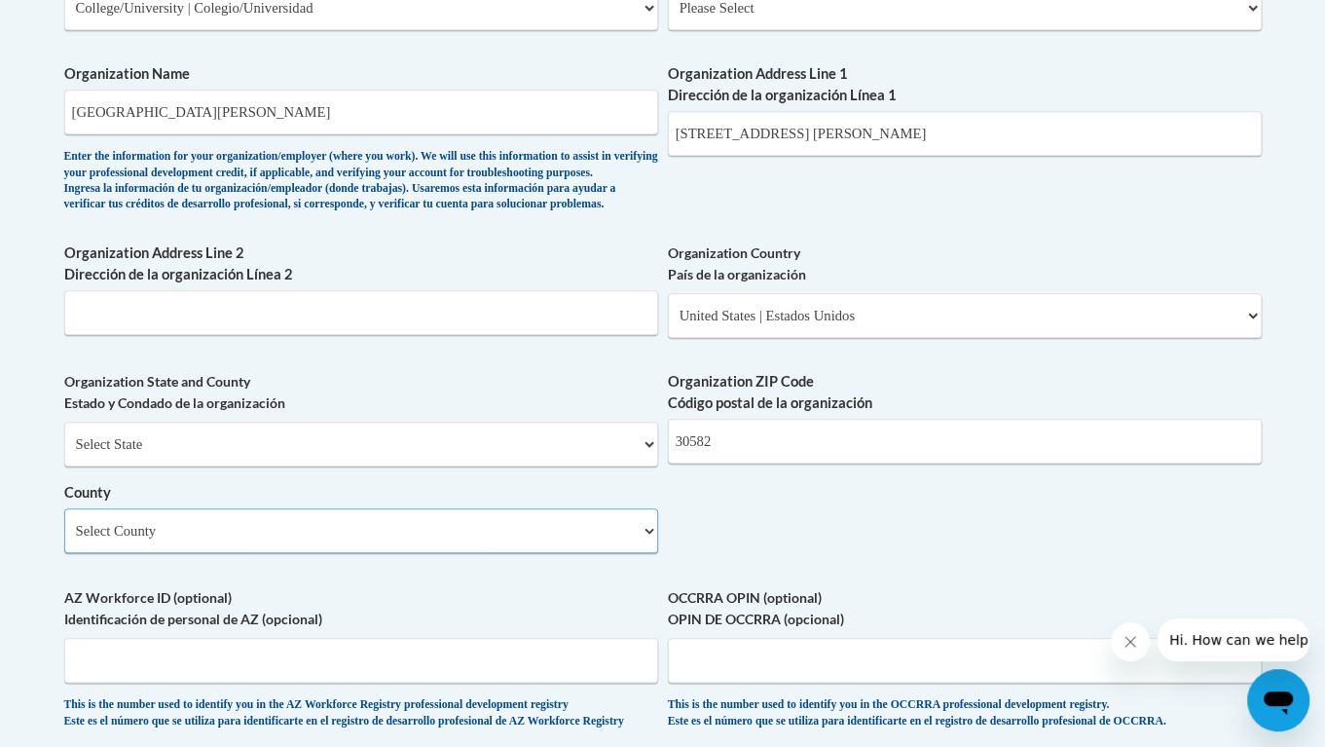
click at [614, 553] on select "Select County Appling Atkinson Bacon Baker Baldwin Banks Barrow Bartow Ben Hill…" at bounding box center [361, 530] width 594 height 45
select select "Towns"
click at [64, 538] on select "Select County Appling Atkinson Bacon Baker Baldwin Banks Barrow Bartow Ben Hill…" at bounding box center [361, 530] width 594 height 45
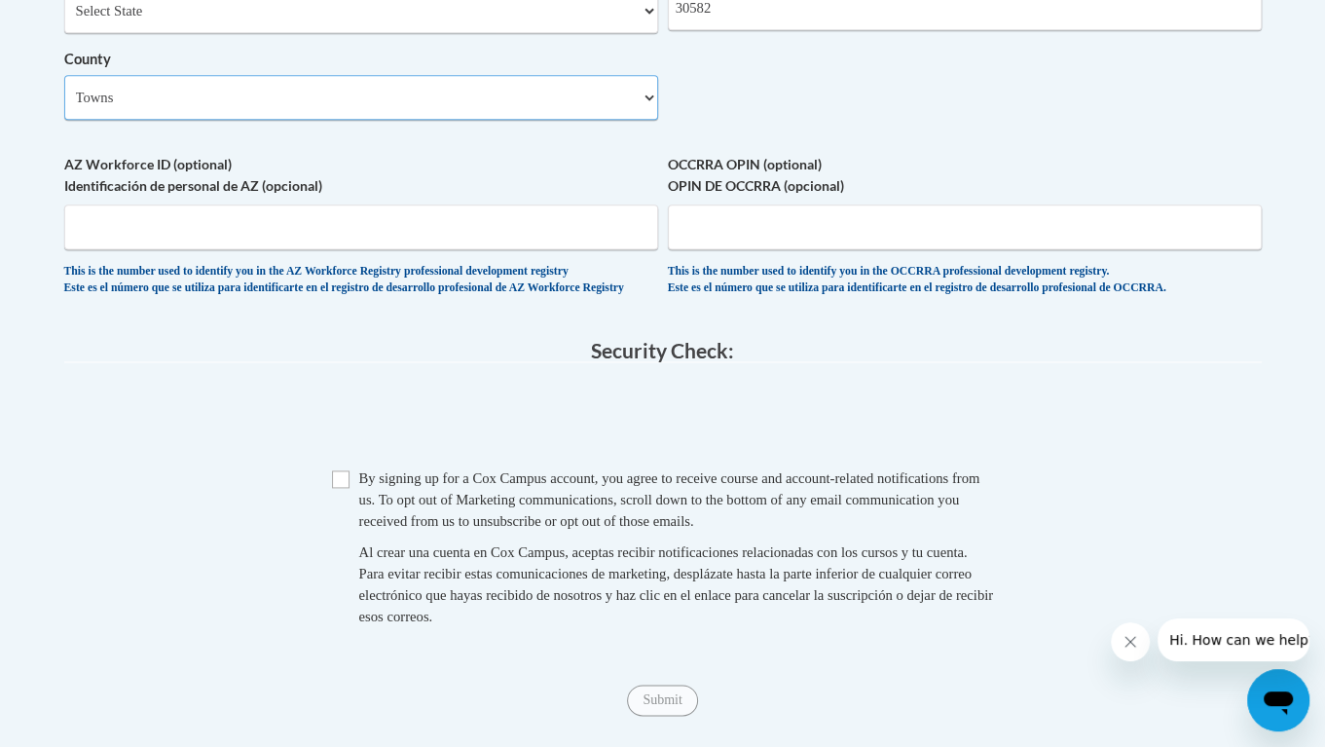
scroll to position [1687, 0]
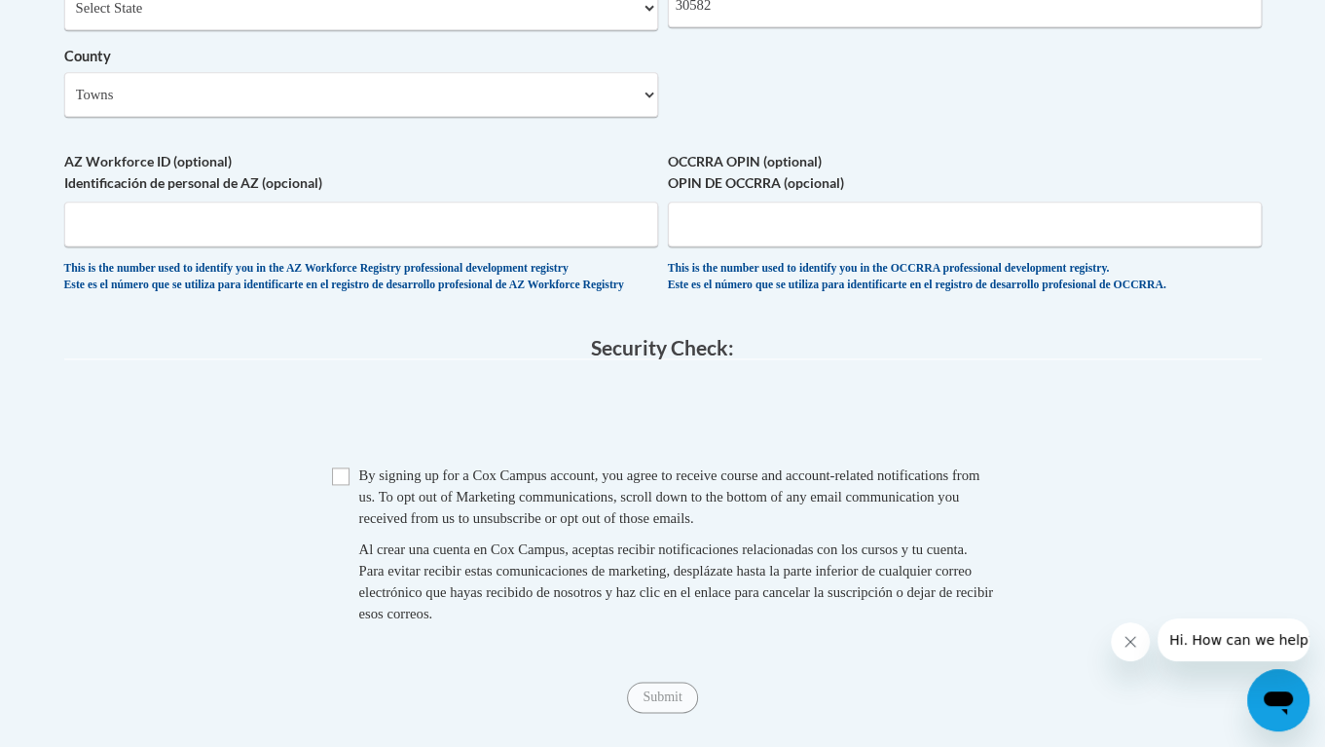
click at [339, 549] on span "Checkbox By signing up for a Cox Campus account, you agree to receive course an…" at bounding box center [663, 553] width 662 height 179
click at [341, 485] on input "Checkbox" at bounding box center [341, 476] width 18 height 18
checkbox input "true"
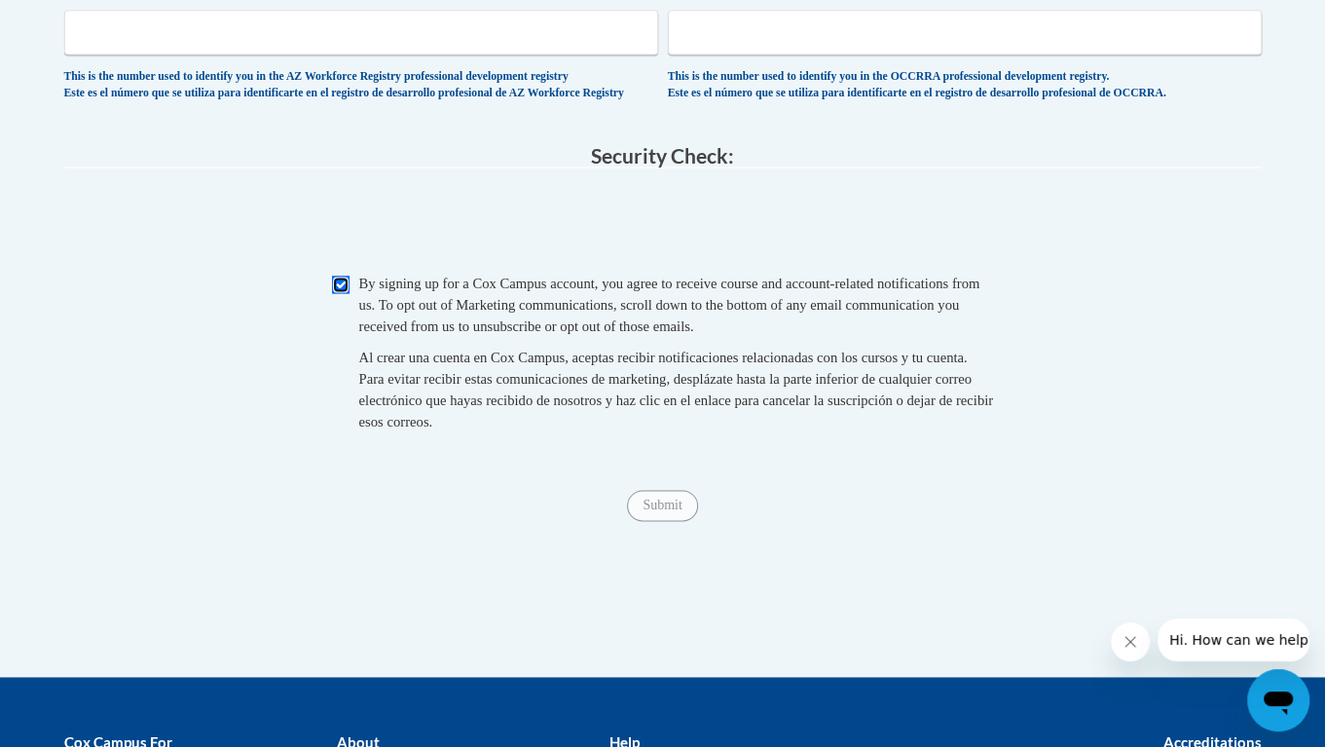
scroll to position [1883, 0]
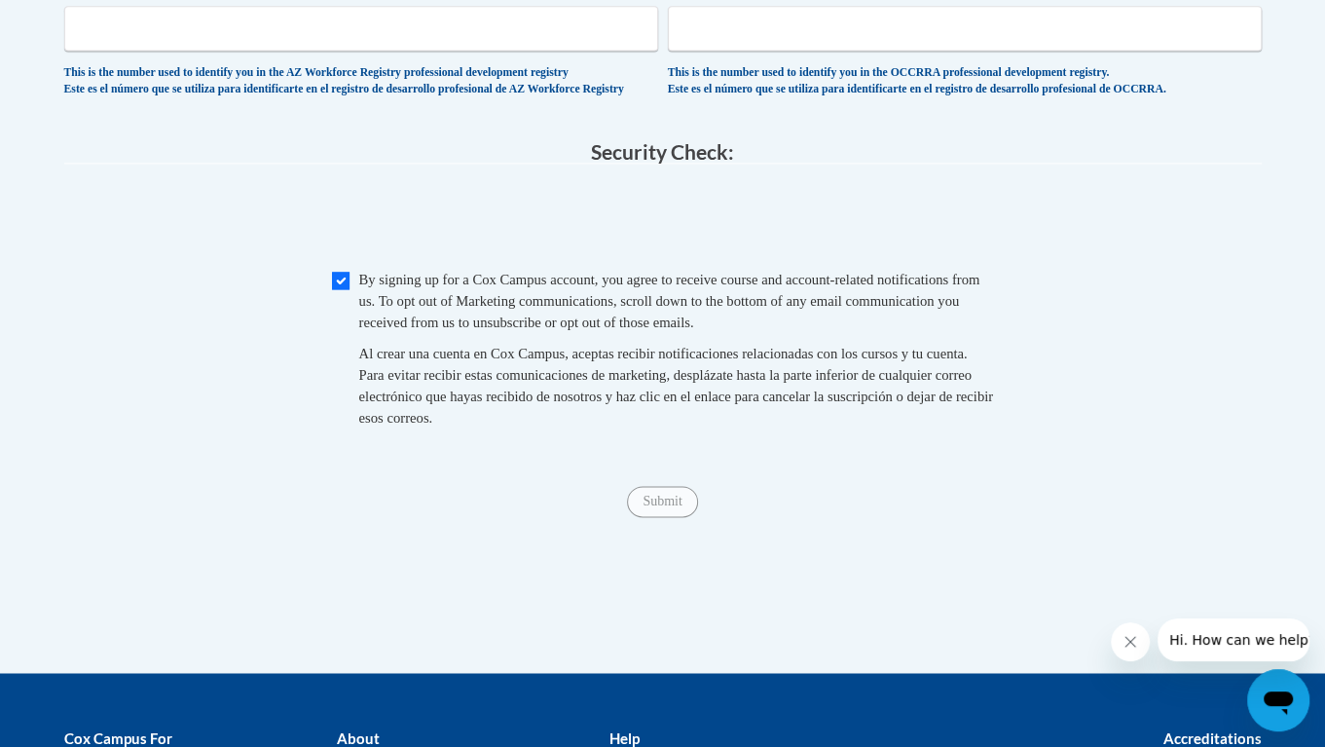
click at [653, 507] on span "Submit" at bounding box center [662, 500] width 70 height 16
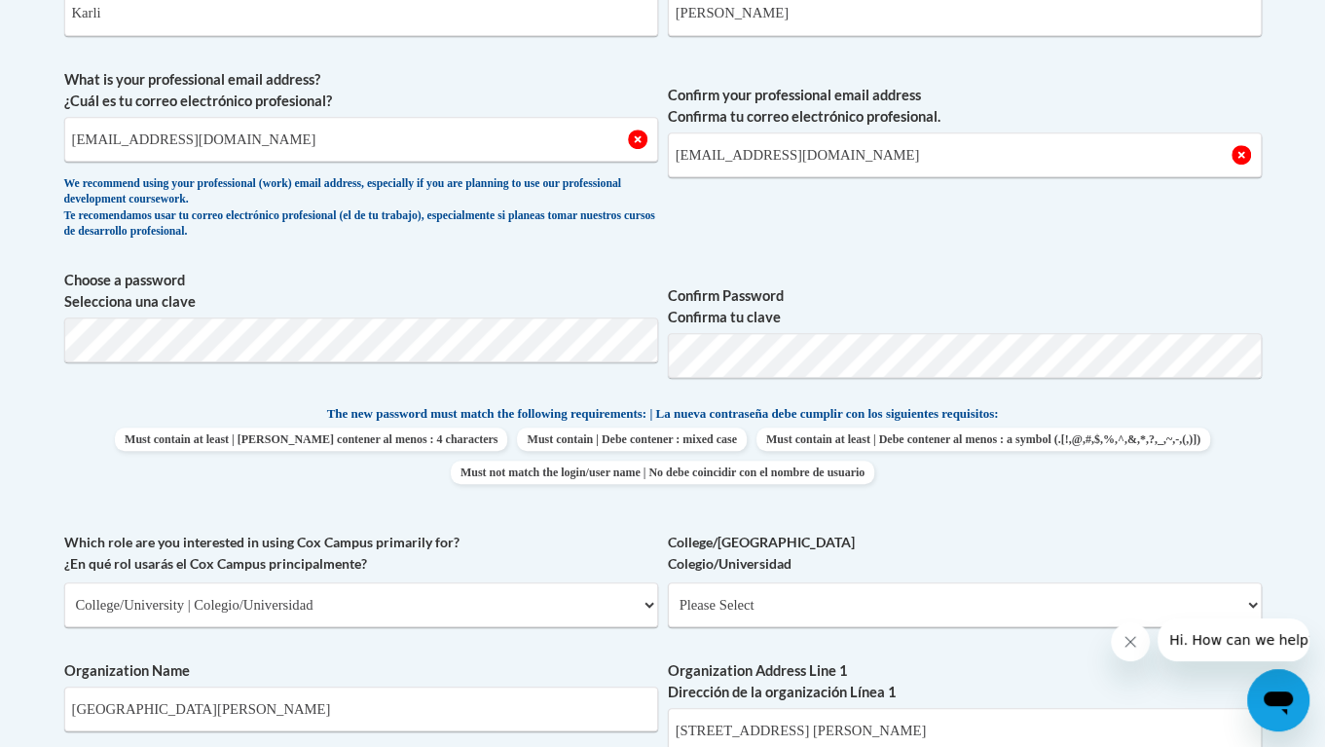
scroll to position [655, 0]
click at [490, 132] on input "kfgreeson@yhc.edu" at bounding box center [361, 138] width 594 height 45
drag, startPoint x: 481, startPoint y: 151, endPoint x: 0, endPoint y: 207, distance: 484.2
type input "\"
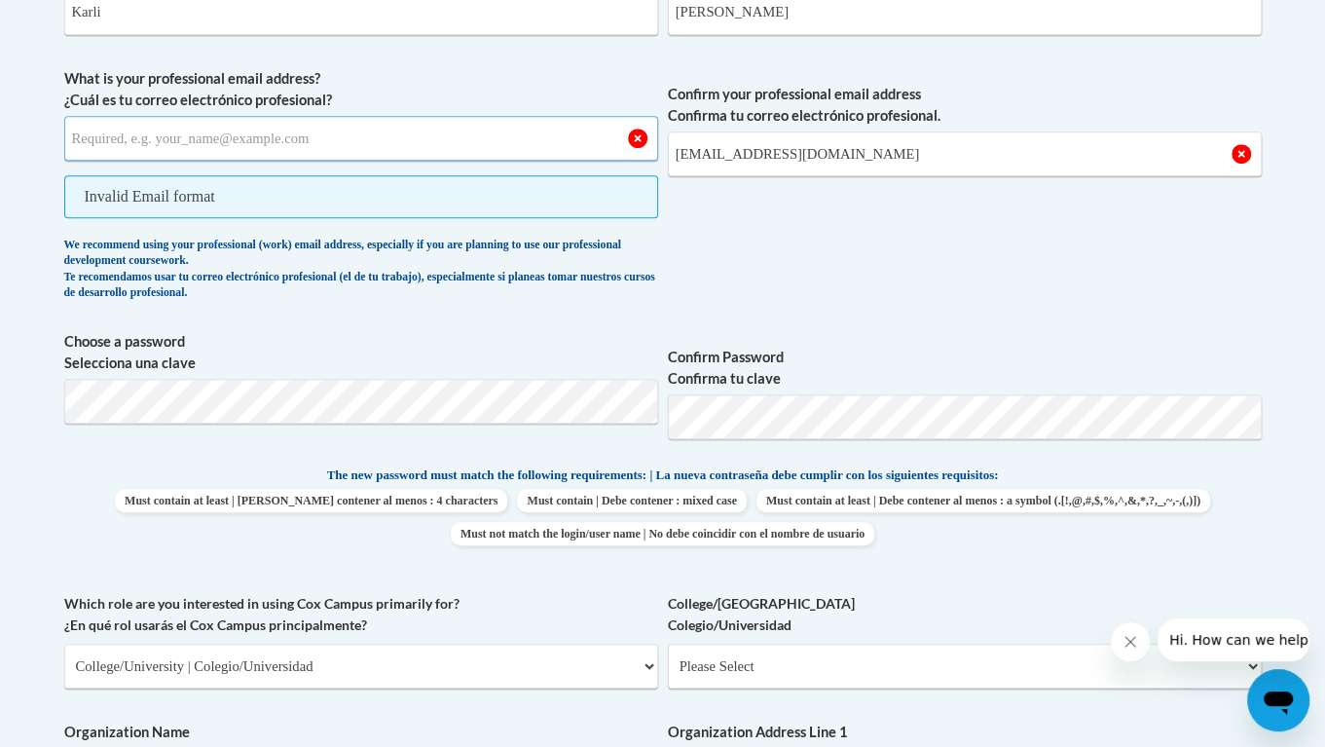
click at [188, 130] on input "What is your professional email address? ¿Cuál es tu correo electrónico profesi…" at bounding box center [361, 138] width 594 height 45
type input "greesonkarli@gmail.com"
drag, startPoint x: 861, startPoint y: 152, endPoint x: 453, endPoint y: 172, distance: 408.4
click at [453, 172] on span "What is your professional email address? ¿Cuál es tu correo electrónico profesi…" at bounding box center [662, 189] width 1197 height 242
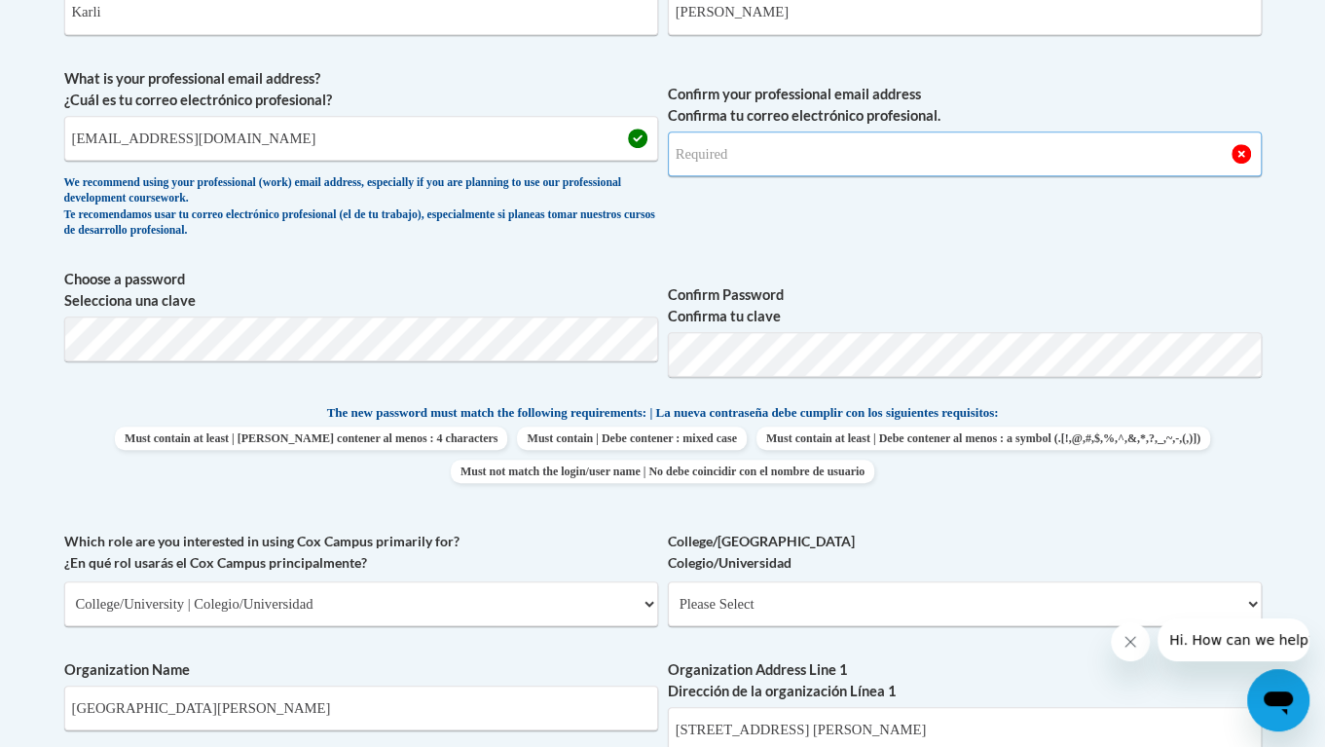
click at [711, 158] on input "Confirm your professional email address Confirma tu correo electrónico profesio…" at bounding box center [965, 153] width 594 height 45
type input "greesonkarli@gmail.com"
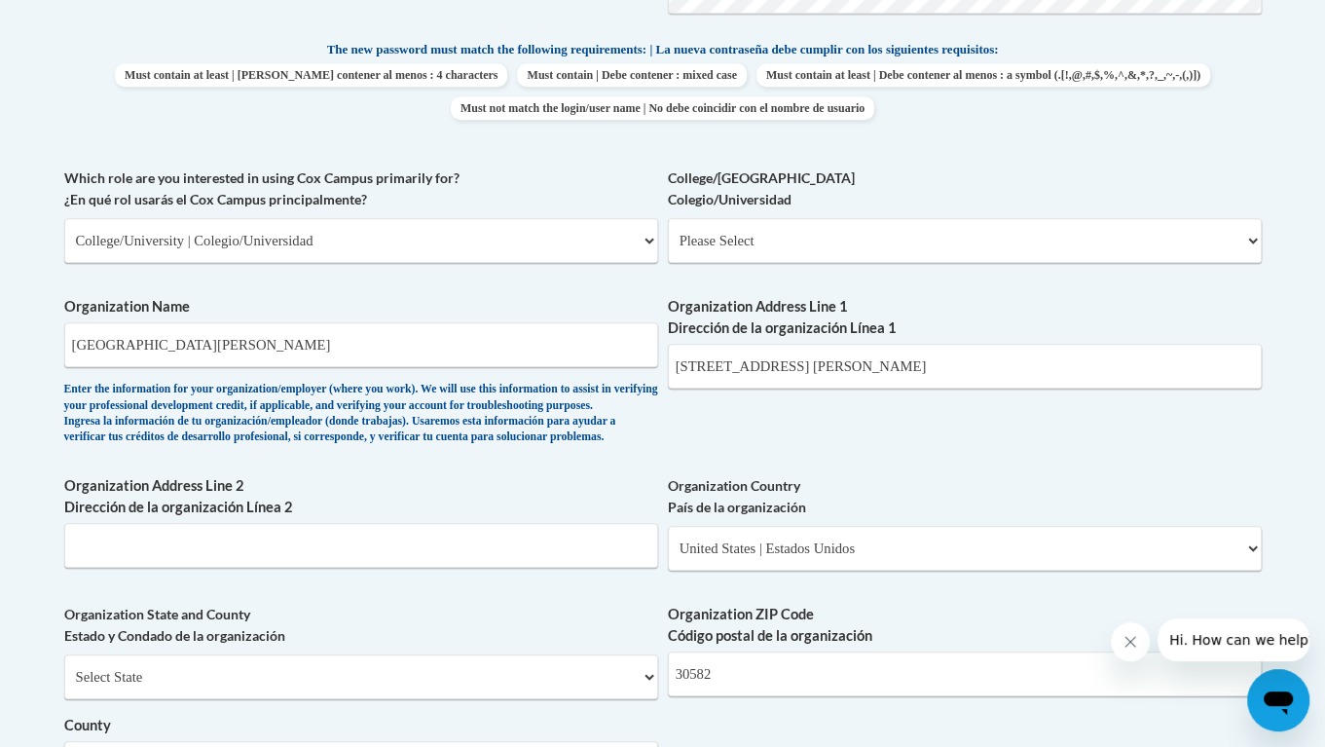
scroll to position [1017, 0]
click at [873, 364] on input "1 College St, Young Harris" at bounding box center [965, 367] width 594 height 45
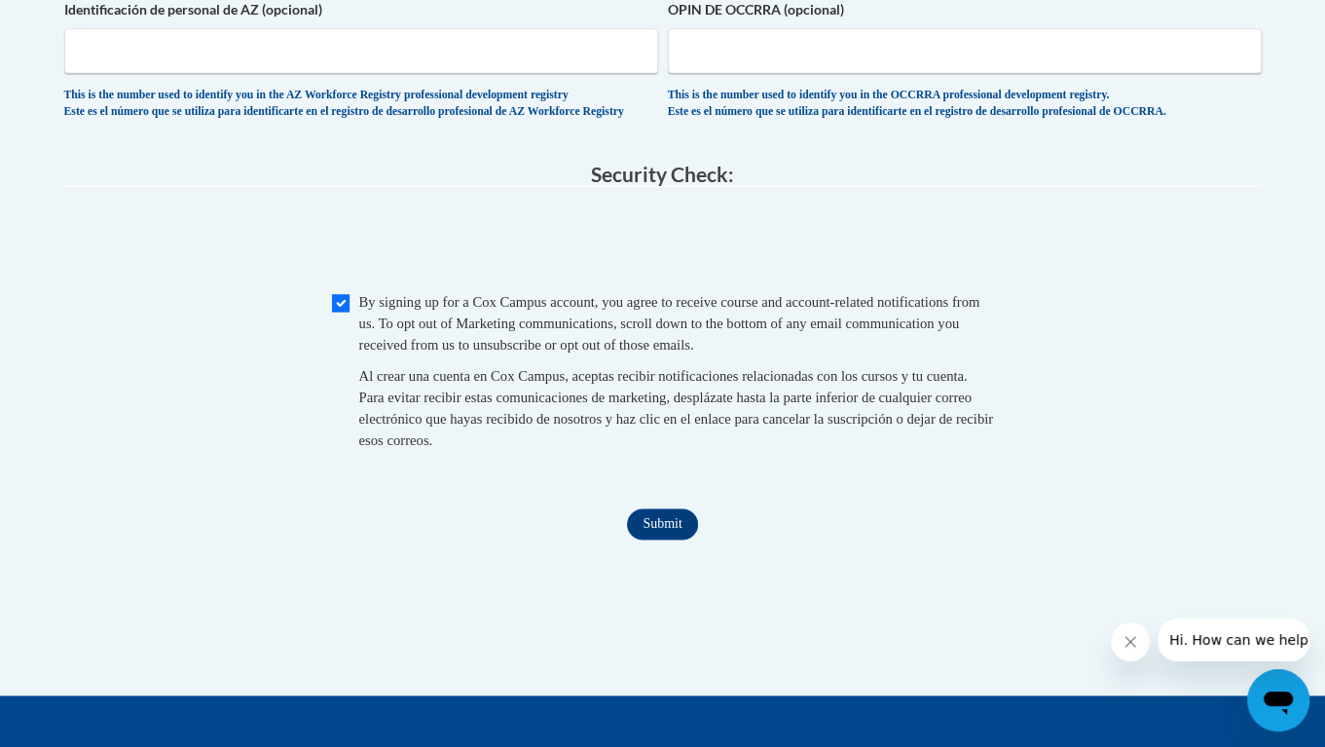
scroll to position [1888, 0]
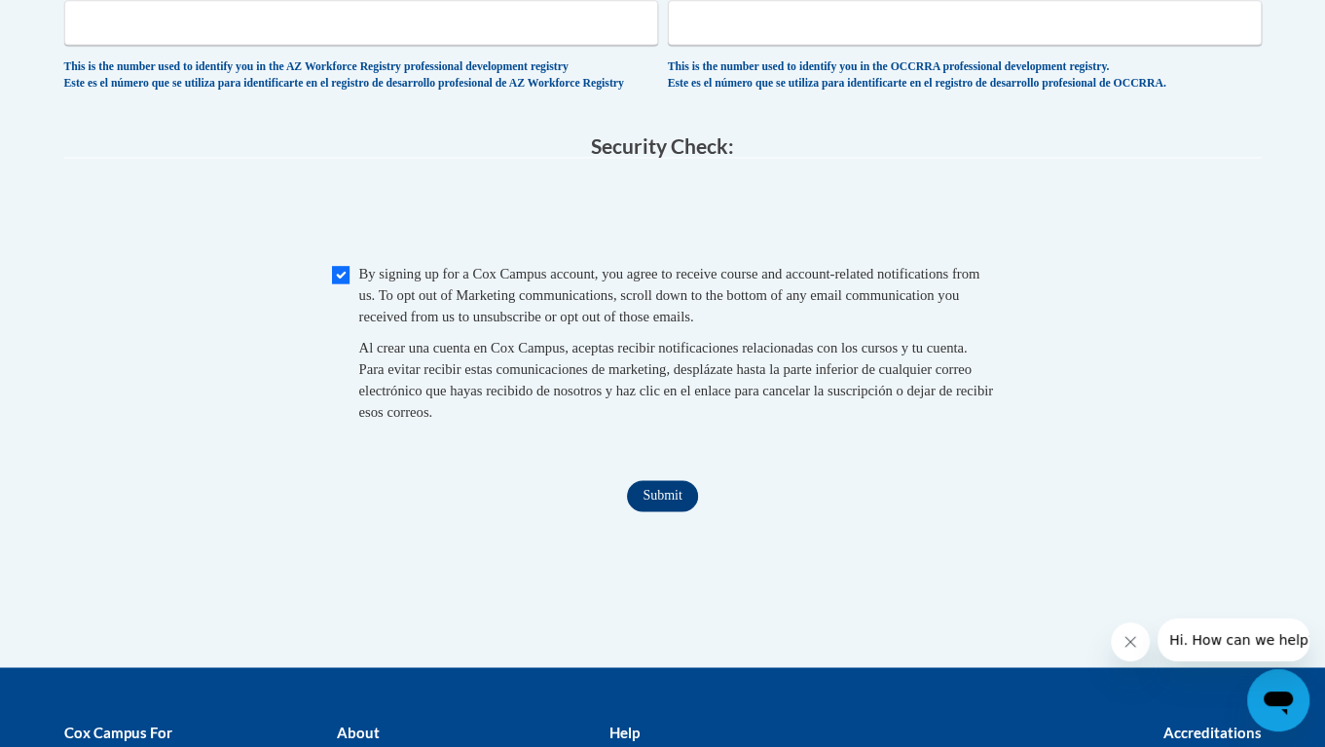
type input "1 College St, Young Harris, Ga 30582"
click at [680, 511] on input "Submit" at bounding box center [662, 495] width 70 height 31
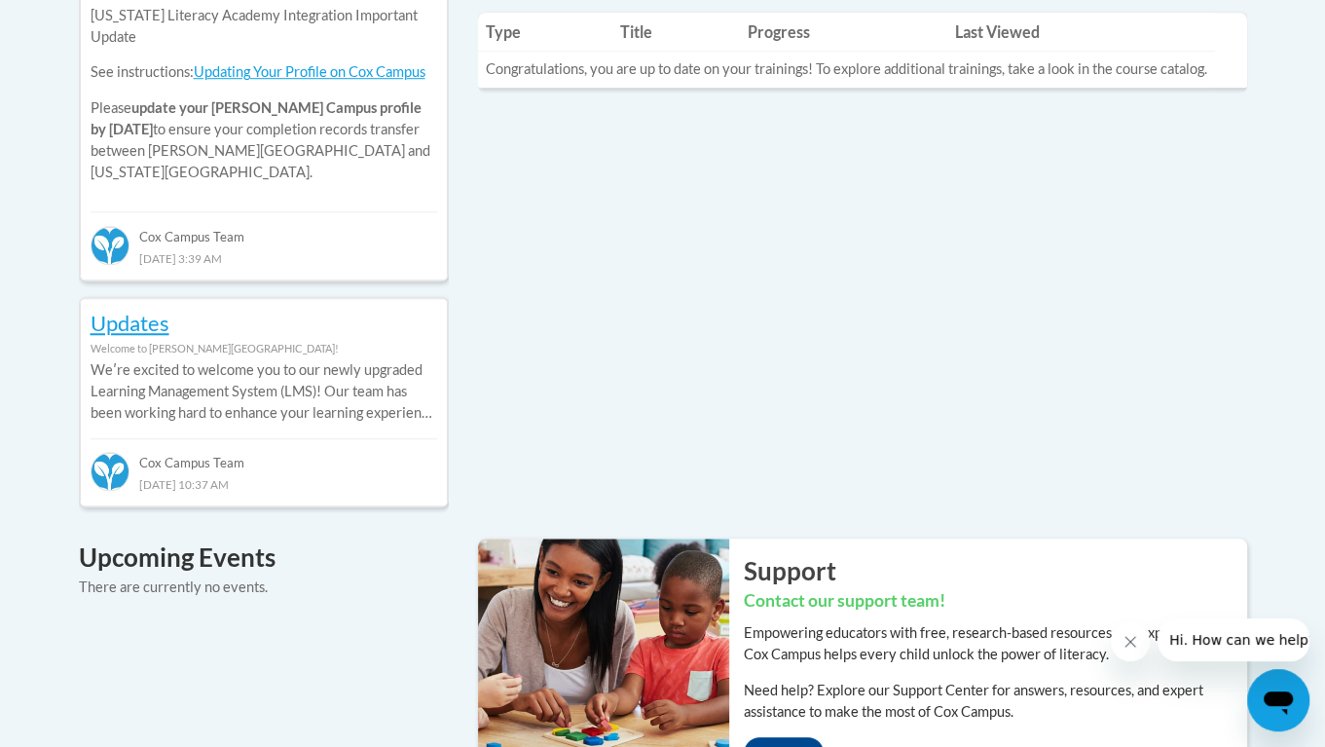
scroll to position [976, 0]
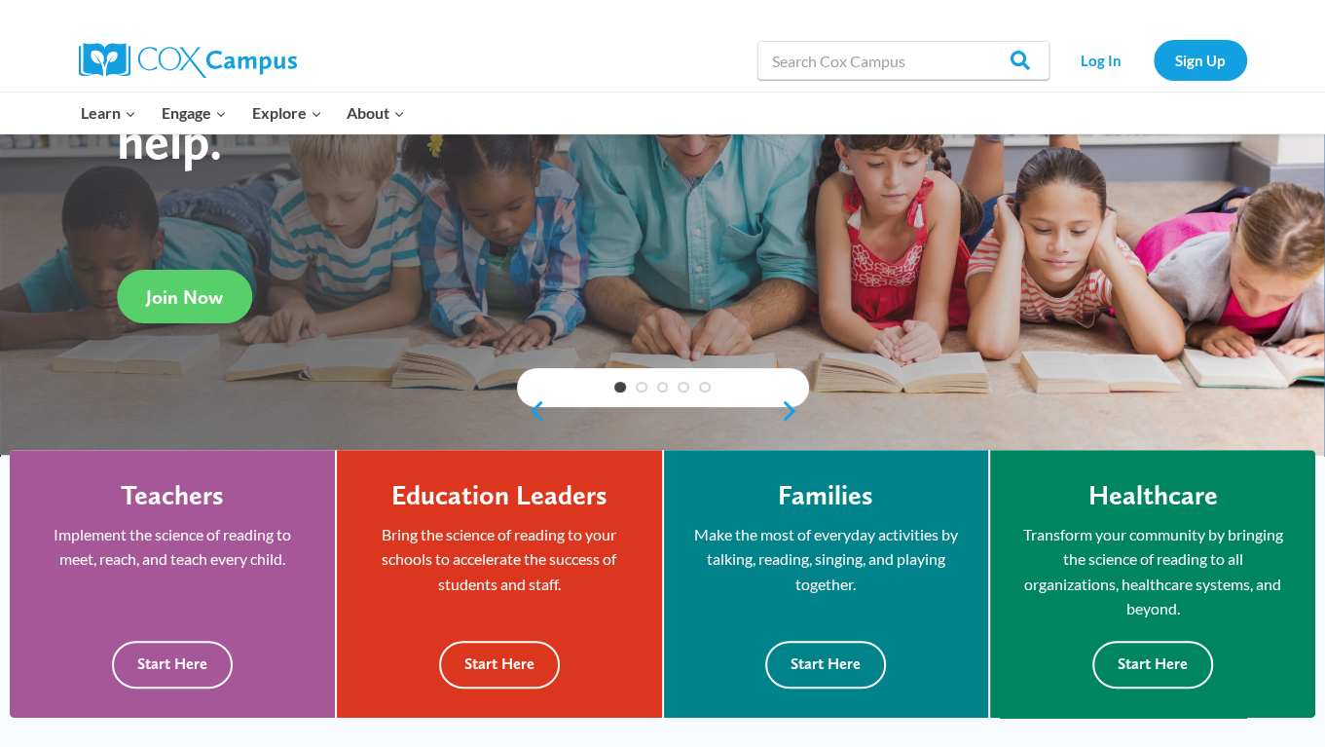
scroll to position [231, 0]
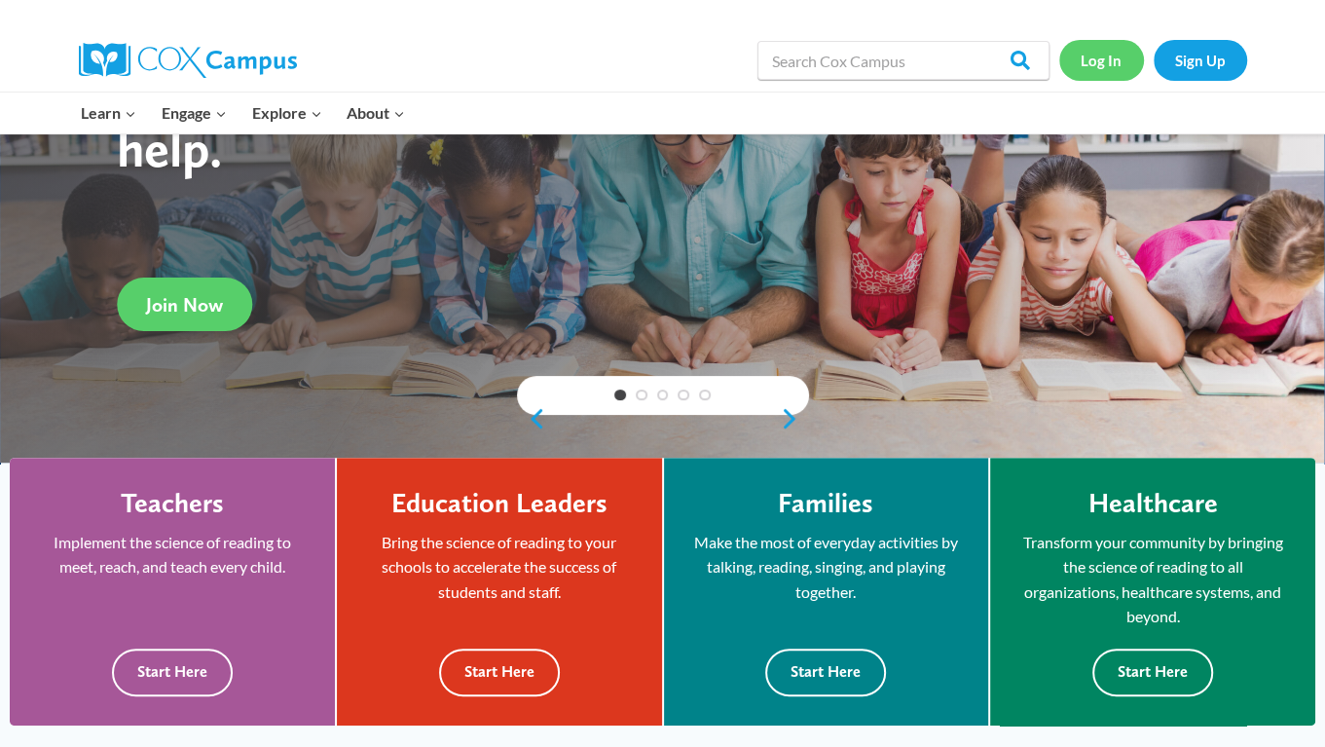
click at [1085, 51] on link "Log In" at bounding box center [1101, 60] width 85 height 40
